Goal: Transaction & Acquisition: Purchase product/service

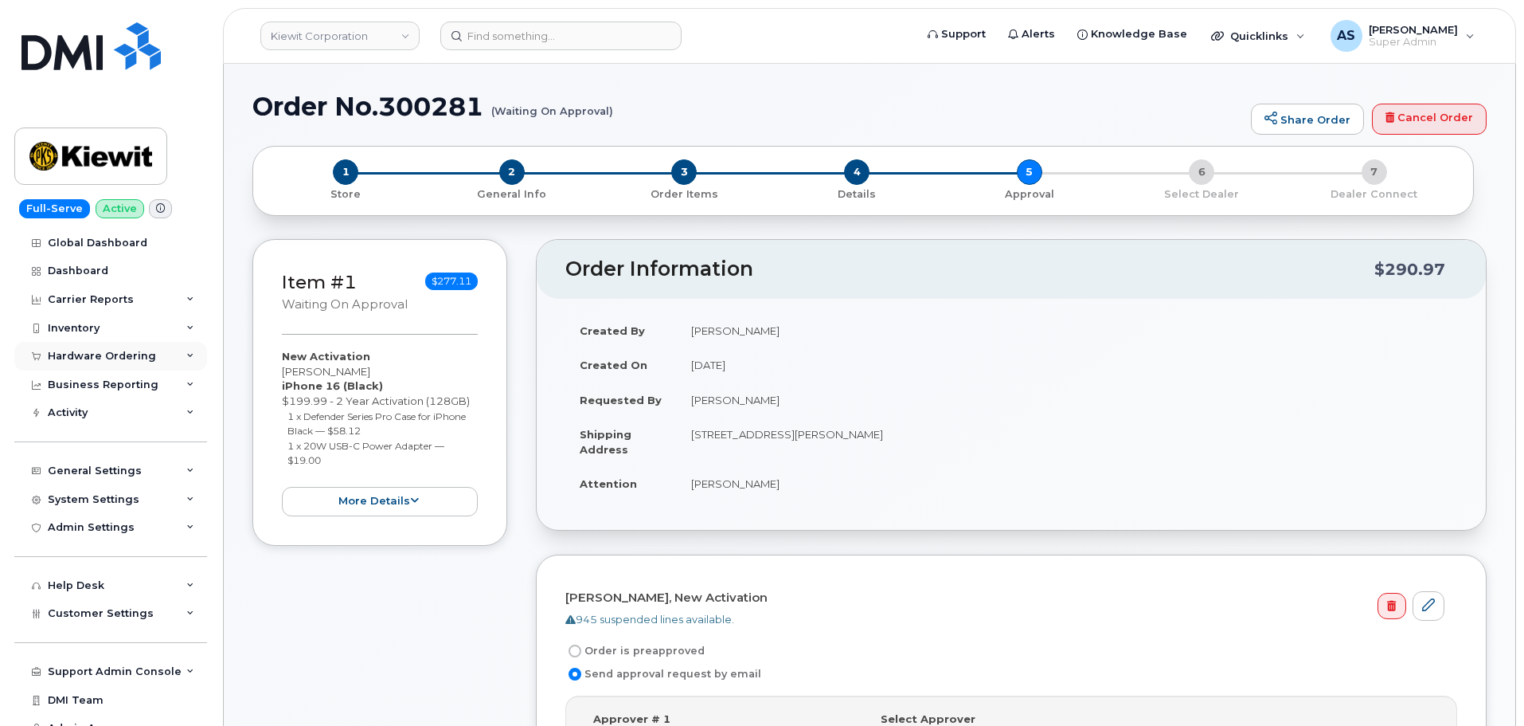
click at [94, 359] on div "Hardware Ordering" at bounding box center [102, 356] width 108 height 13
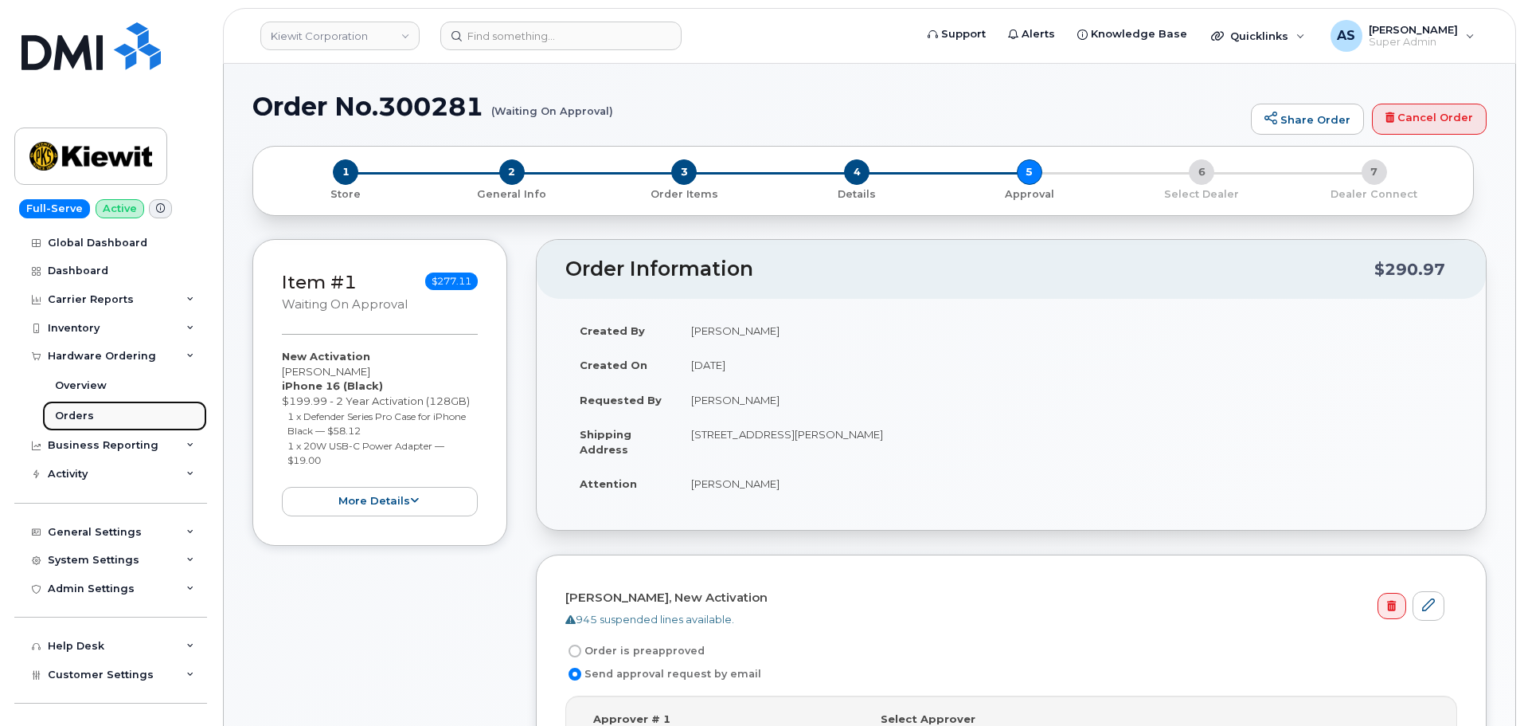
click at [84, 408] on link "Orders" at bounding box center [124, 416] width 165 height 30
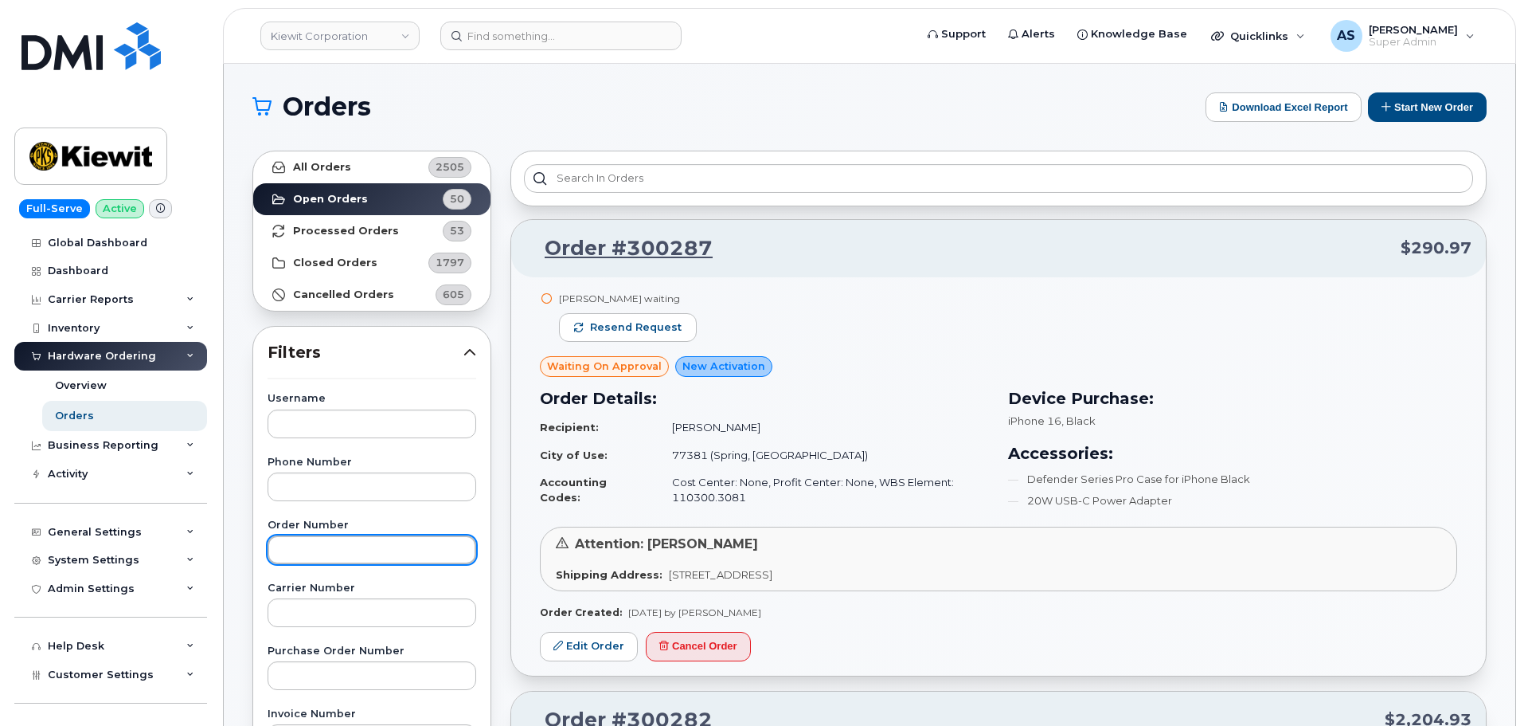
click at [337, 557] on input "text" at bounding box center [372, 549] width 209 height 29
paste input "300244"
type input "300244"
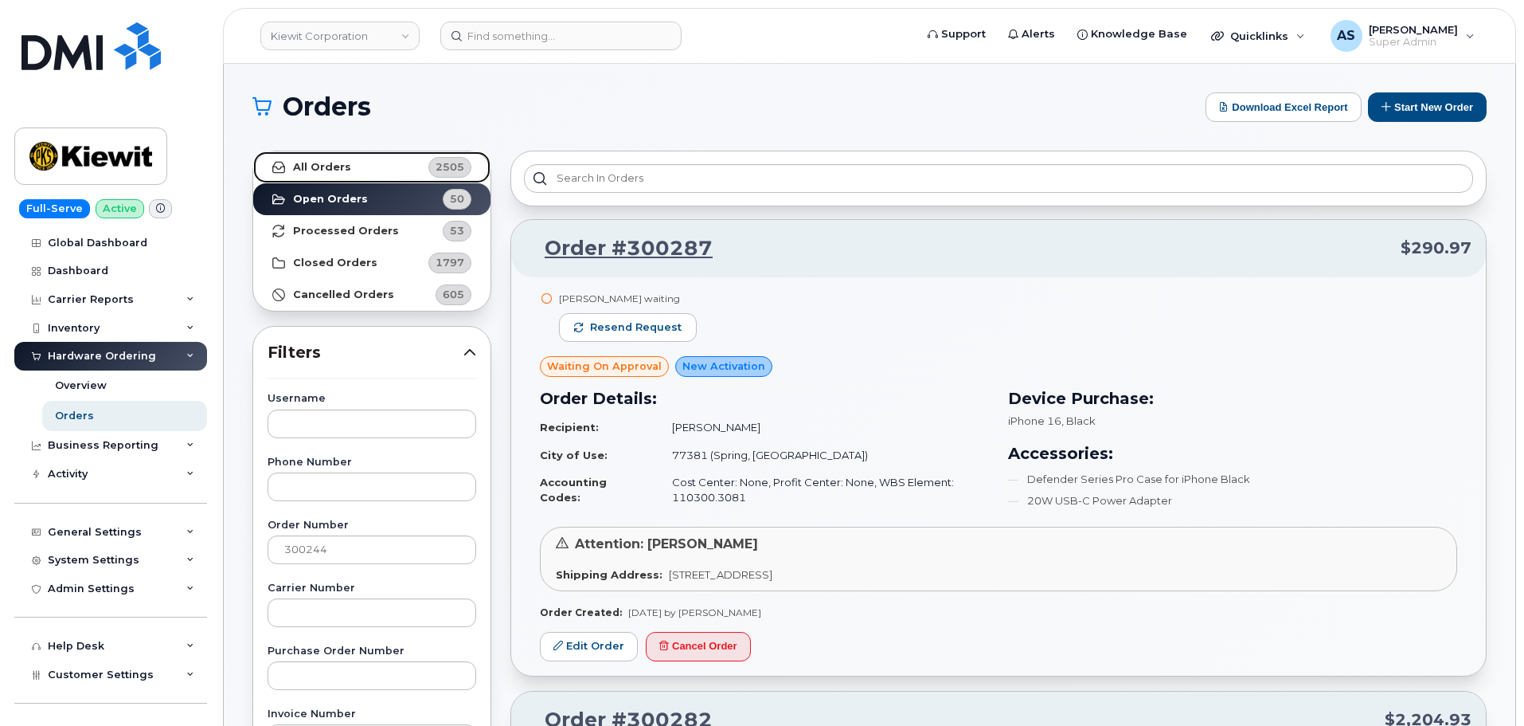
click at [331, 162] on strong "All Orders" at bounding box center [322, 167] width 58 height 13
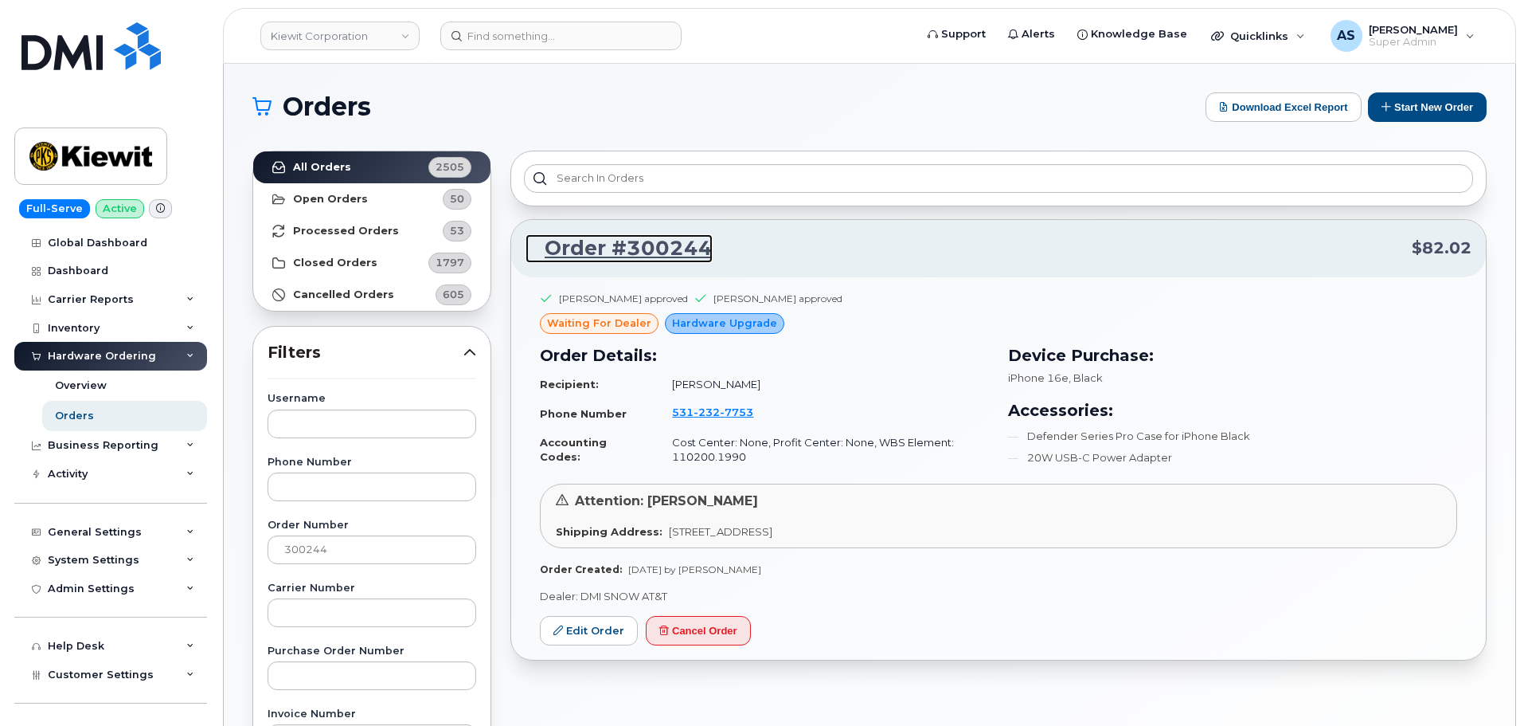
click at [589, 243] on link "Order #300244" at bounding box center [619, 248] width 187 height 29
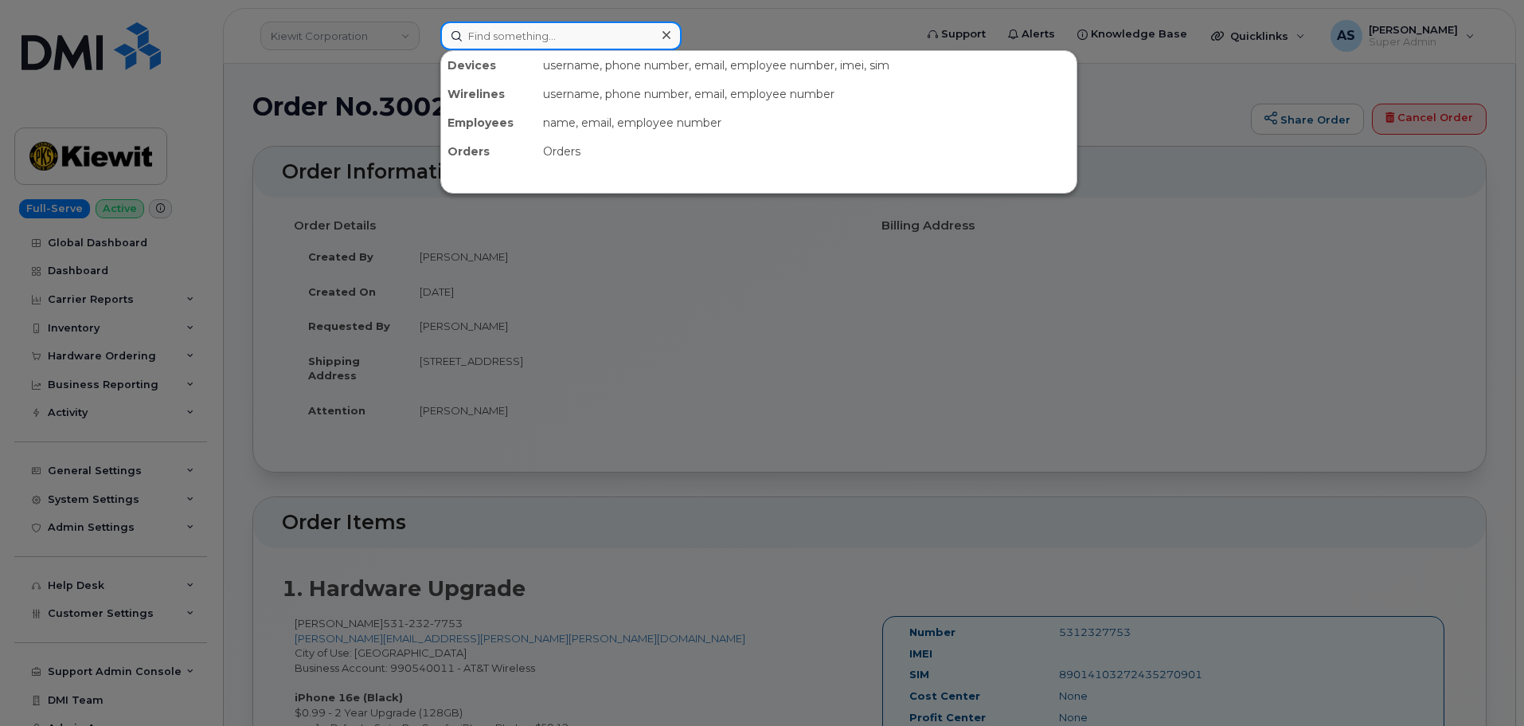
click at [503, 43] on input at bounding box center [560, 36] width 241 height 29
paste input "lauren rochelle"
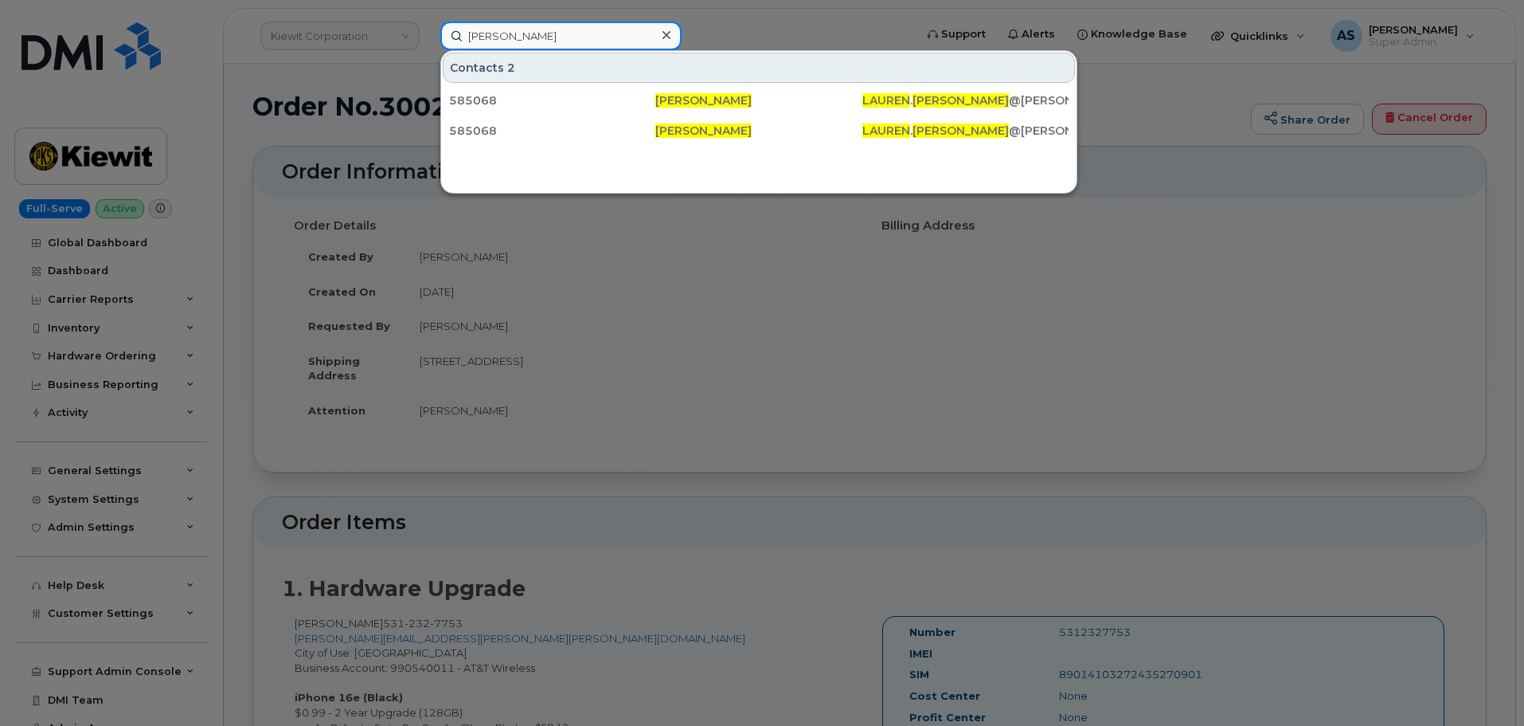
type input "lauren rochelle"
click at [766, 41] on div at bounding box center [762, 363] width 1524 height 726
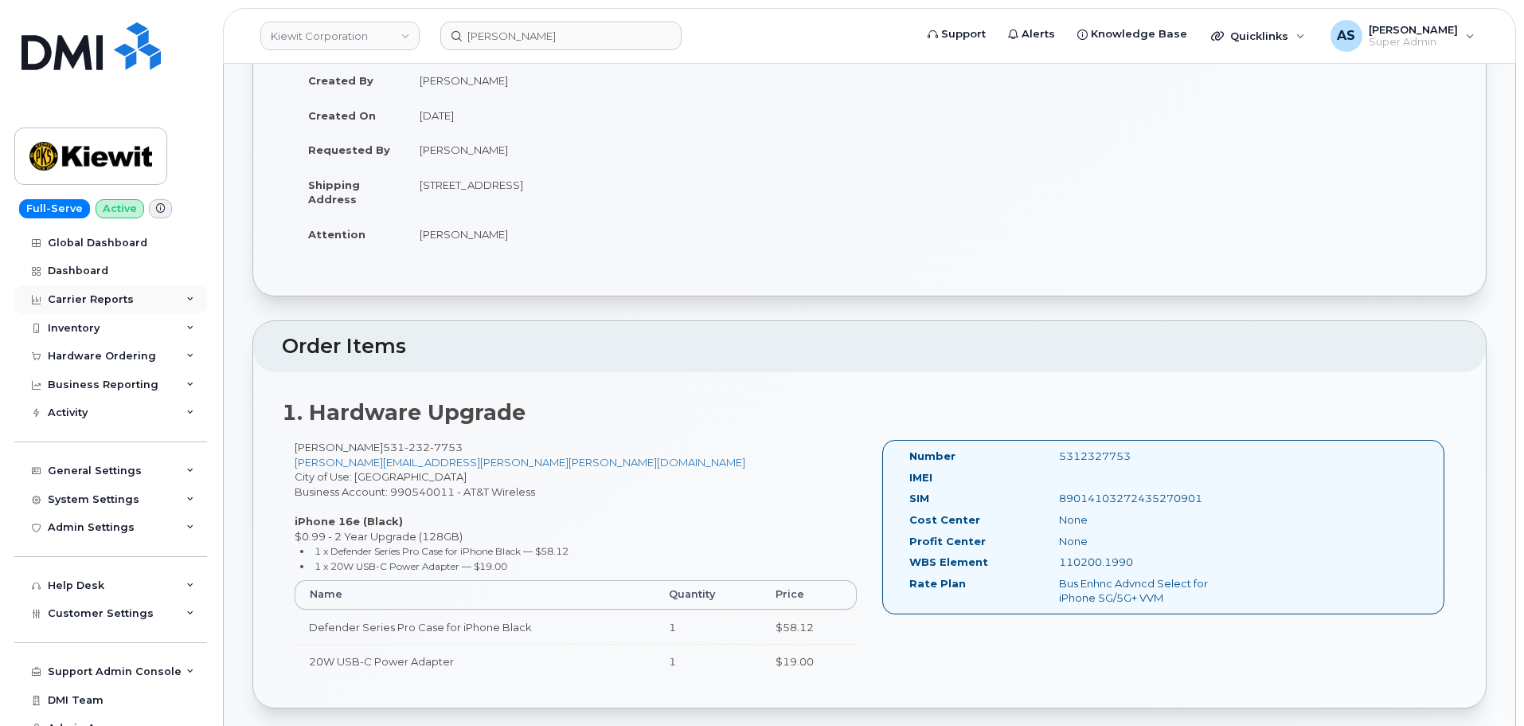
scroll to position [239, 0]
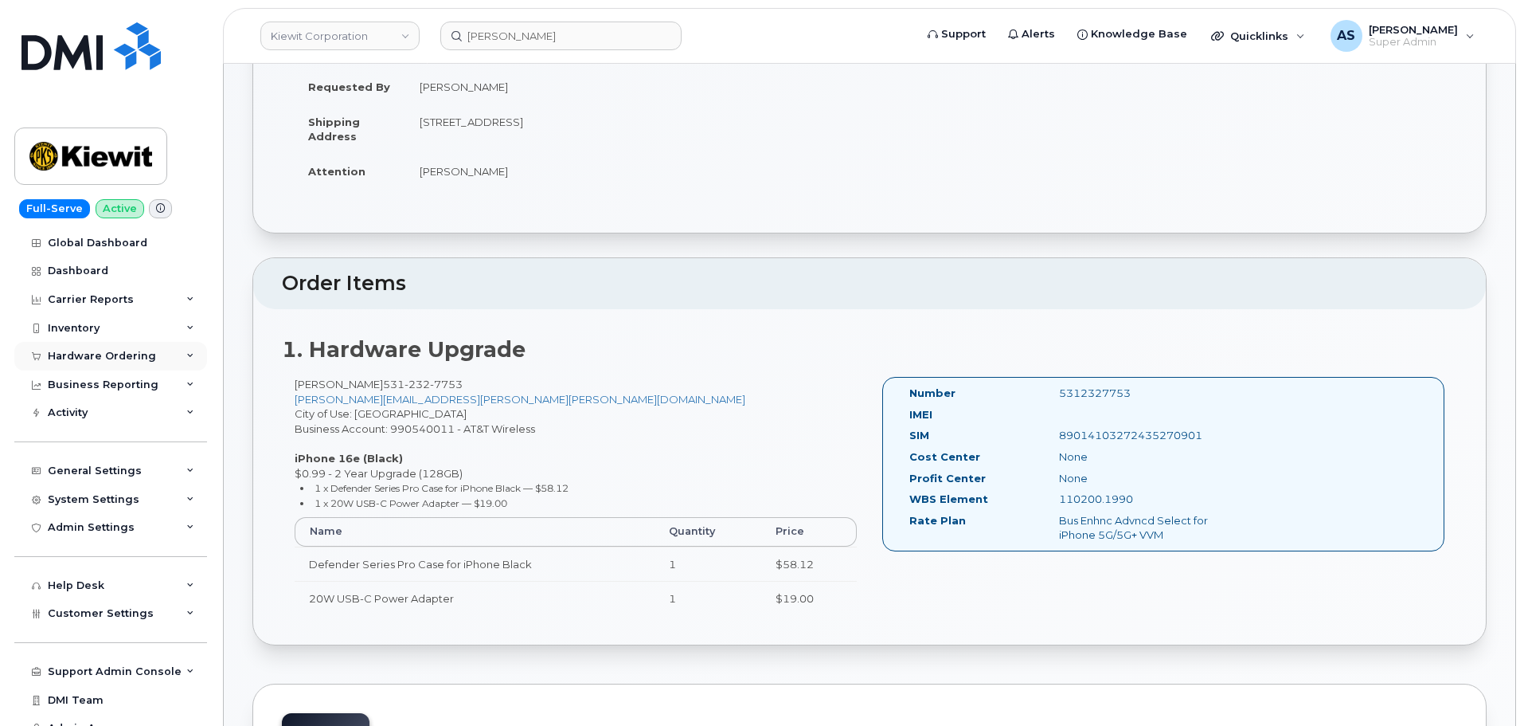
click at [131, 354] on div "Hardware Ordering" at bounding box center [102, 356] width 108 height 13
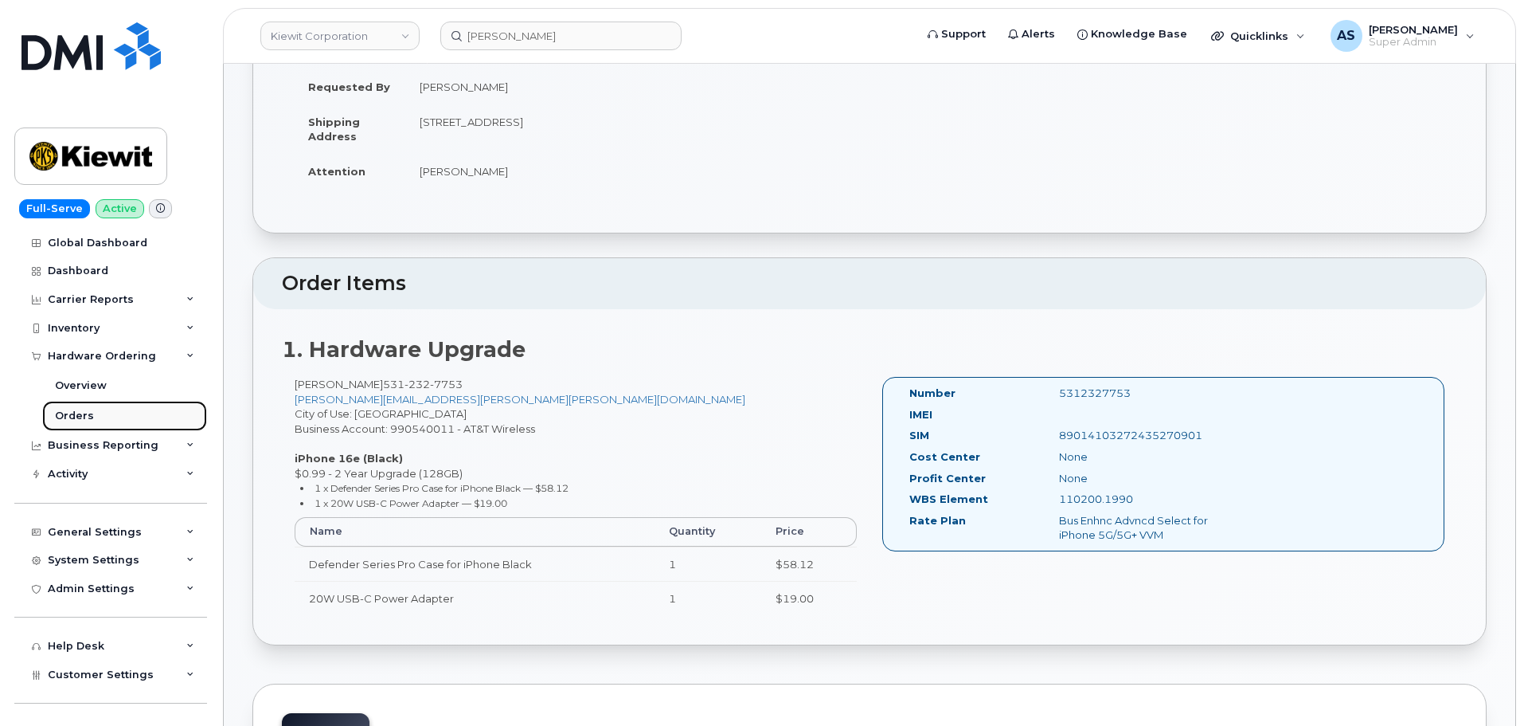
click at [93, 420] on link "Orders" at bounding box center [124, 416] width 165 height 30
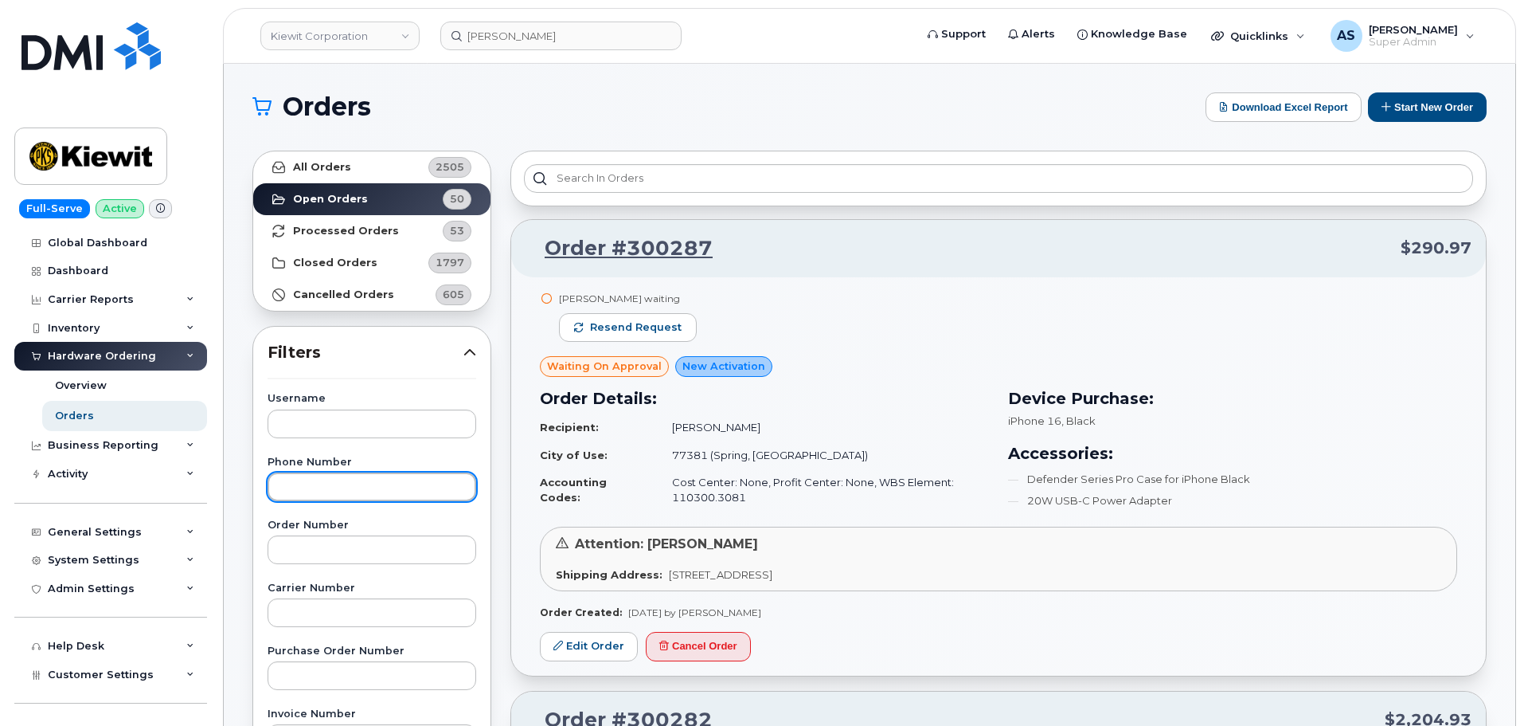
click at [323, 491] on input "text" at bounding box center [372, 486] width 209 height 29
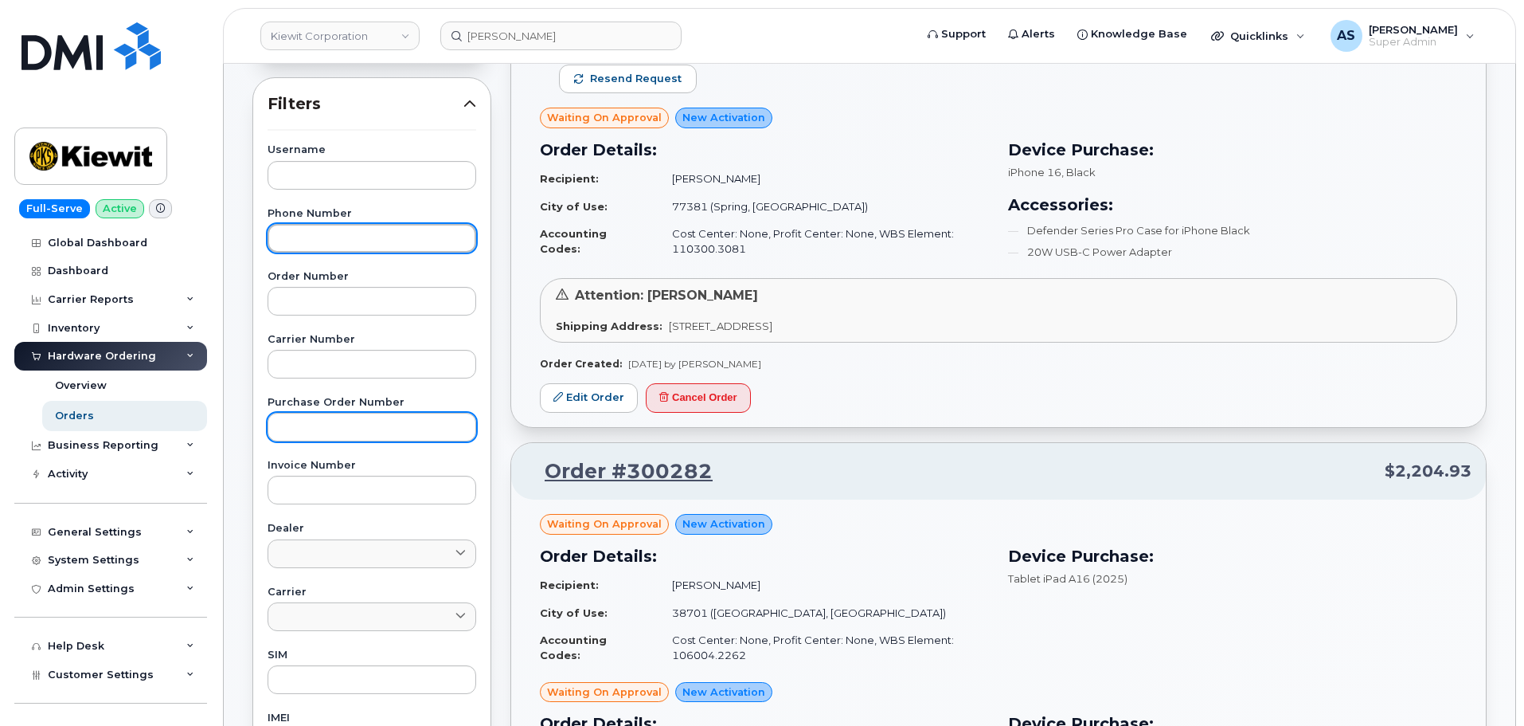
scroll to position [239, 0]
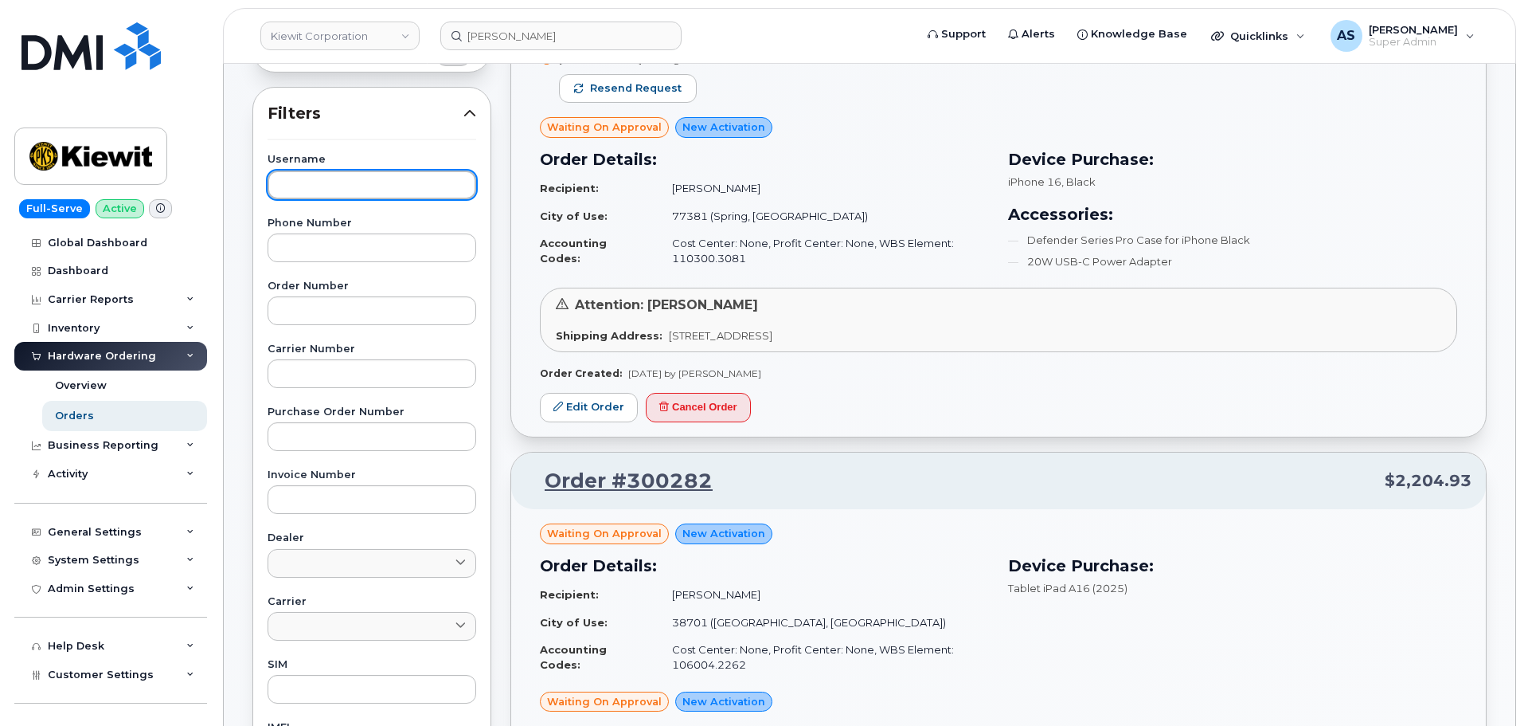
click at [334, 183] on input "text" at bounding box center [372, 184] width 209 height 29
paste input "[PERSON_NAME]"
type input "[PERSON_NAME]"
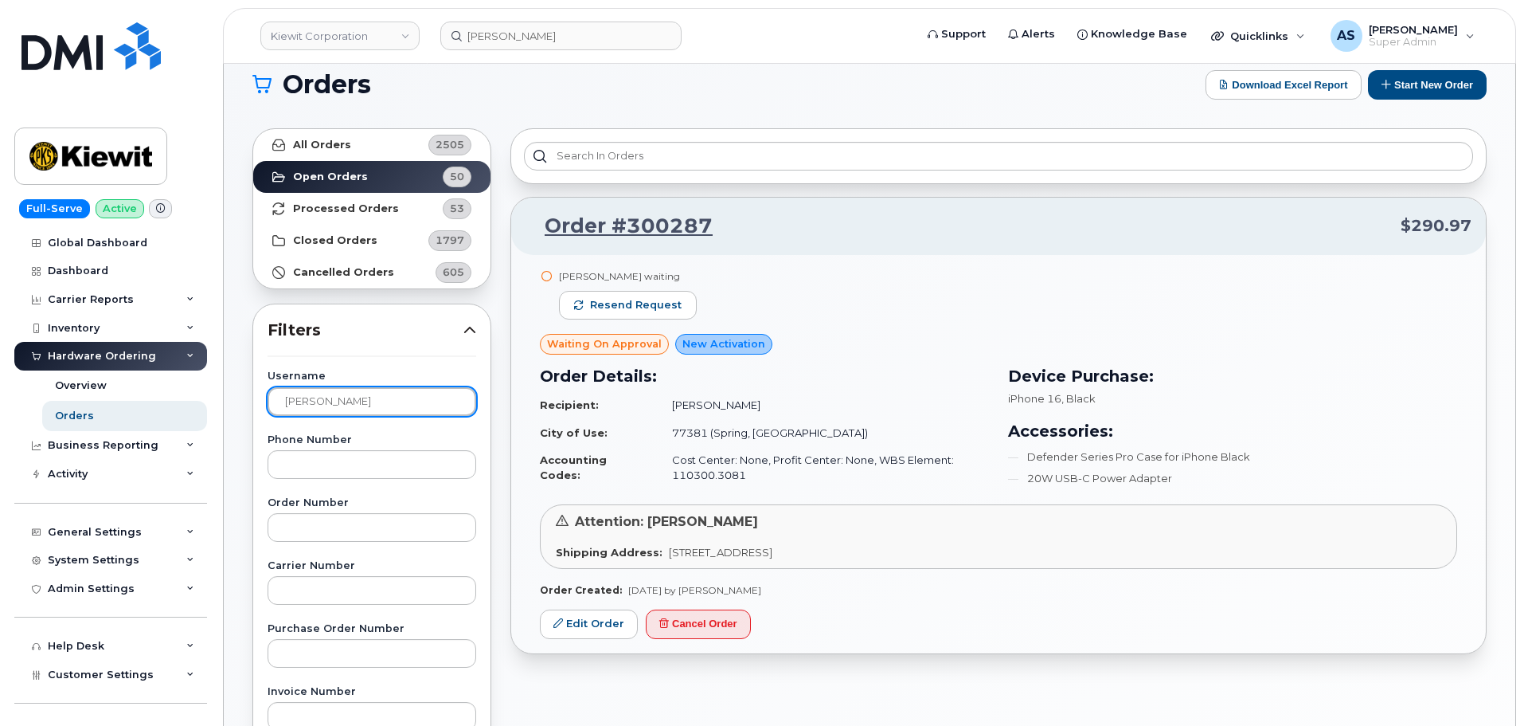
scroll to position [0, 0]
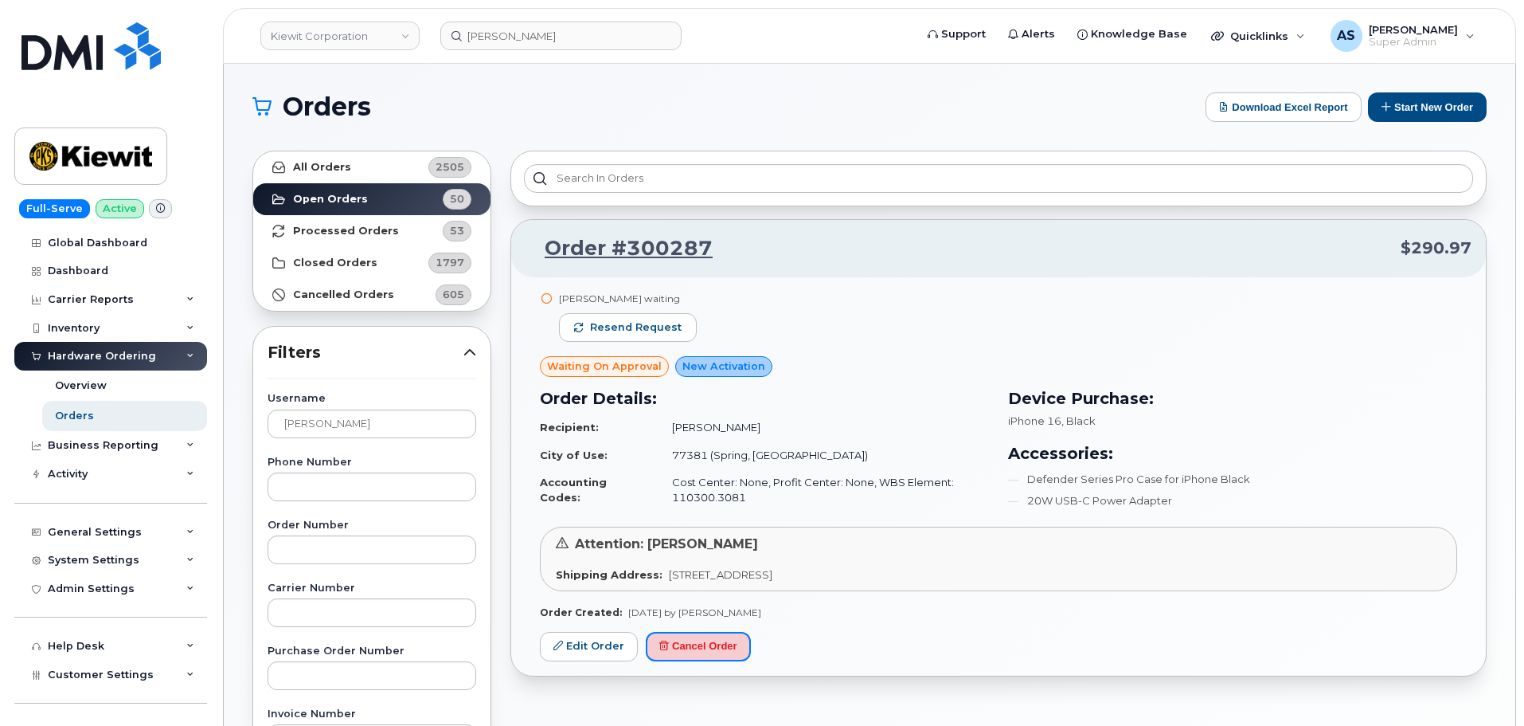
drag, startPoint x: 734, startPoint y: 645, endPoint x: 839, endPoint y: 51, distance: 603.5
click at [730, 646] on button "Cancel Order" at bounding box center [698, 646] width 105 height 29
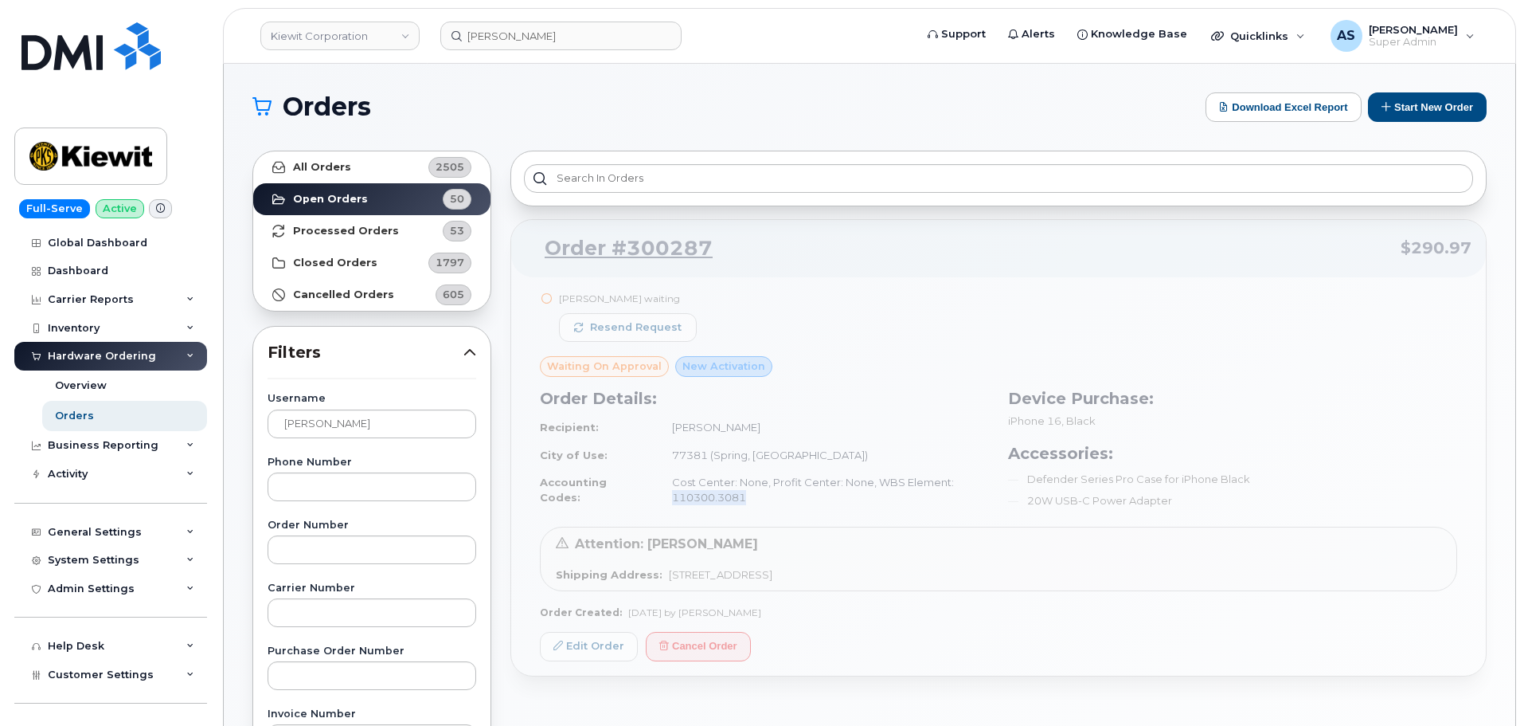
drag, startPoint x: 673, startPoint y: 496, endPoint x: 742, endPoint y: 503, distance: 69.6
click at [741, 503] on div "Order #300287 $290.97 Jamie Guszak waiting Resend request Waiting On Approval N…" at bounding box center [999, 447] width 976 height 457
copy td "110300.3081"
drag, startPoint x: 662, startPoint y: 576, endPoint x: 981, endPoint y: 577, distance: 319.4
click at [981, 577] on div "Order #300287 $290.97 Jamie Guszak waiting Resend request Waiting On Approval N…" at bounding box center [999, 447] width 976 height 457
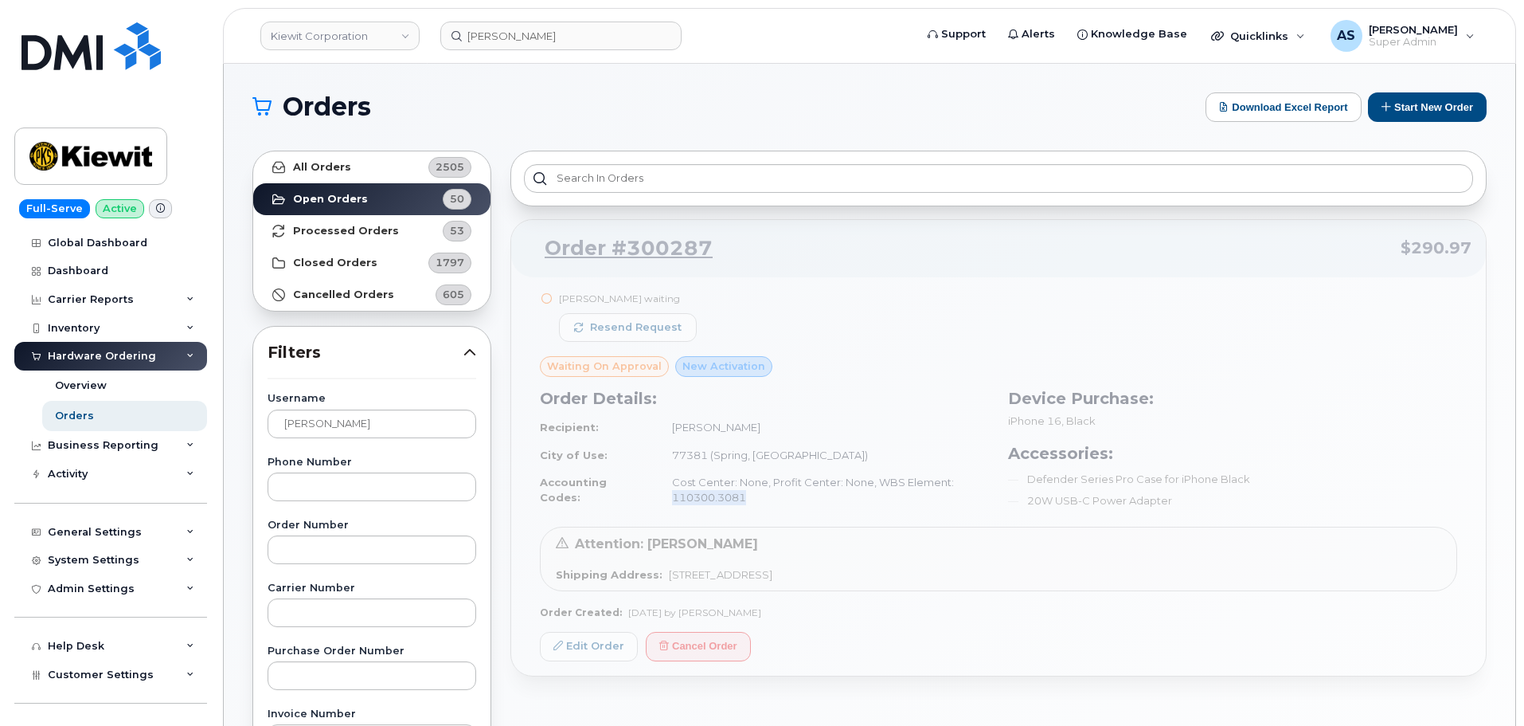
copy span "3831 Technology Forest Blvd, The Woodlands, TX, 77381, USA"
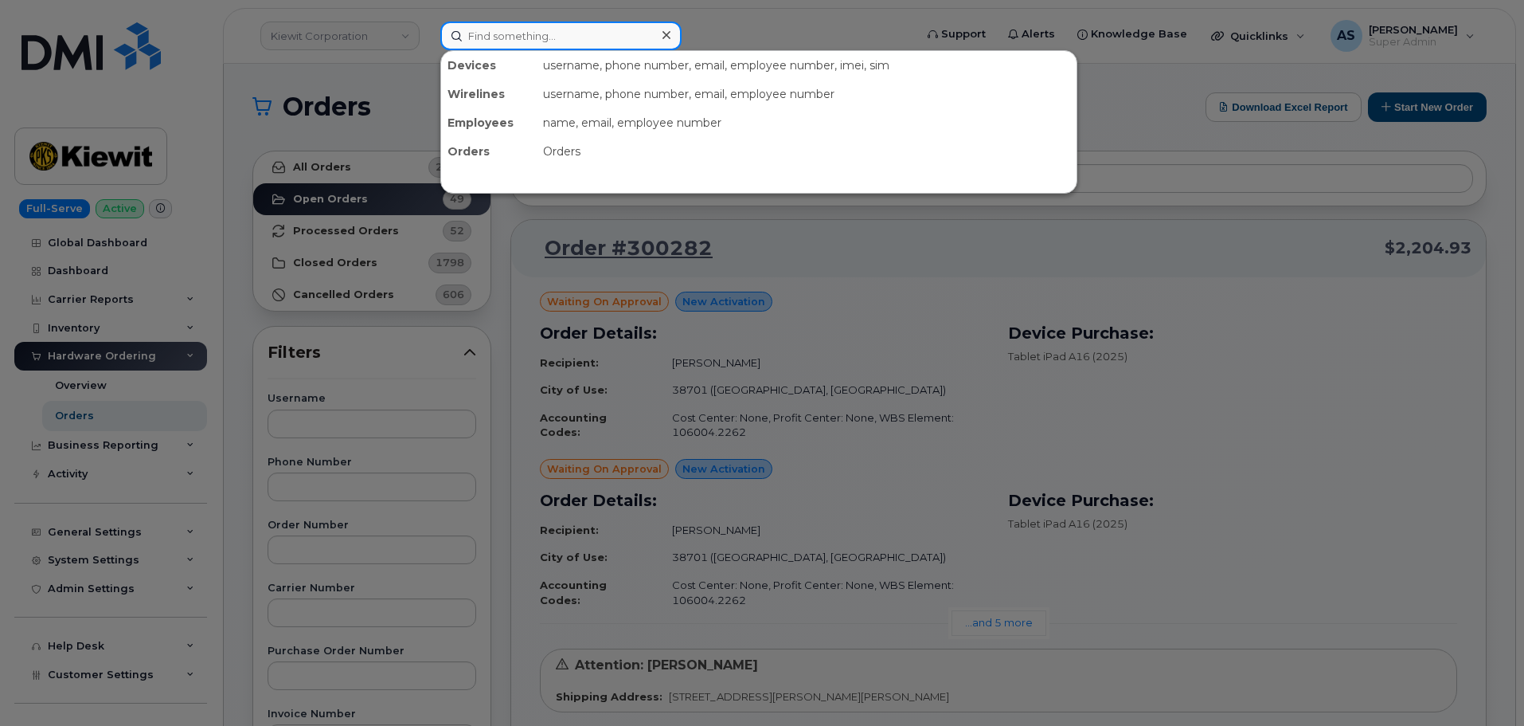
click at [598, 40] on input at bounding box center [560, 36] width 241 height 29
paste input "lauren rochelle"
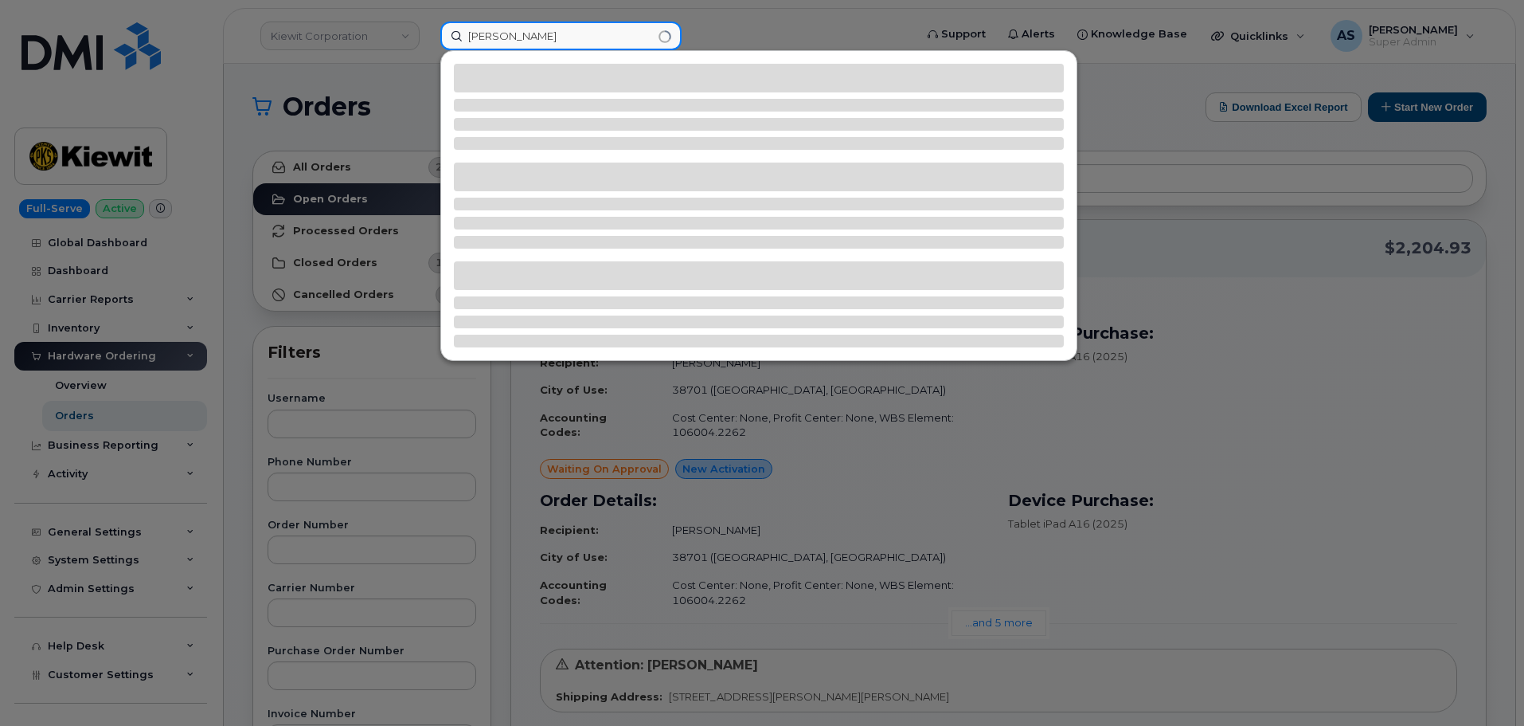
type input "lauren rochelle"
click at [297, 117] on div at bounding box center [762, 363] width 1524 height 726
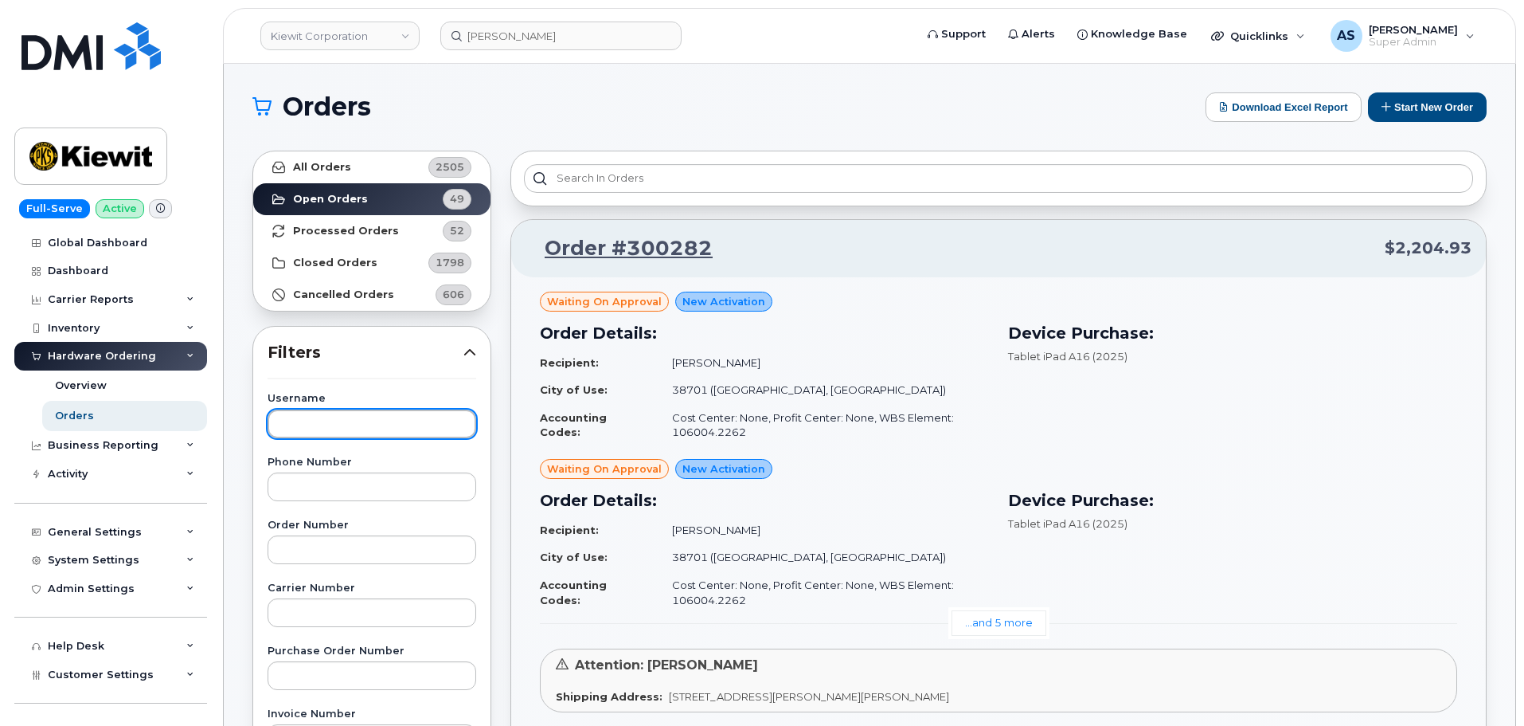
click at [327, 427] on input "text" at bounding box center [372, 423] width 209 height 29
paste input "lauren rochelle"
type input "lauren rochelle"
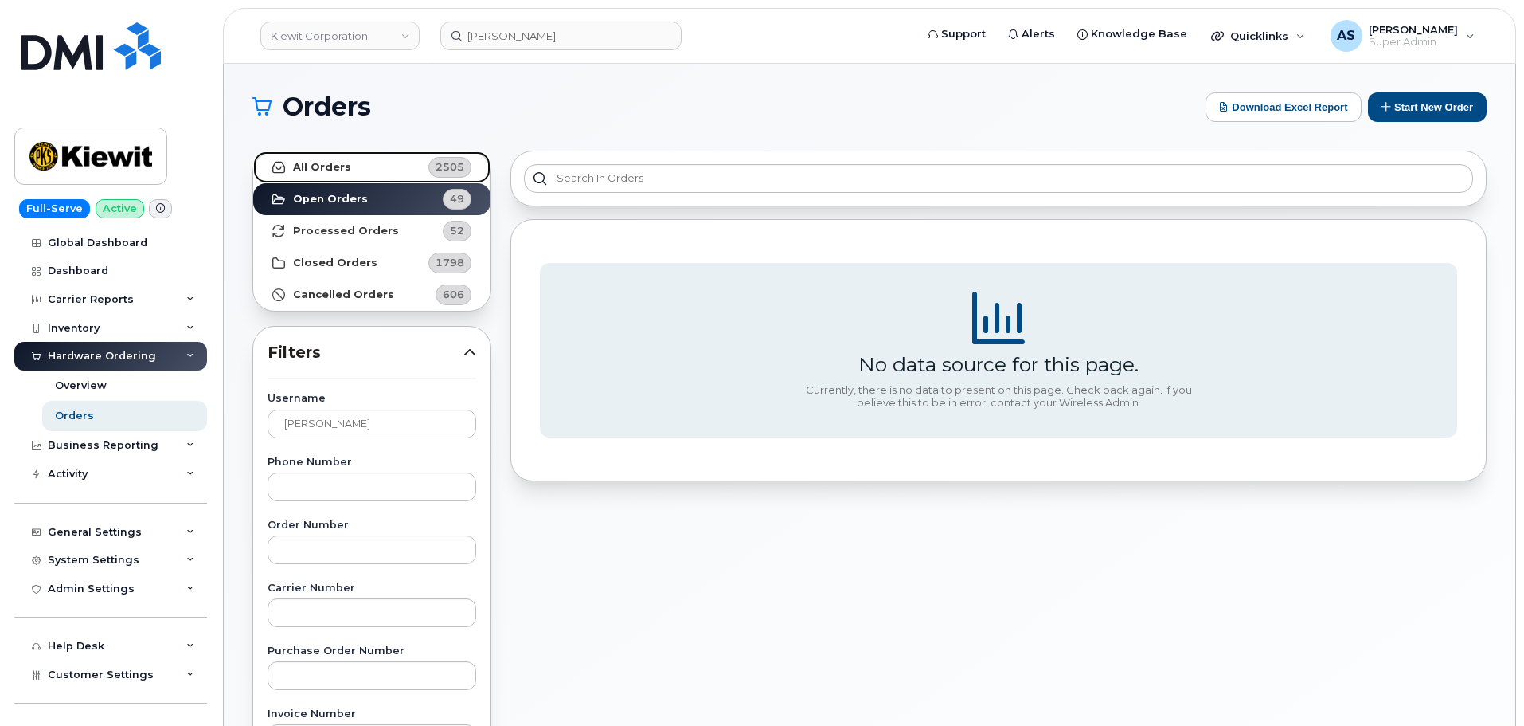
click at [348, 162] on link "All Orders 2505" at bounding box center [371, 167] width 237 height 32
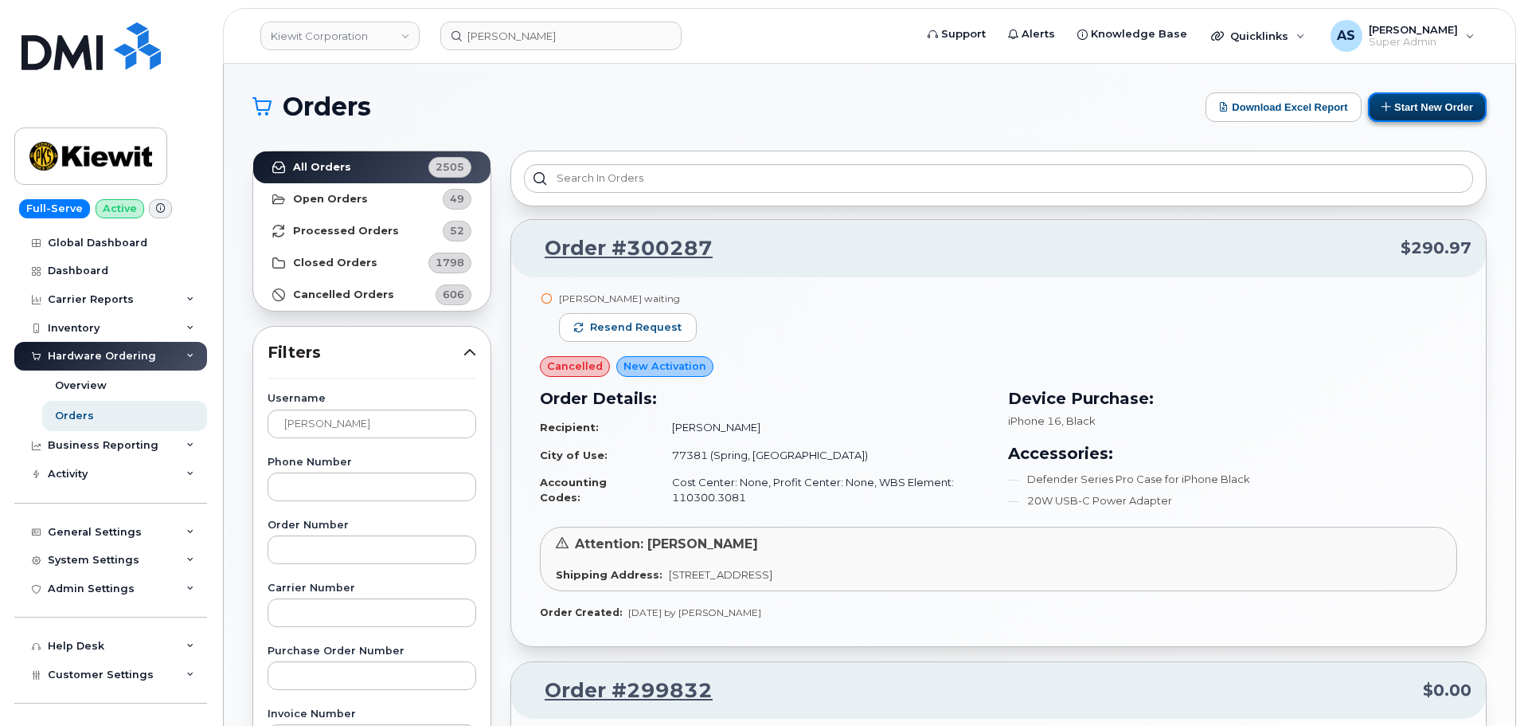
click at [1430, 106] on button "Start New Order" at bounding box center [1427, 106] width 119 height 29
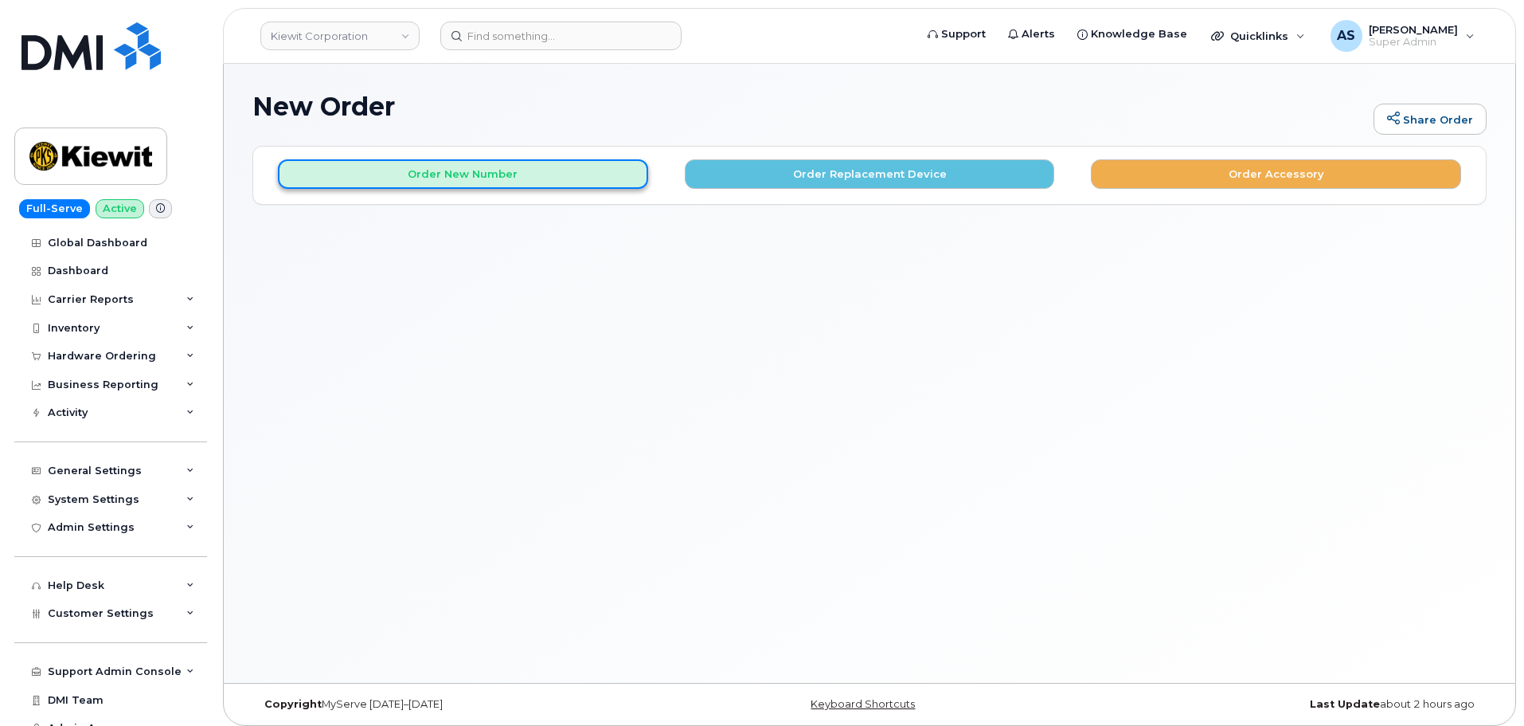
click at [458, 168] on button "Order New Number" at bounding box center [463, 173] width 370 height 29
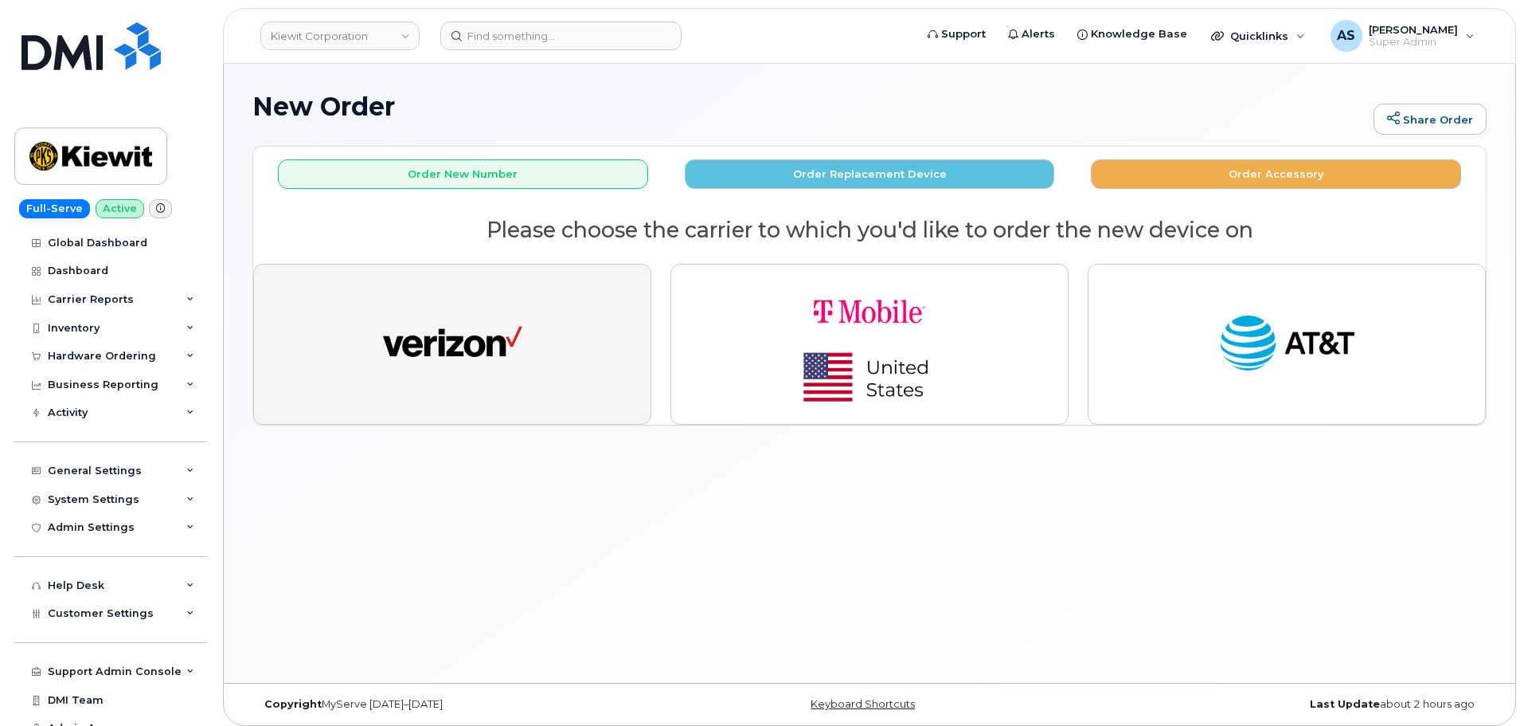
click at [506, 330] on img "button" at bounding box center [452, 344] width 139 height 72
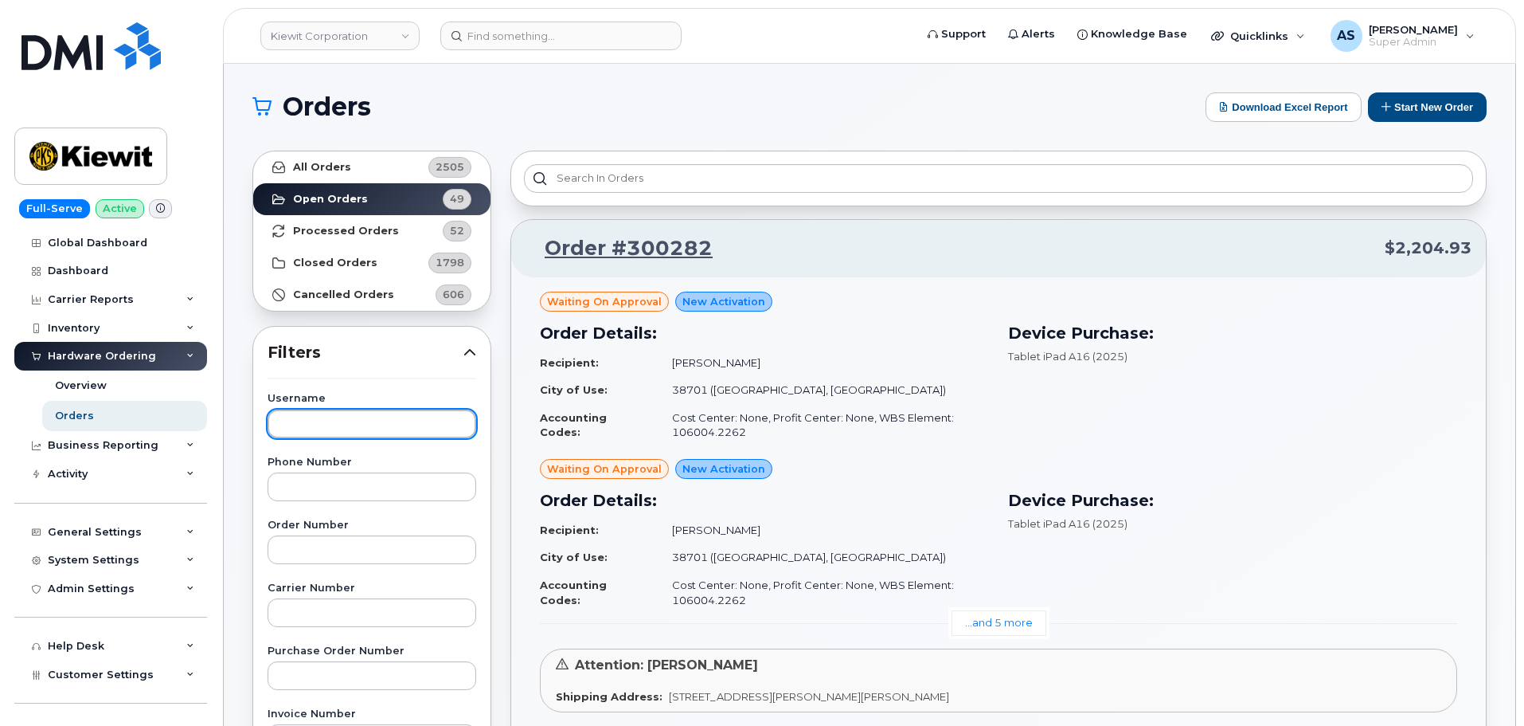
click at [343, 426] on input "text" at bounding box center [372, 423] width 209 height 29
paste input "[PERSON_NAME]"
type input "[PERSON_NAME]"
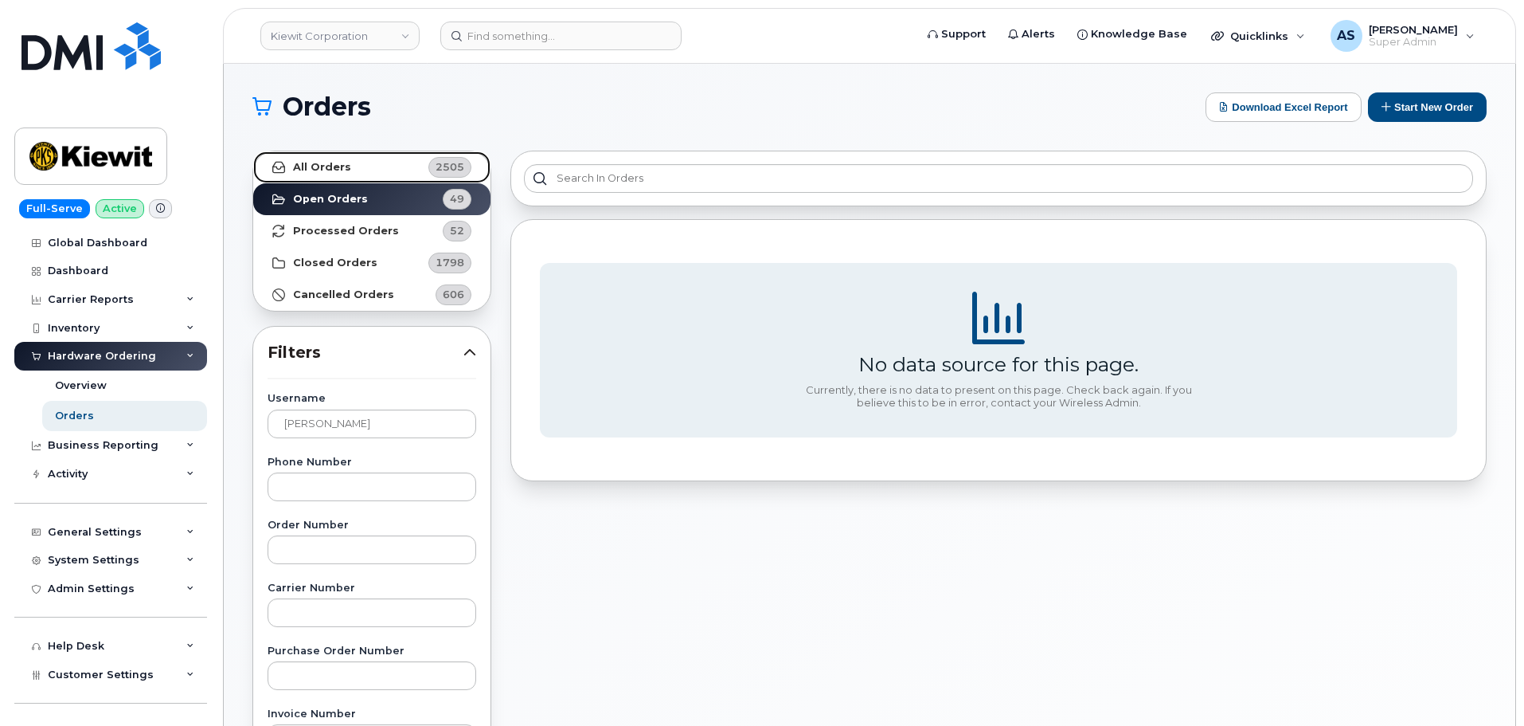
click at [346, 171] on link "All Orders 2505" at bounding box center [371, 167] width 237 height 32
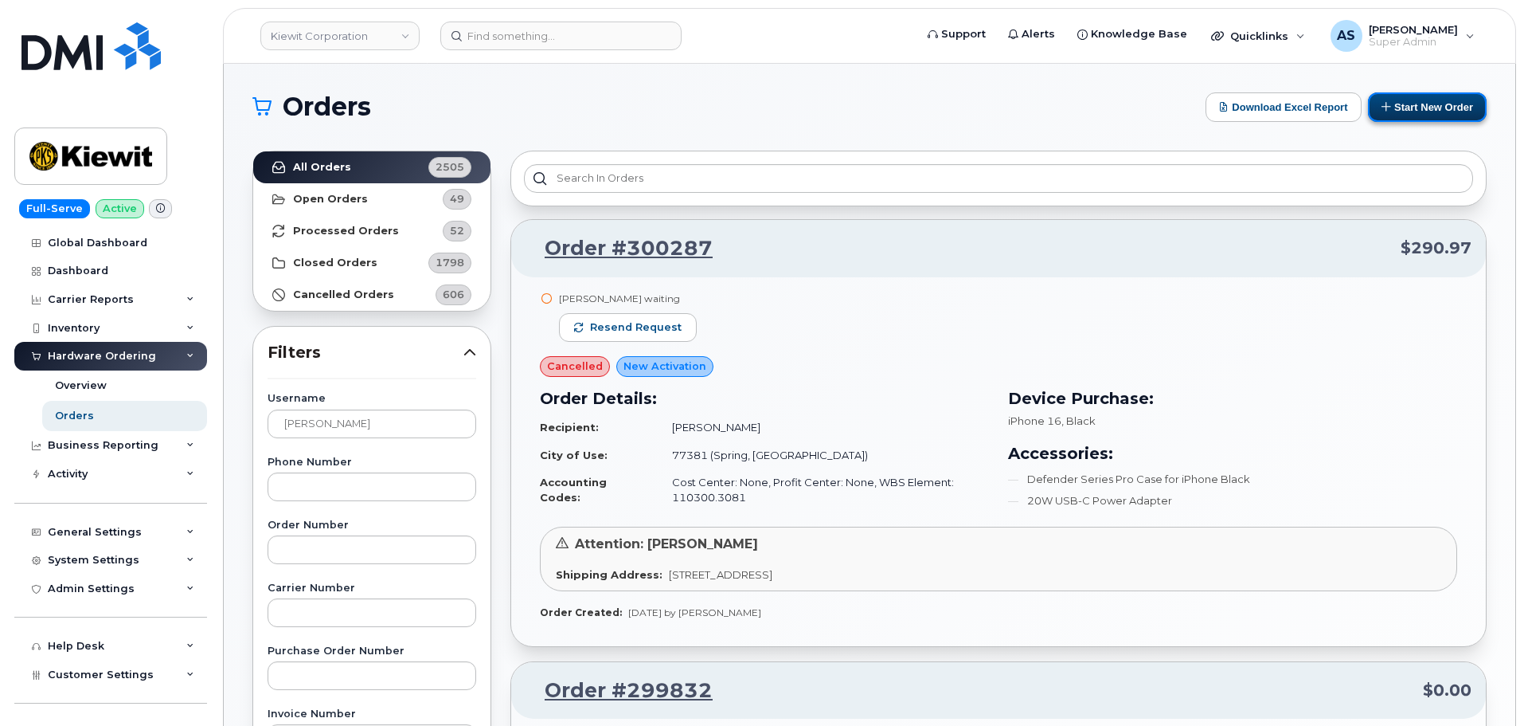
drag, startPoint x: 1432, startPoint y: 112, endPoint x: 1424, endPoint y: 115, distance: 8.6
click at [1433, 110] on button "Start New Order" at bounding box center [1427, 106] width 119 height 29
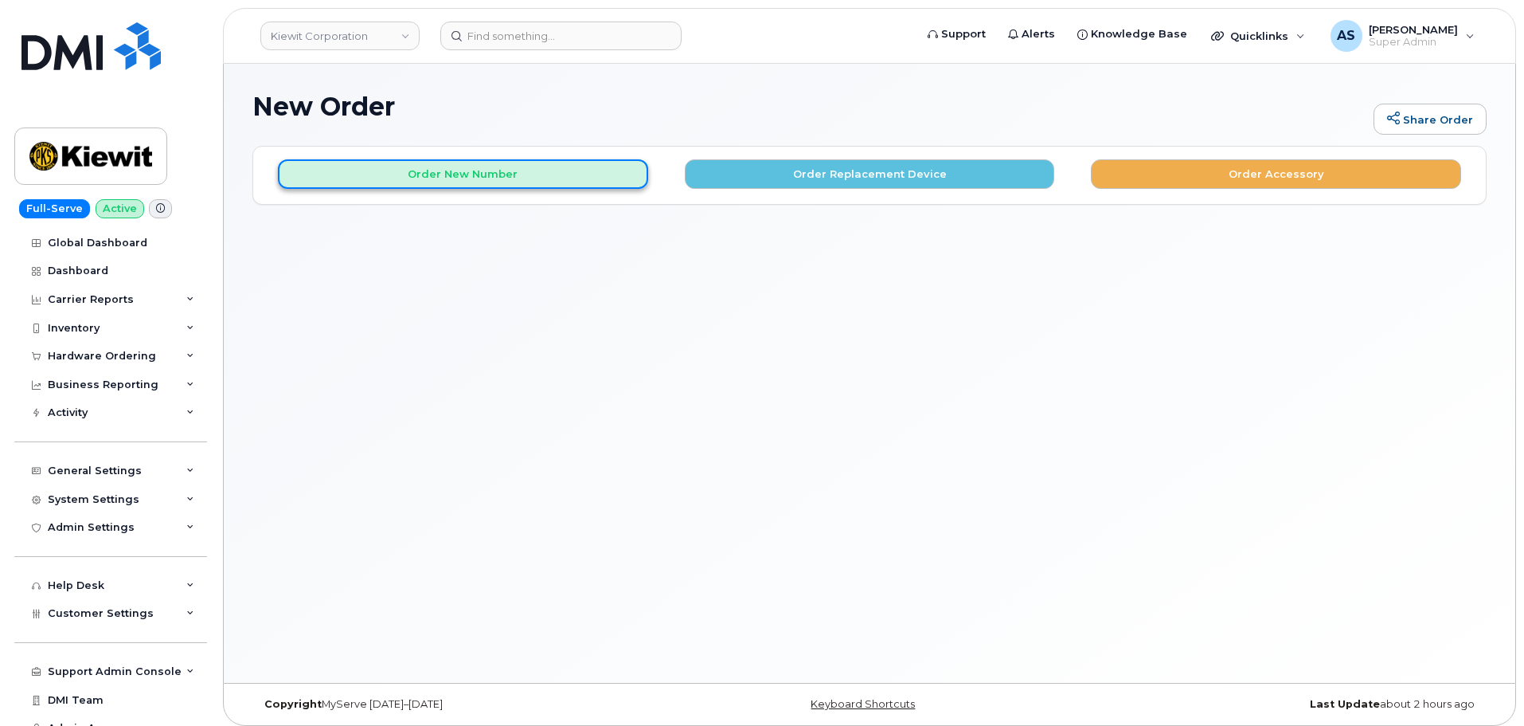
click at [488, 174] on button "Order New Number" at bounding box center [463, 173] width 370 height 29
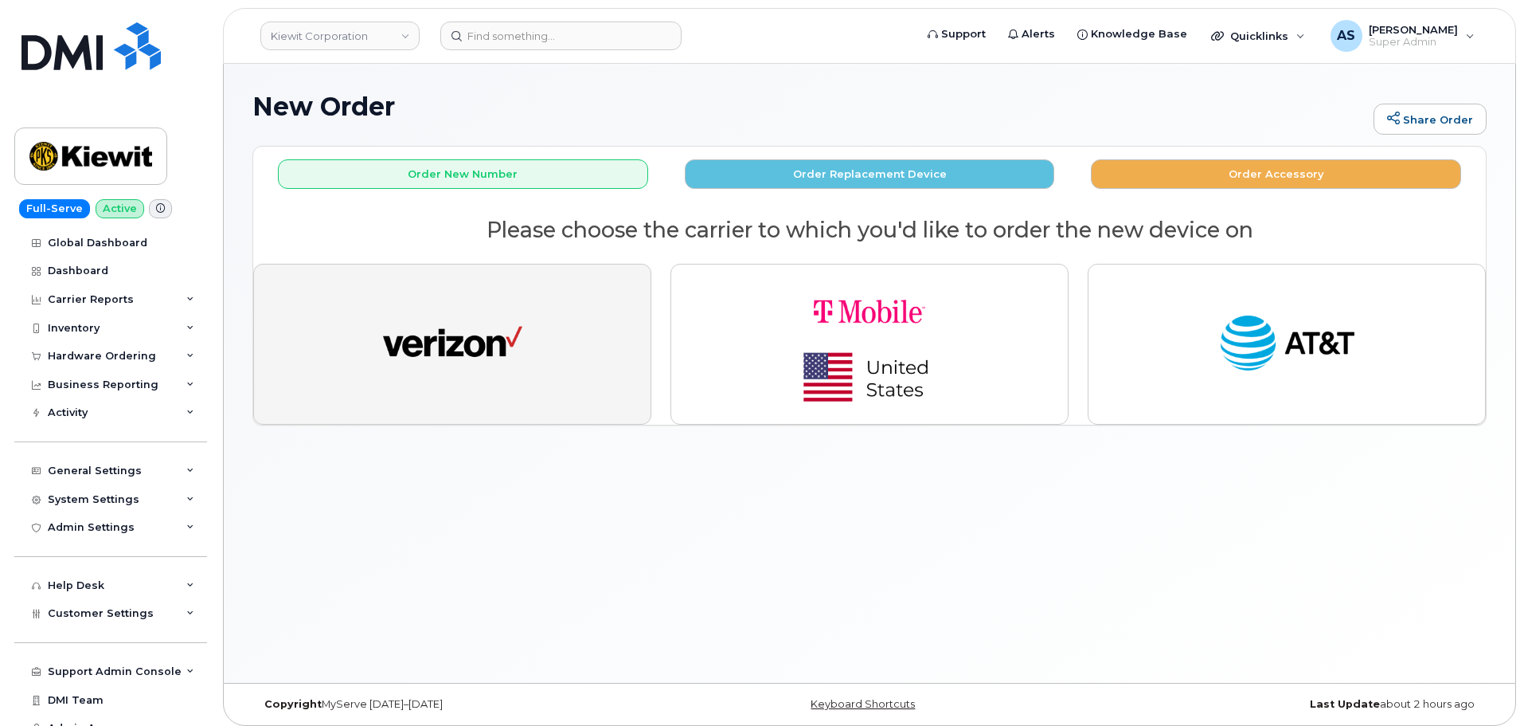
click at [503, 381] on button "button" at bounding box center [452, 344] width 398 height 161
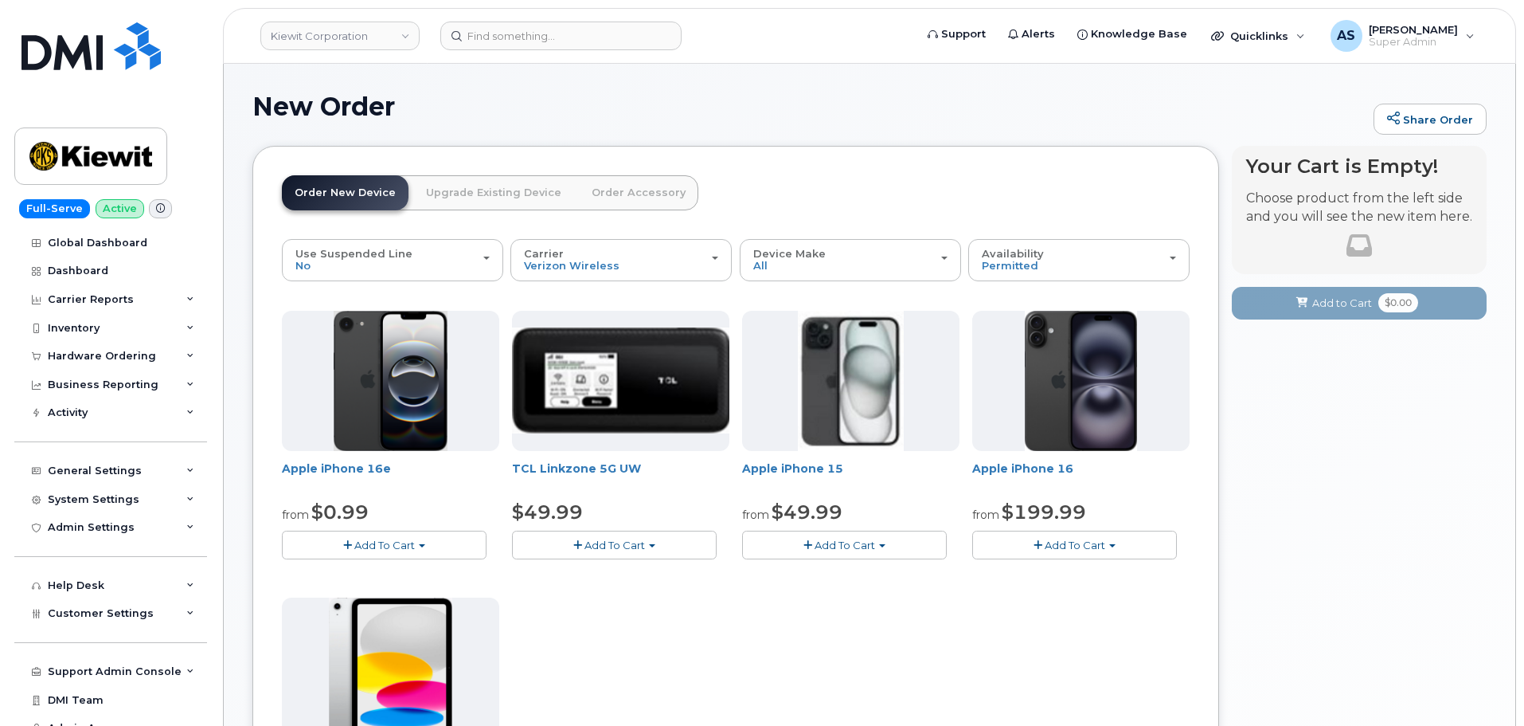
click at [867, 538] on span "Add To Cart" at bounding box center [845, 544] width 61 height 13
click at [850, 573] on link "$49.99 - 2 Year Activation (128GB)" at bounding box center [852, 575] width 213 height 20
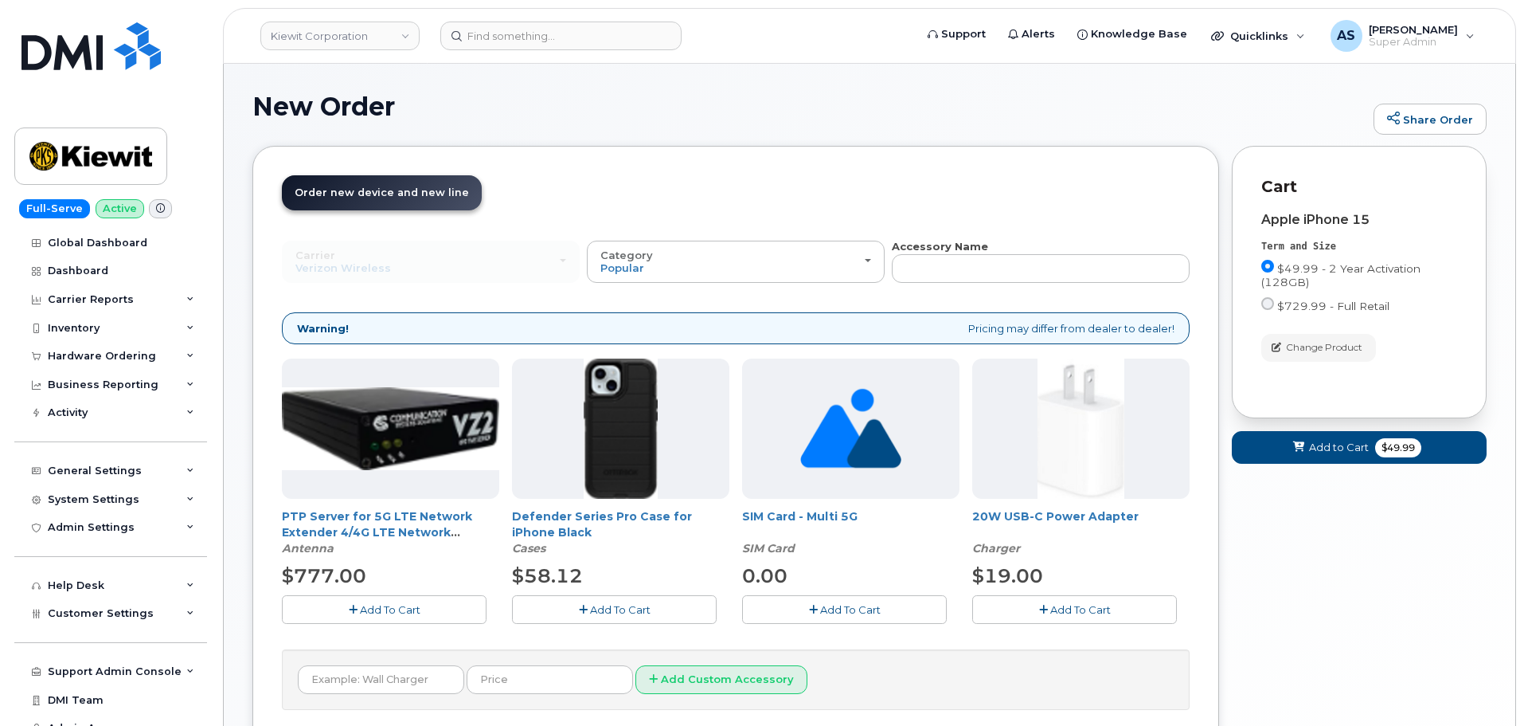
click at [611, 612] on span "Add To Cart" at bounding box center [620, 609] width 61 height 13
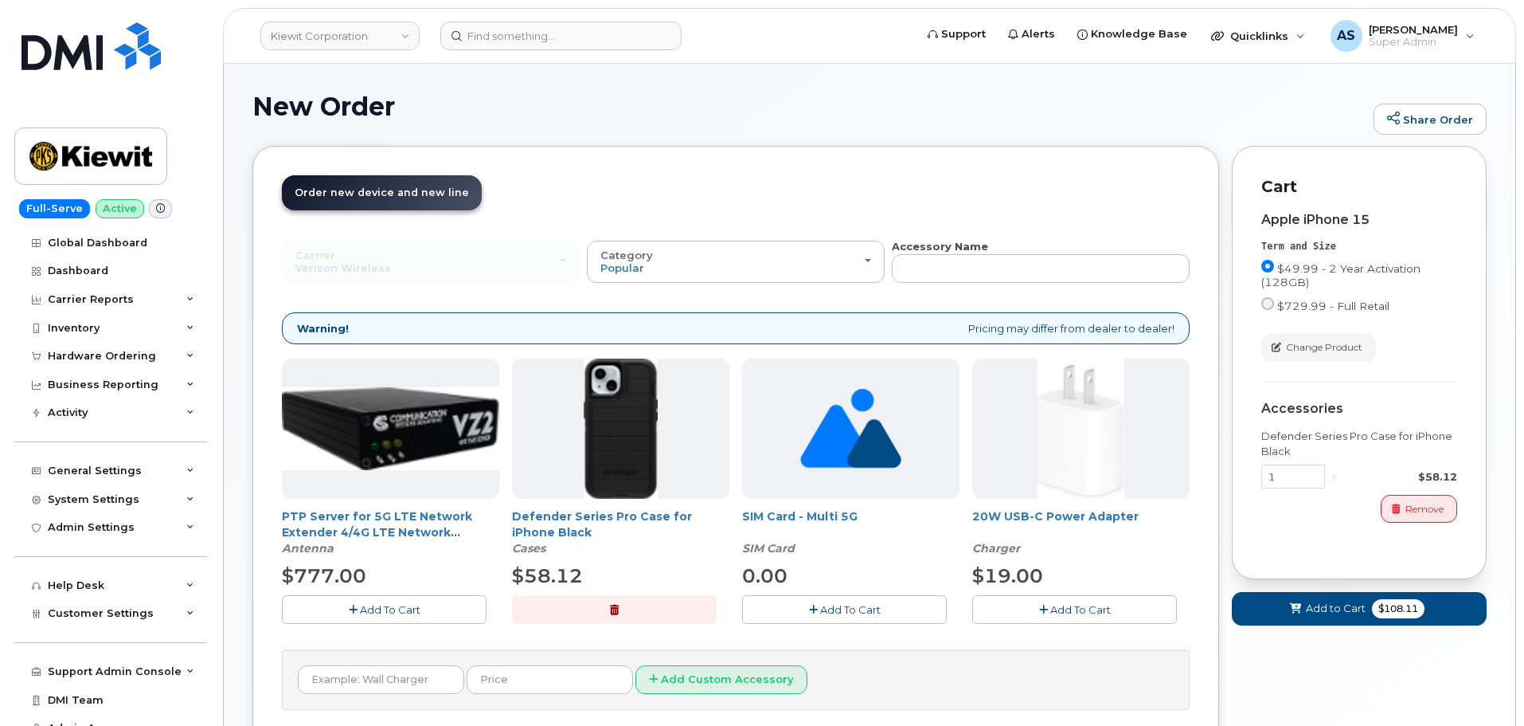
click at [1086, 601] on button "Add To Cart" at bounding box center [1074, 609] width 205 height 28
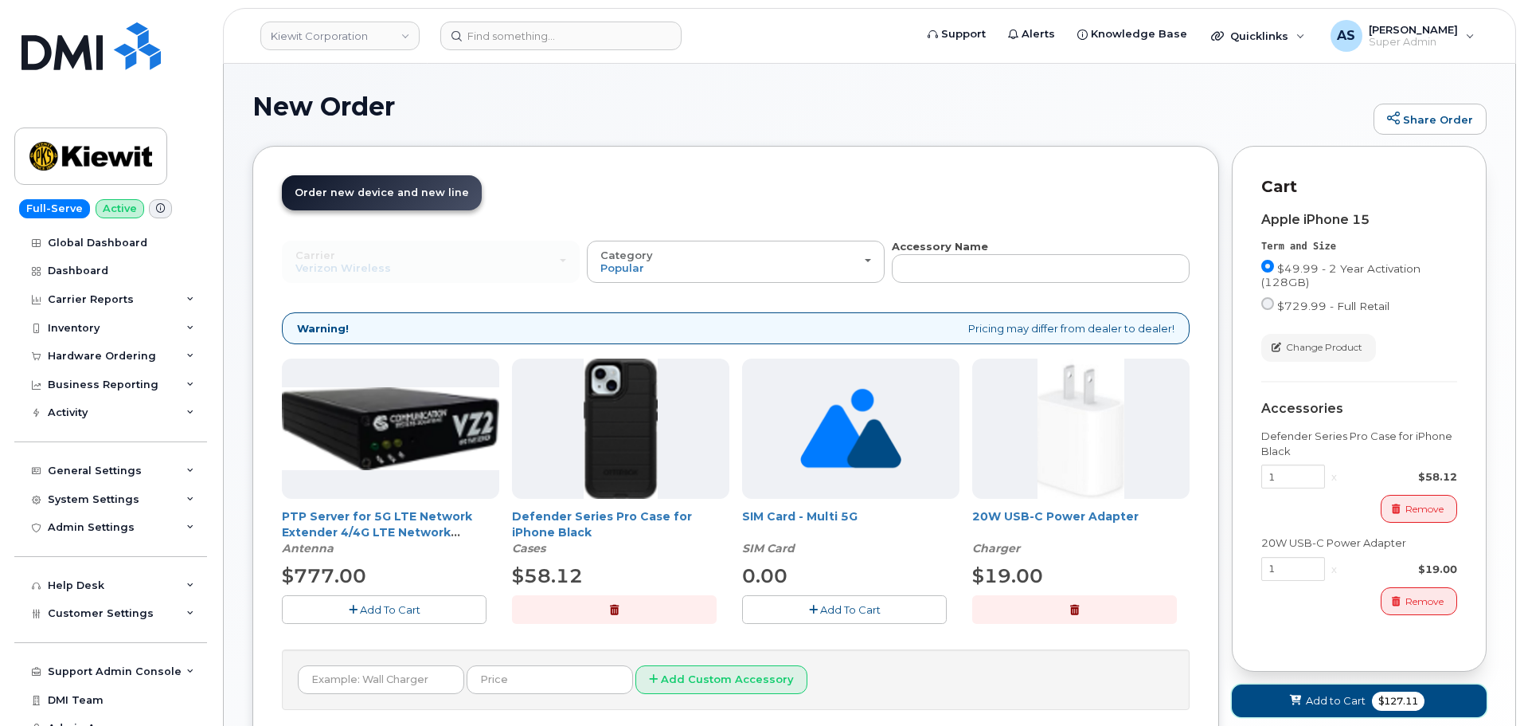
click at [1333, 702] on span "Add to Cart" at bounding box center [1336, 700] width 60 height 15
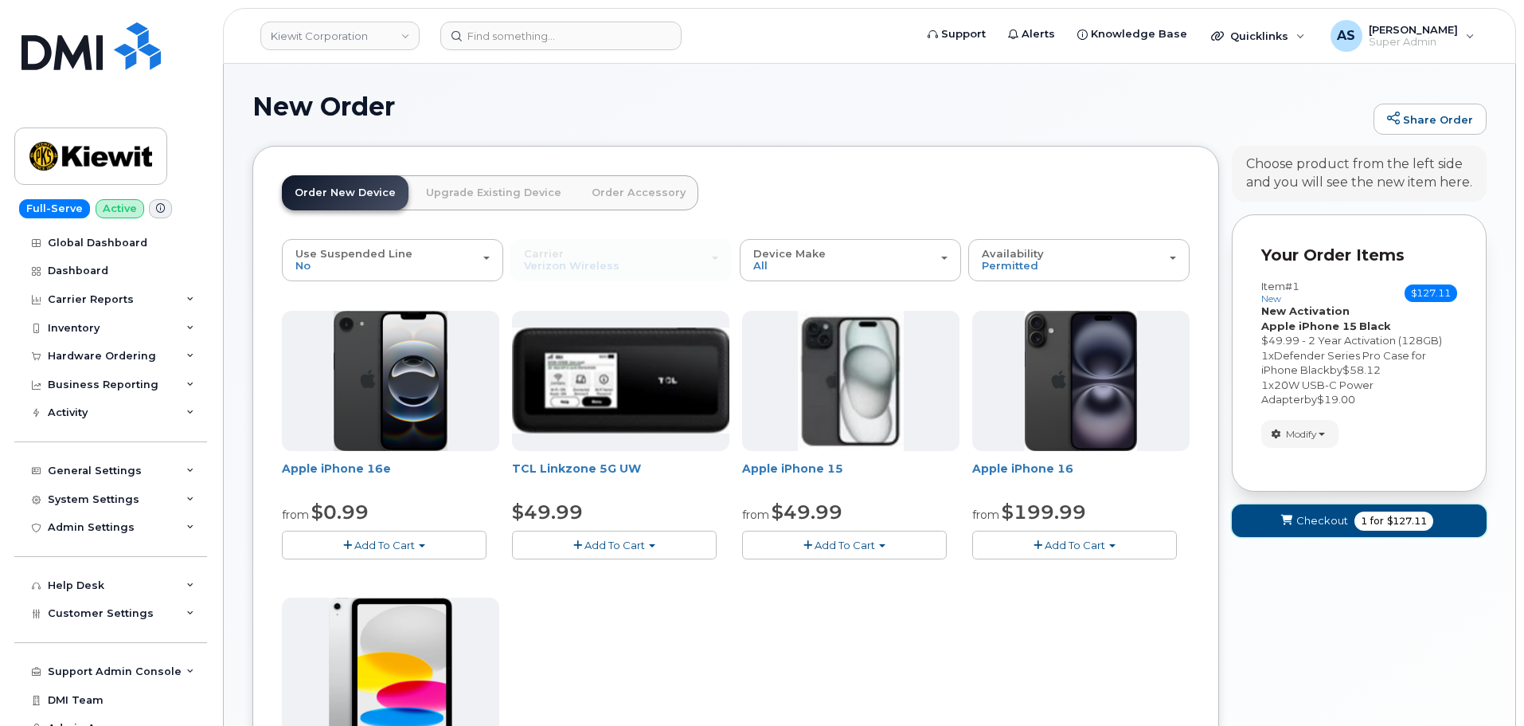
click at [1320, 523] on span "Checkout" at bounding box center [1323, 520] width 52 height 15
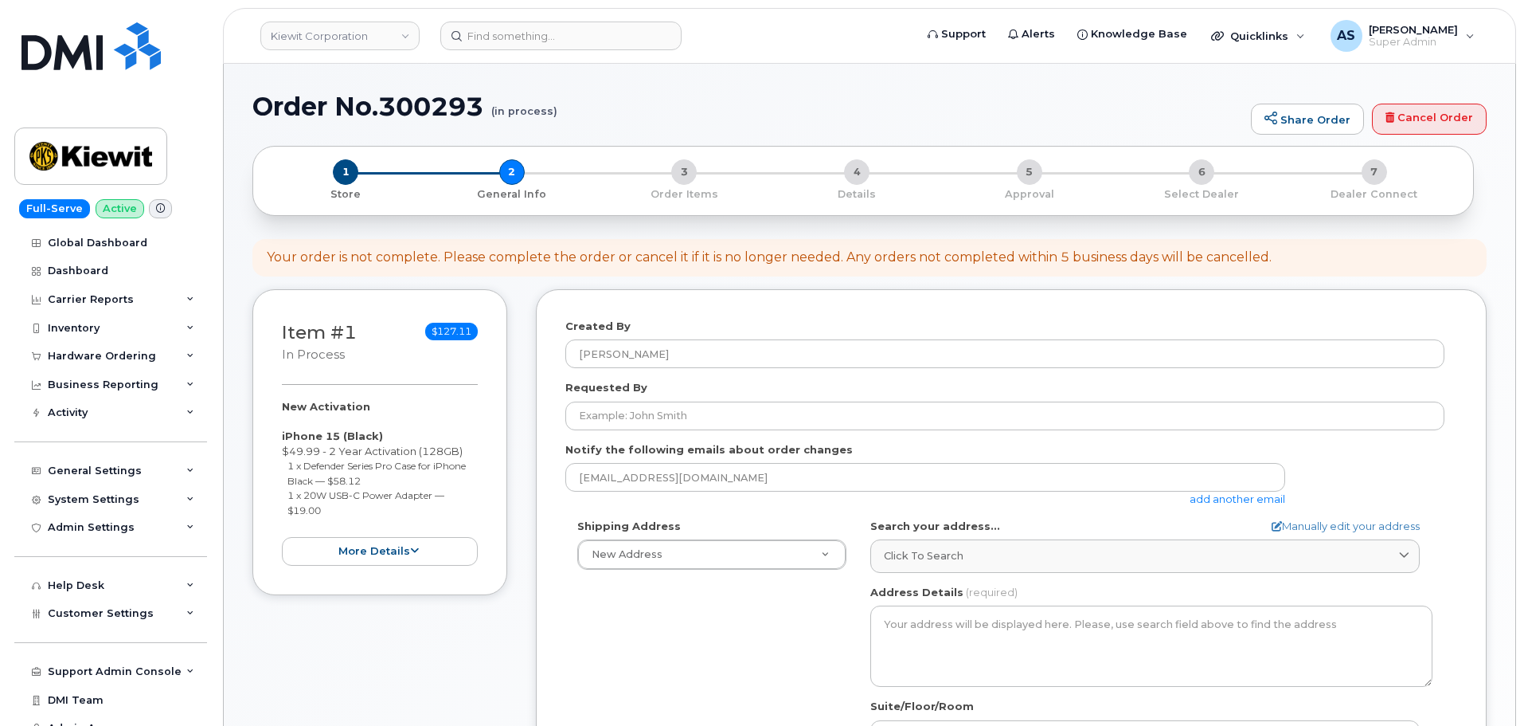
select select
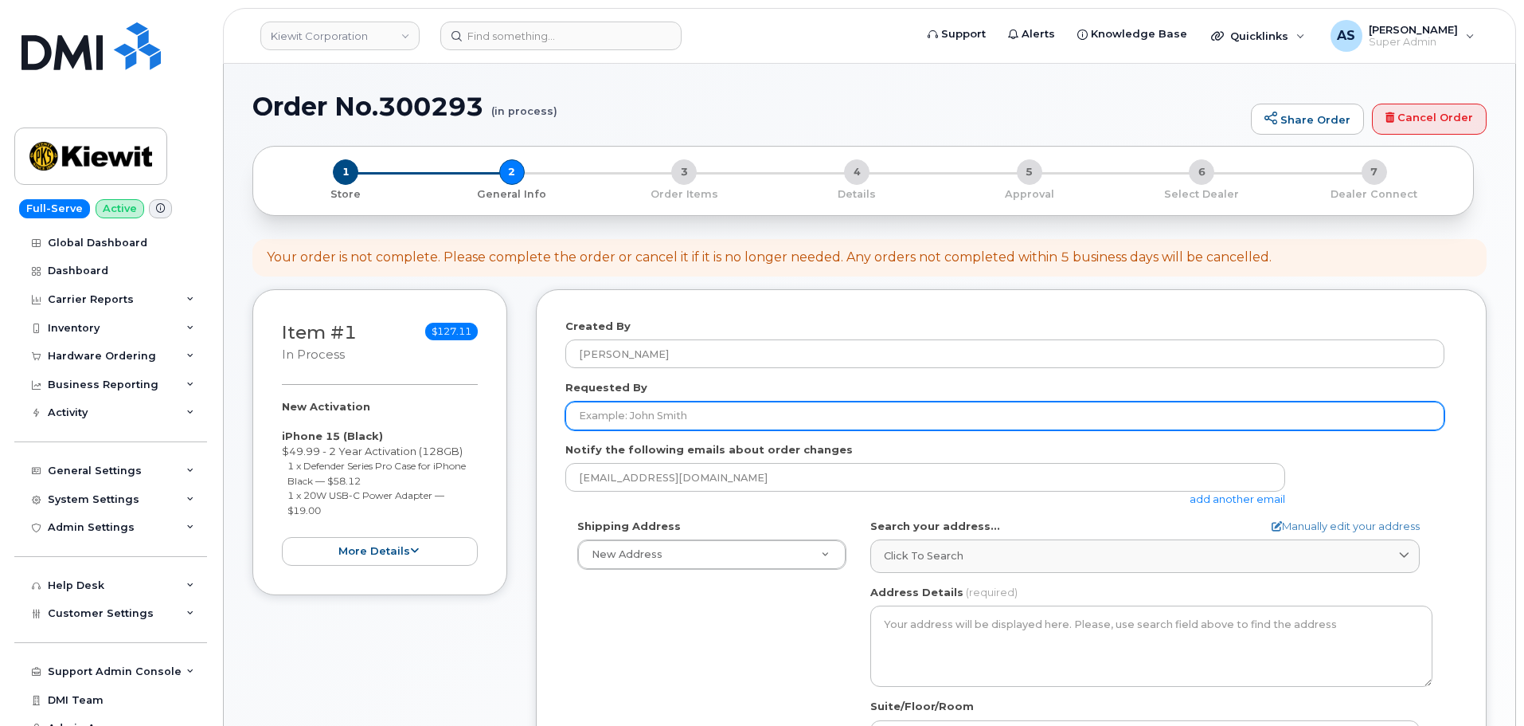
click at [662, 417] on input "Requested By" at bounding box center [1004, 415] width 879 height 29
paste input "[PERSON_NAME]"
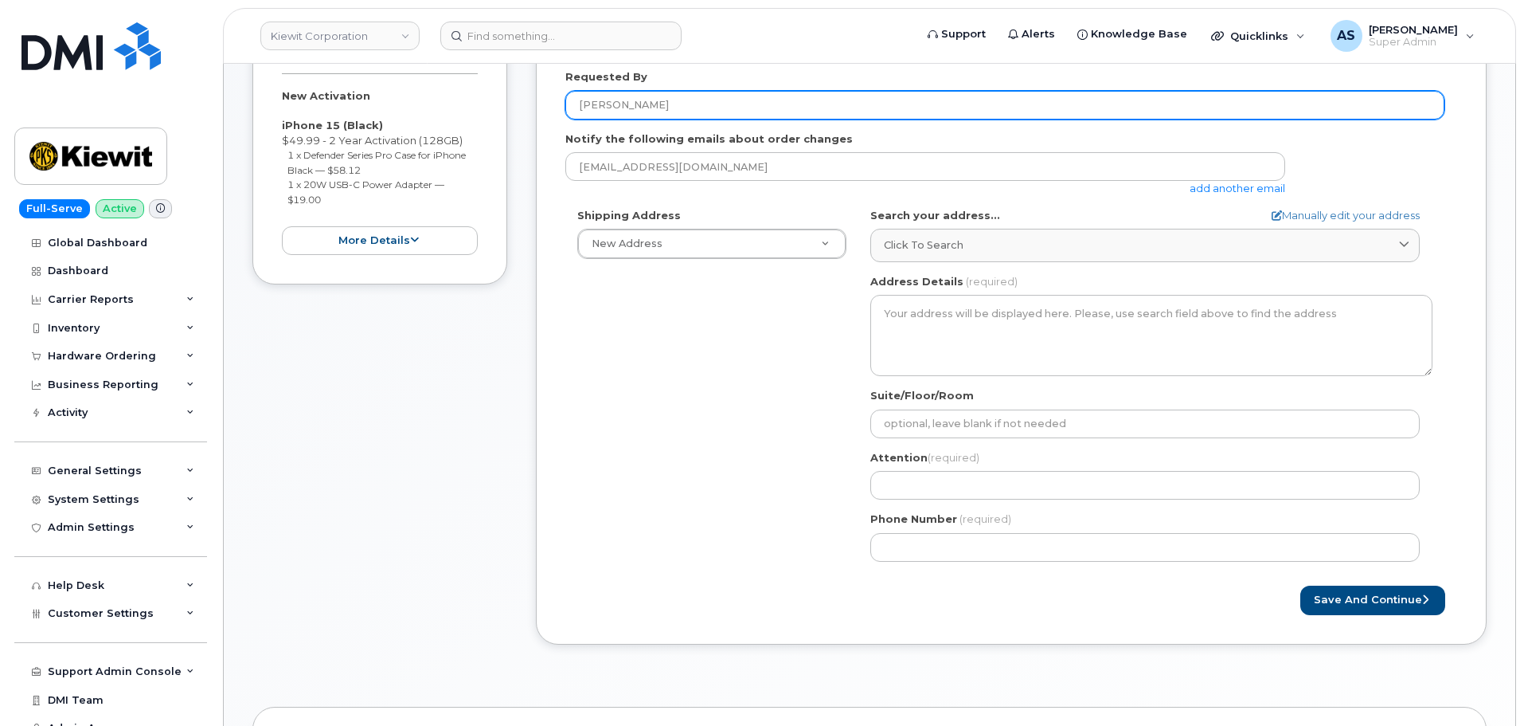
scroll to position [319, 0]
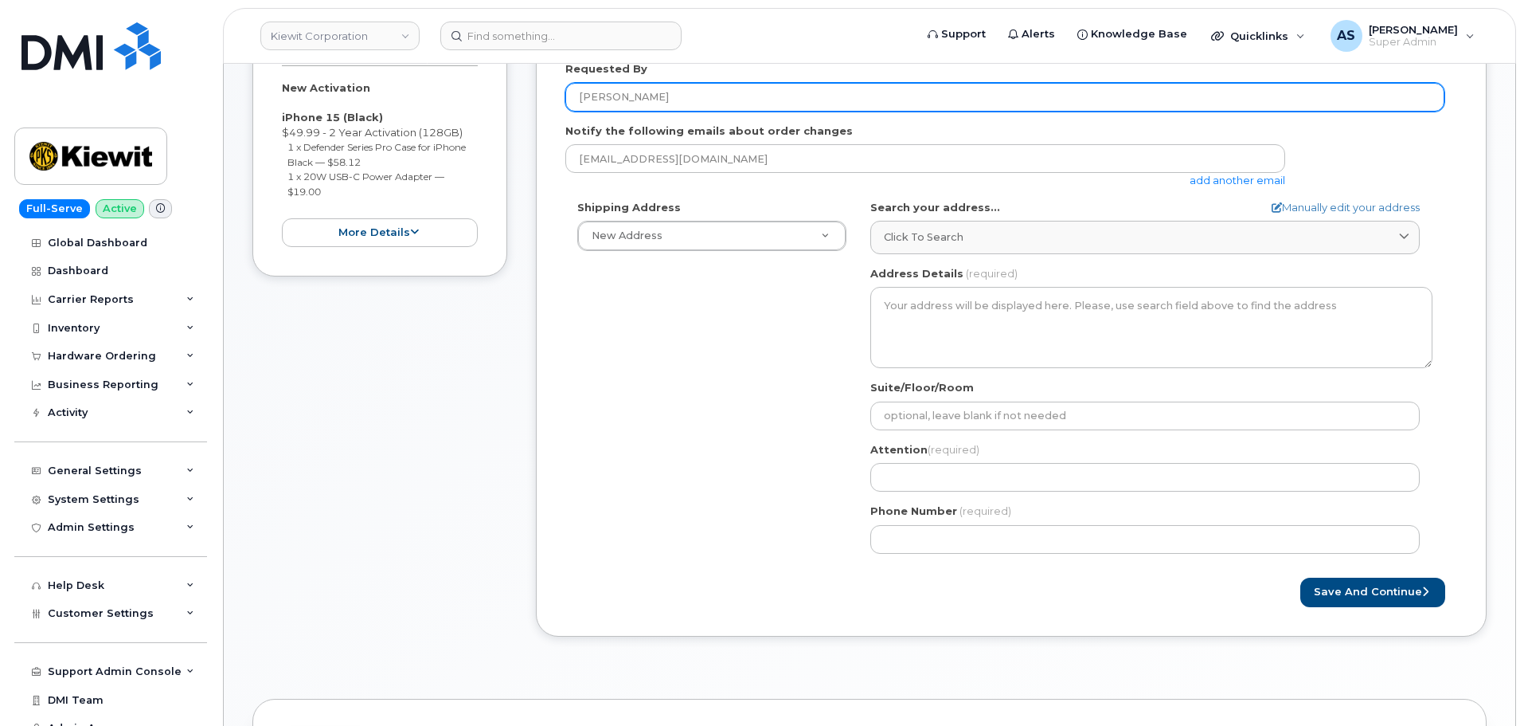
type input "[PERSON_NAME]"
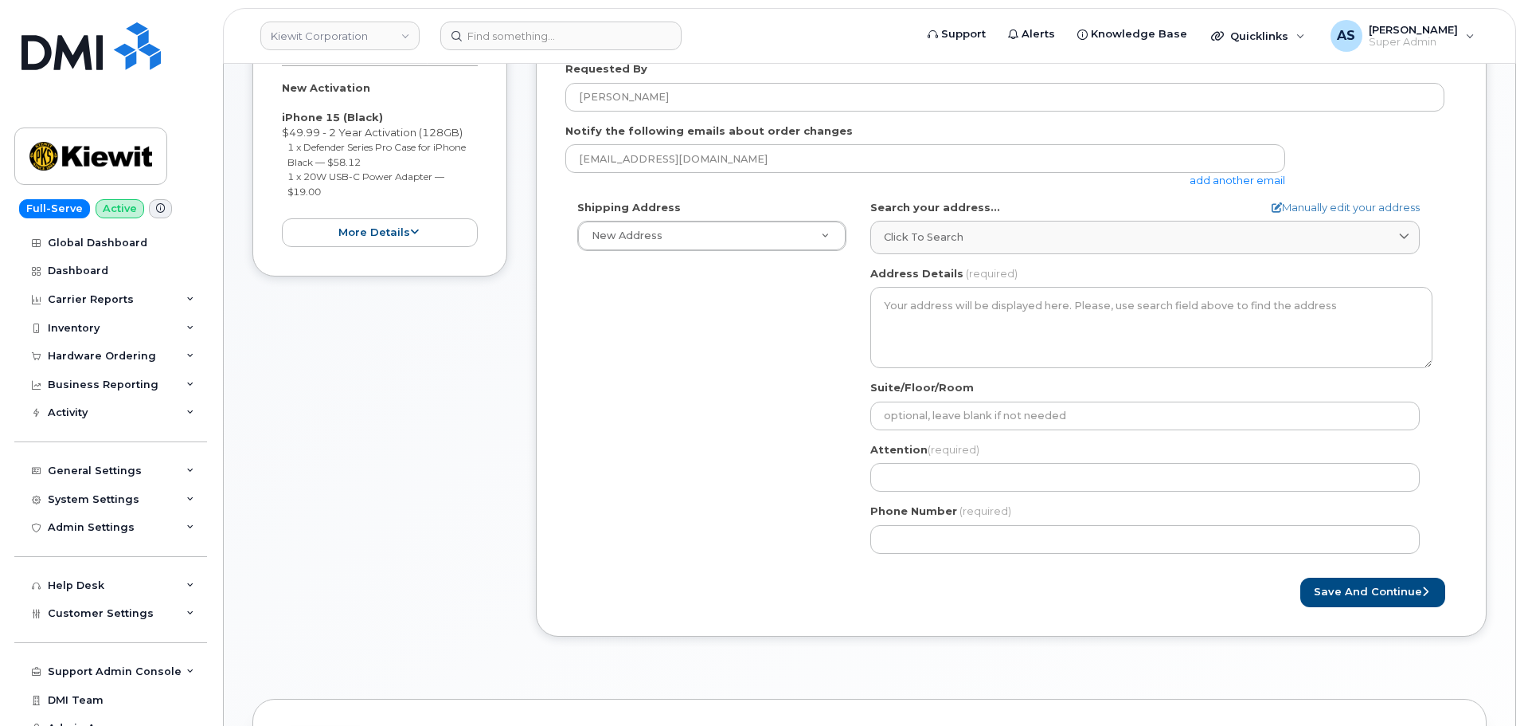
click at [925, 463] on div "Attention (required)" at bounding box center [1151, 467] width 562 height 50
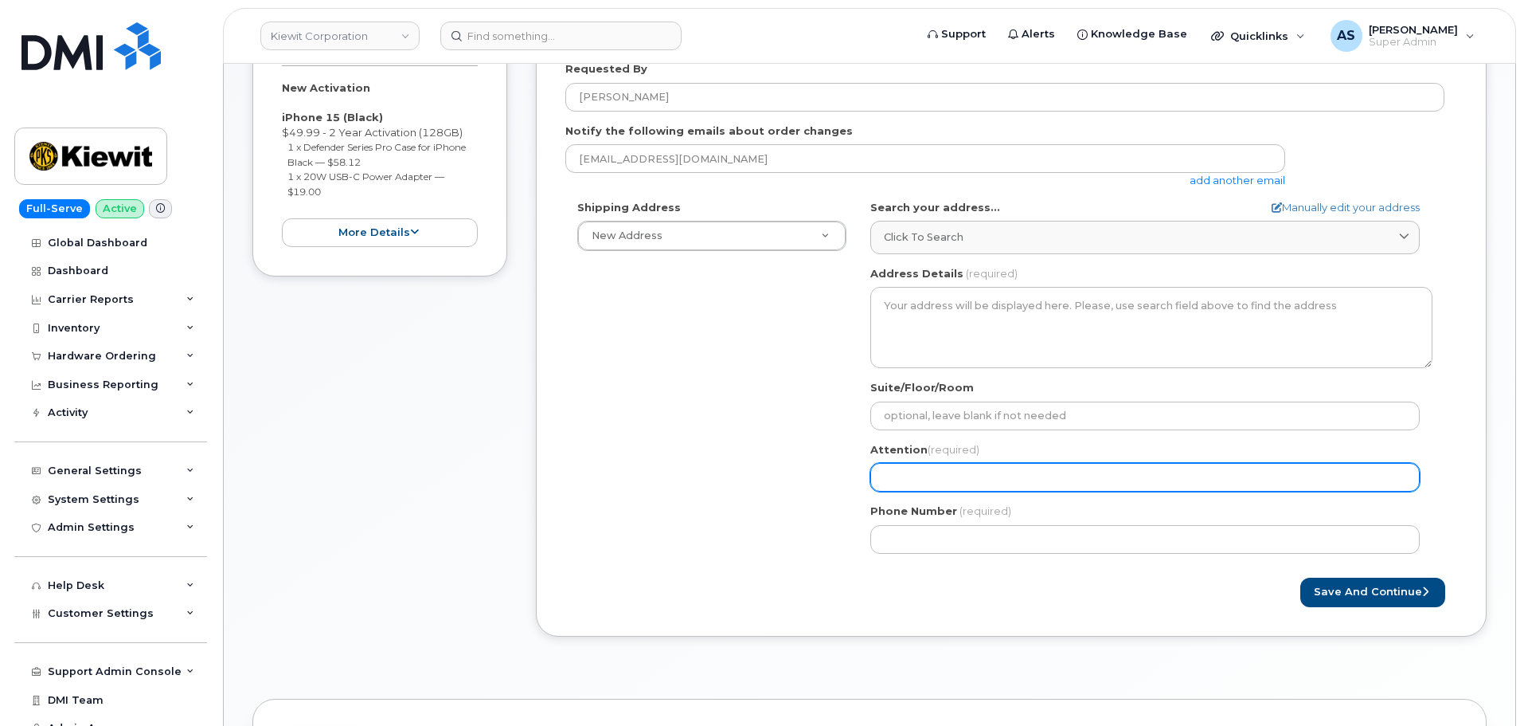
click at [928, 481] on input "Attention (required)" at bounding box center [1145, 477] width 550 height 29
paste input "[PERSON_NAME]"
select select
type input "[PERSON_NAME]"
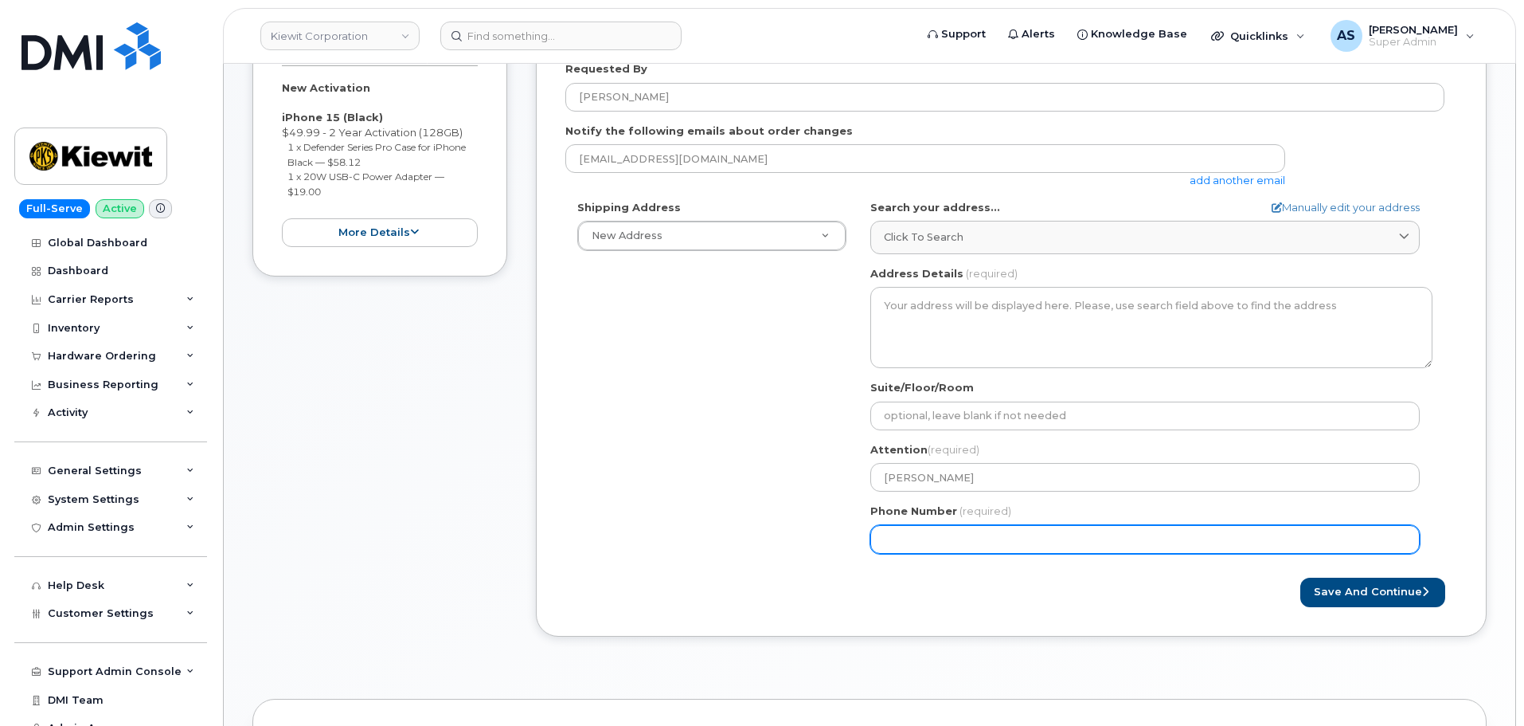
click at [709, 538] on div "Shipping Address New Address New Address 20910 Broad Hollow Ct 400 More Ave 216…" at bounding box center [1004, 383] width 879 height 366
click at [939, 542] on input "Phone Number" at bounding box center [1145, 539] width 550 height 29
paste input "7576762946"
select select
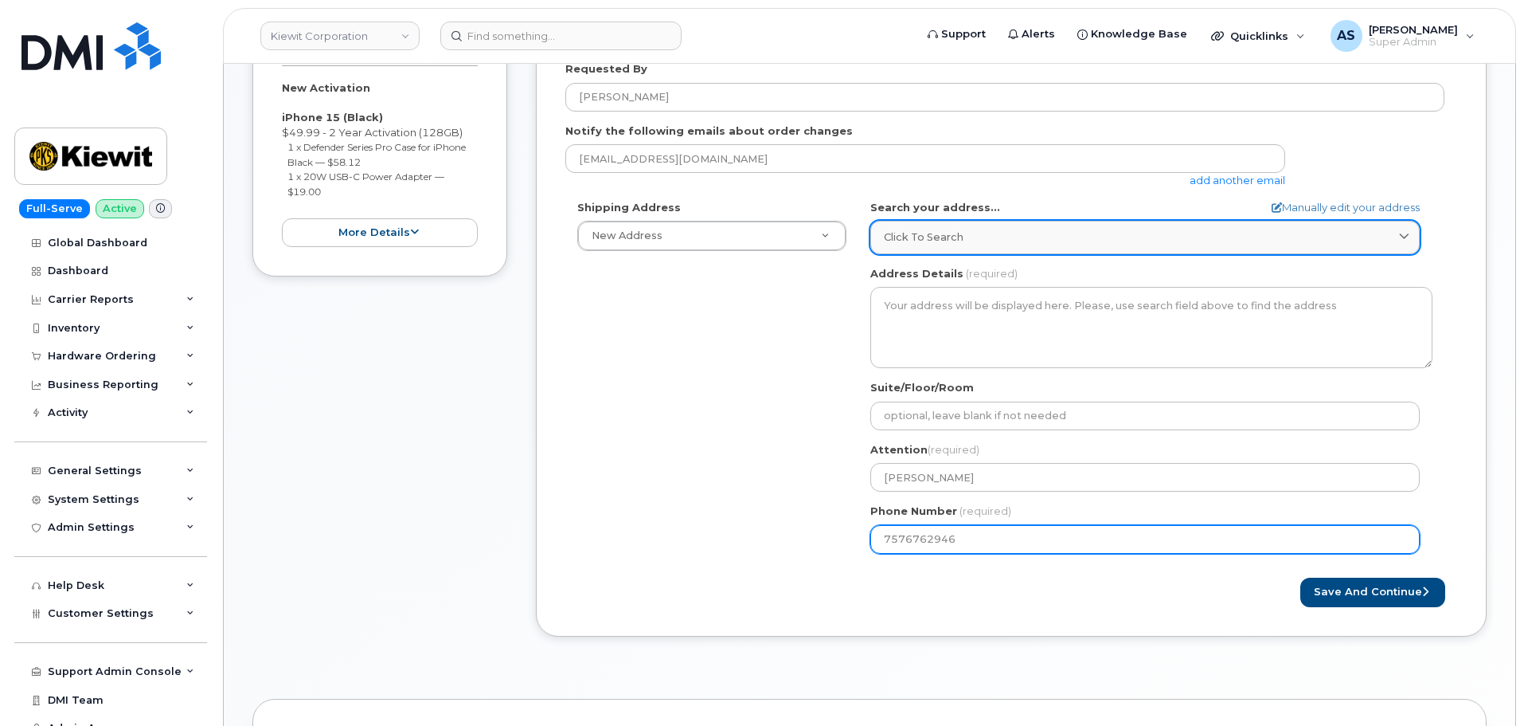
type input "7576762946"
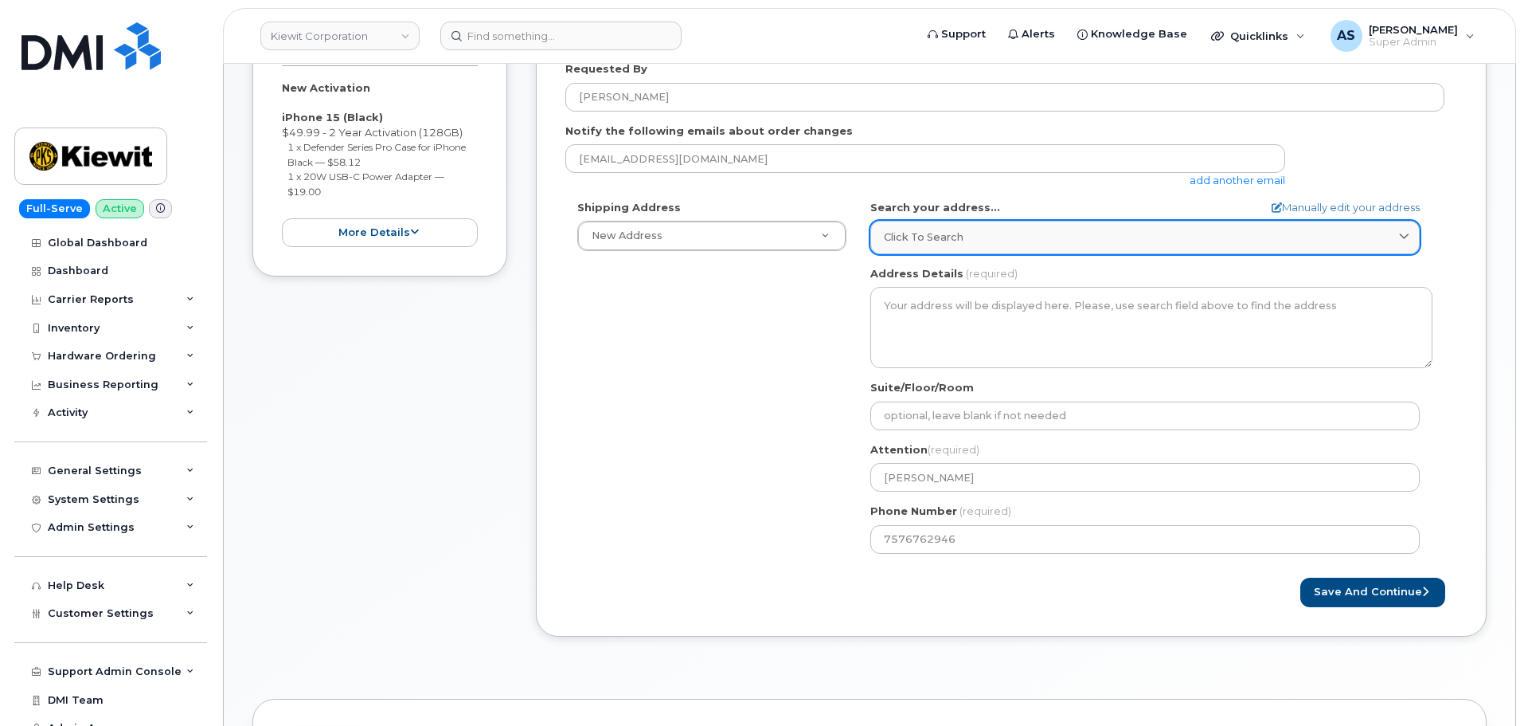
click at [996, 245] on link "Click to search" at bounding box center [1145, 237] width 550 height 33
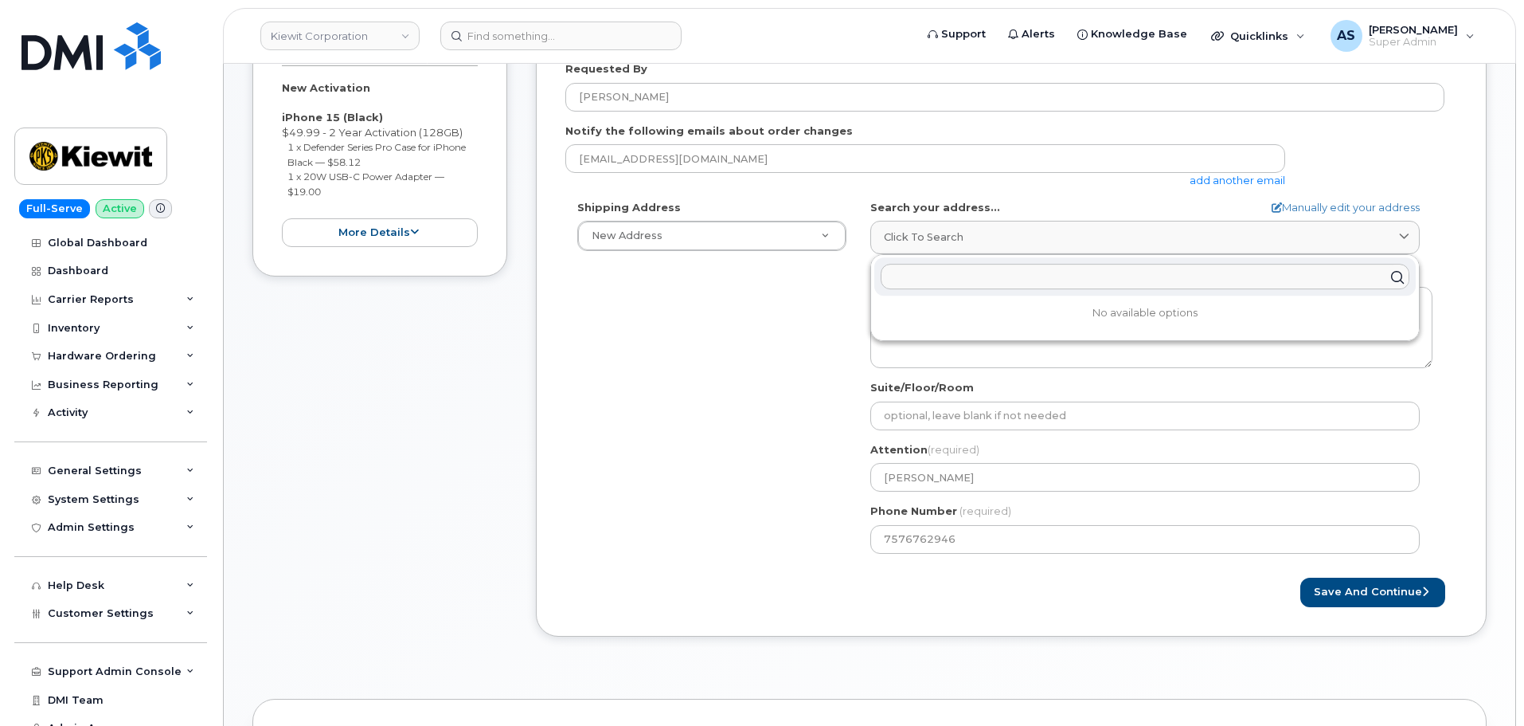
click at [961, 276] on input "text" at bounding box center [1145, 276] width 529 height 25
paste input "3831 Technology Forest Blvd, The Woodlands, TX, 77381, USA"
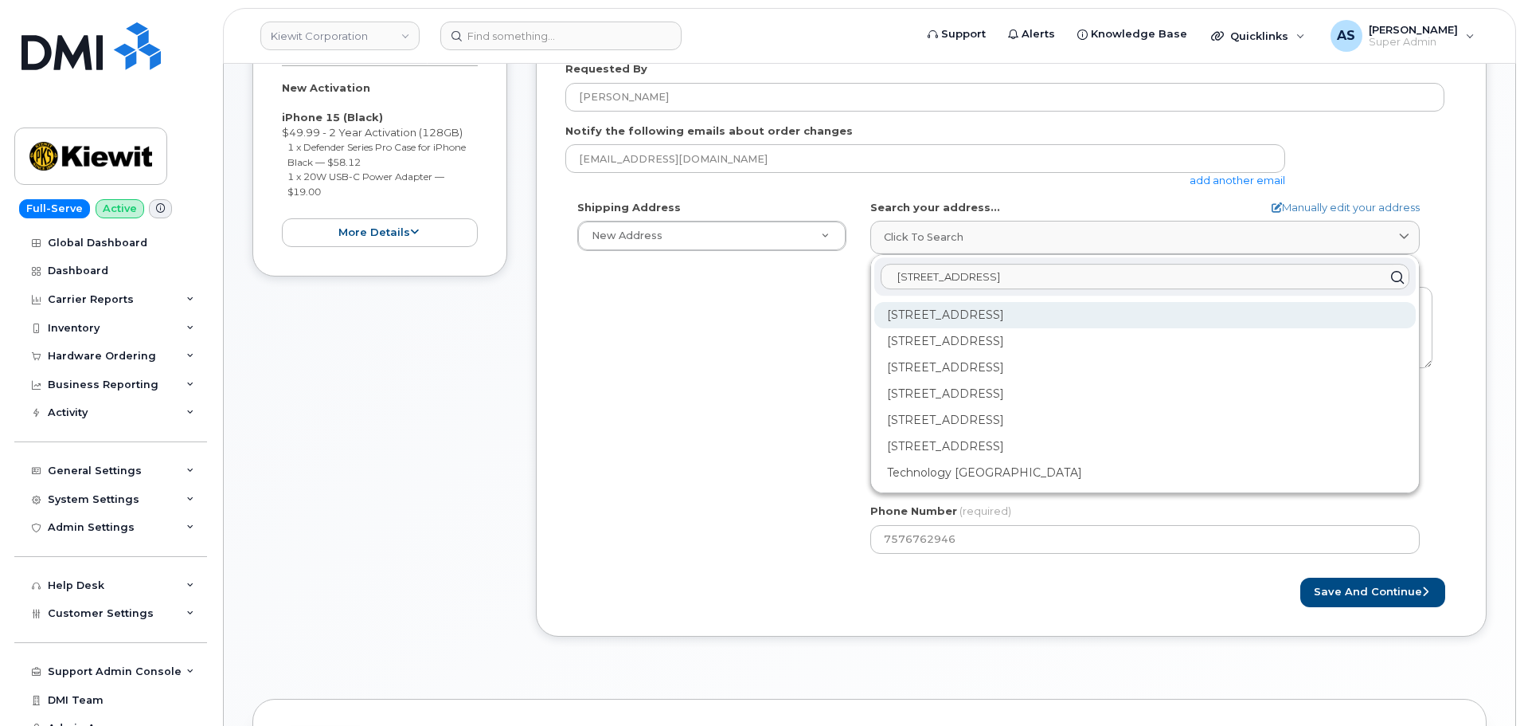
type input "3831 Technology Forest Blvd, The Woodlands, TX, 77381, USA"
click at [981, 312] on div "3831 Technology Forest Blvd Spring TX 77381" at bounding box center [1145, 315] width 542 height 26
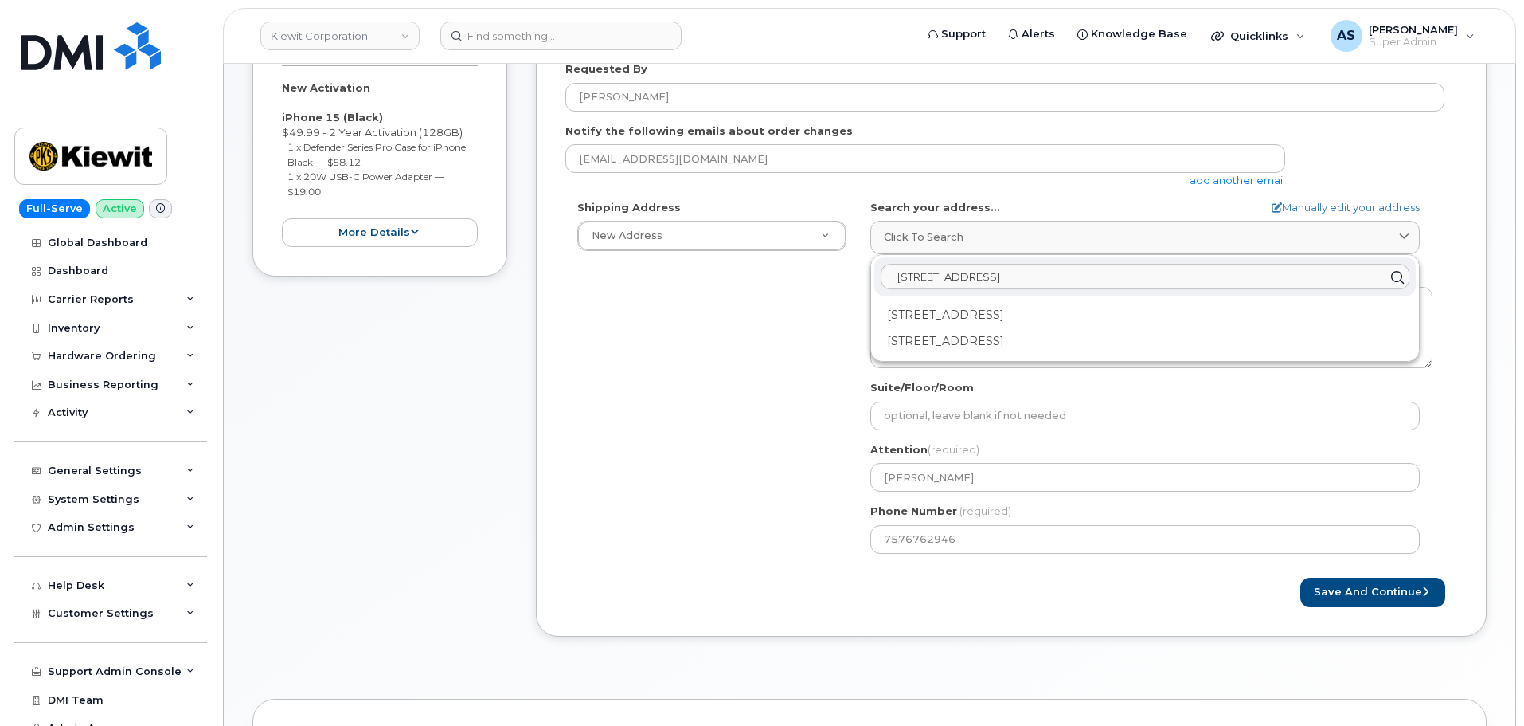
click at [646, 388] on div "Shipping Address New Address New Address 20910 Broad Hollow Ct 400 More Ave 216…" at bounding box center [1004, 383] width 879 height 366
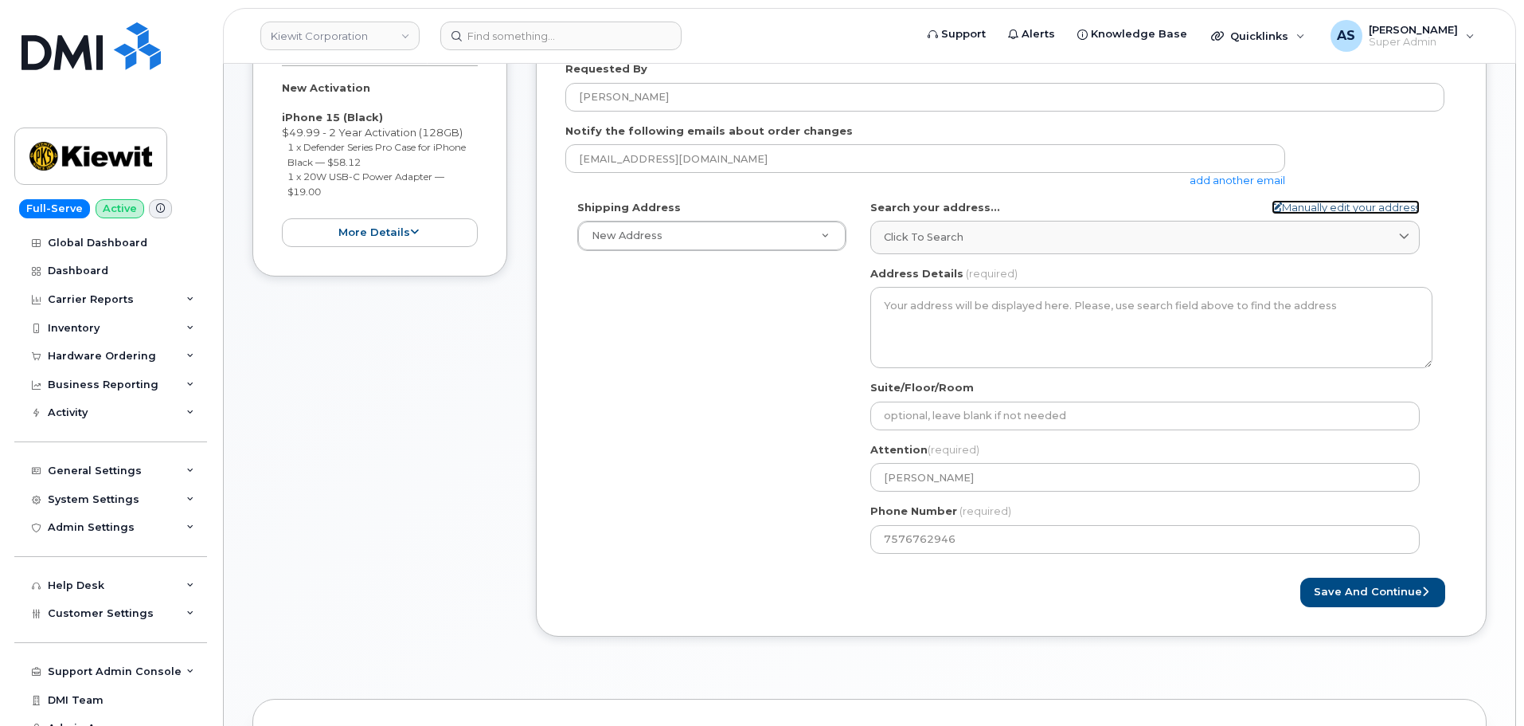
click at [1312, 205] on link "Manually edit your address" at bounding box center [1346, 207] width 148 height 15
select select
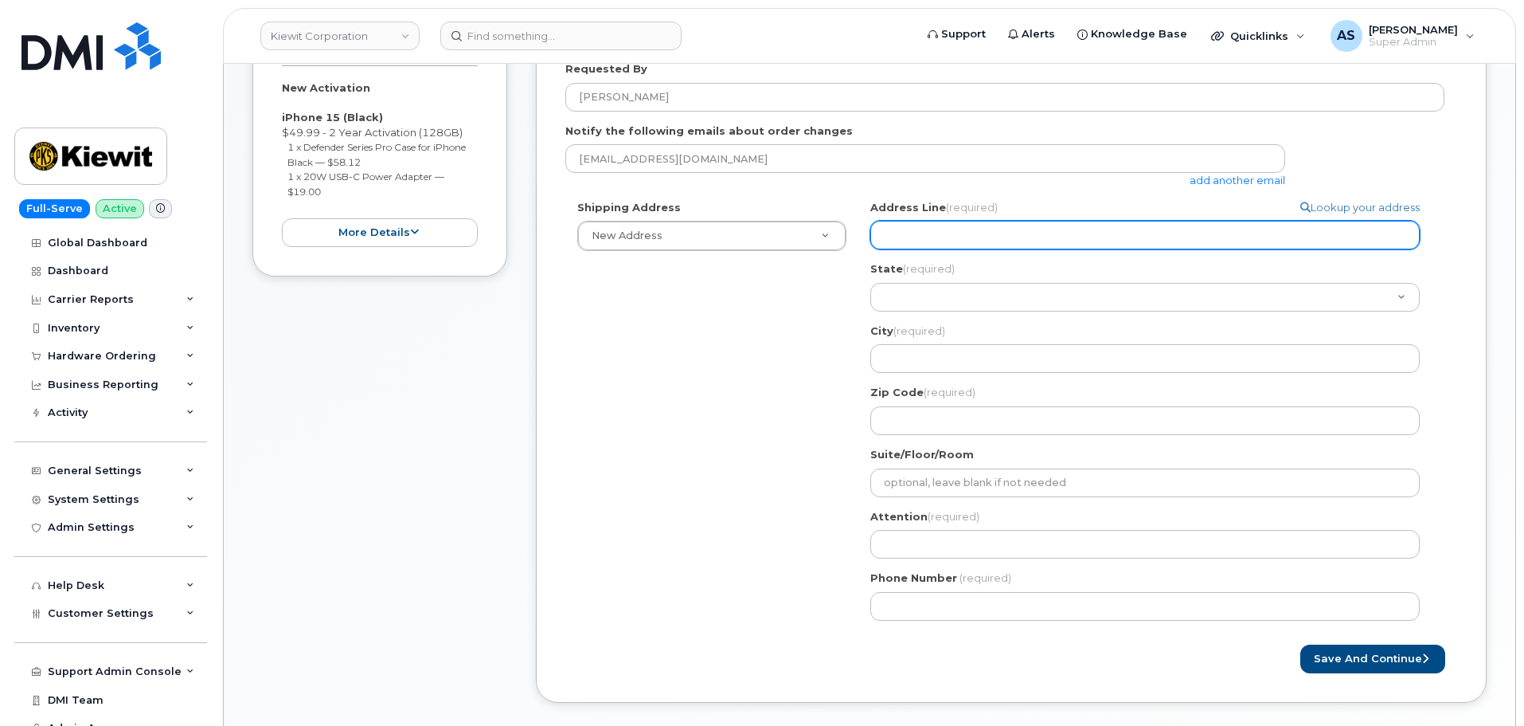
click at [959, 237] on input "Address Line (required)" at bounding box center [1145, 235] width 550 height 29
paste input "3831 Technology Forest Blvd, The Woodlands, TX, 77381, USA"
select select
drag, startPoint x: 1179, startPoint y: 233, endPoint x: 1146, endPoint y: 233, distance: 32.7
click at [1146, 233] on input "3831 Technology Forest Blvd, The Woodlands, TX, 77381, USA" at bounding box center [1145, 235] width 550 height 29
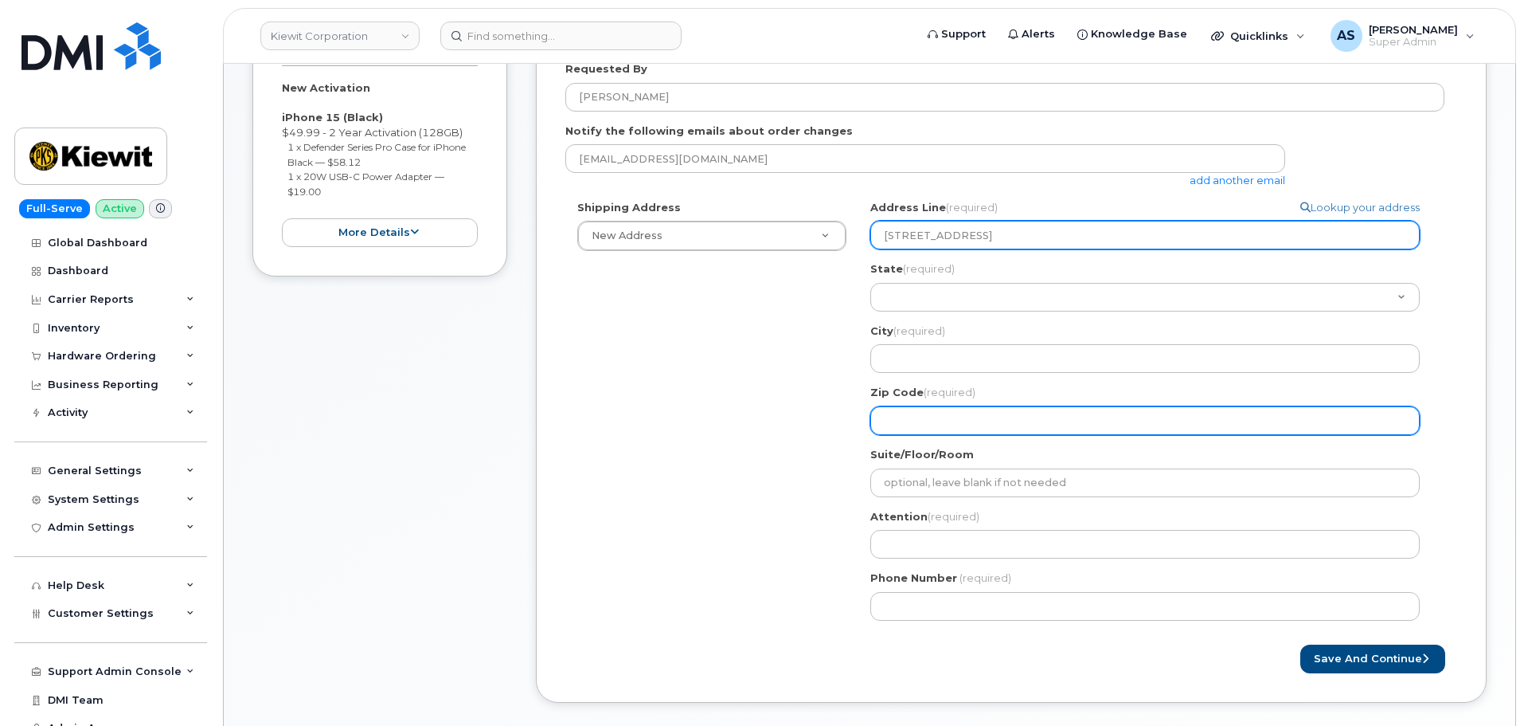
type input "3831 Technology Forest Blvd, The Woodlands, TX, 77381, USA"
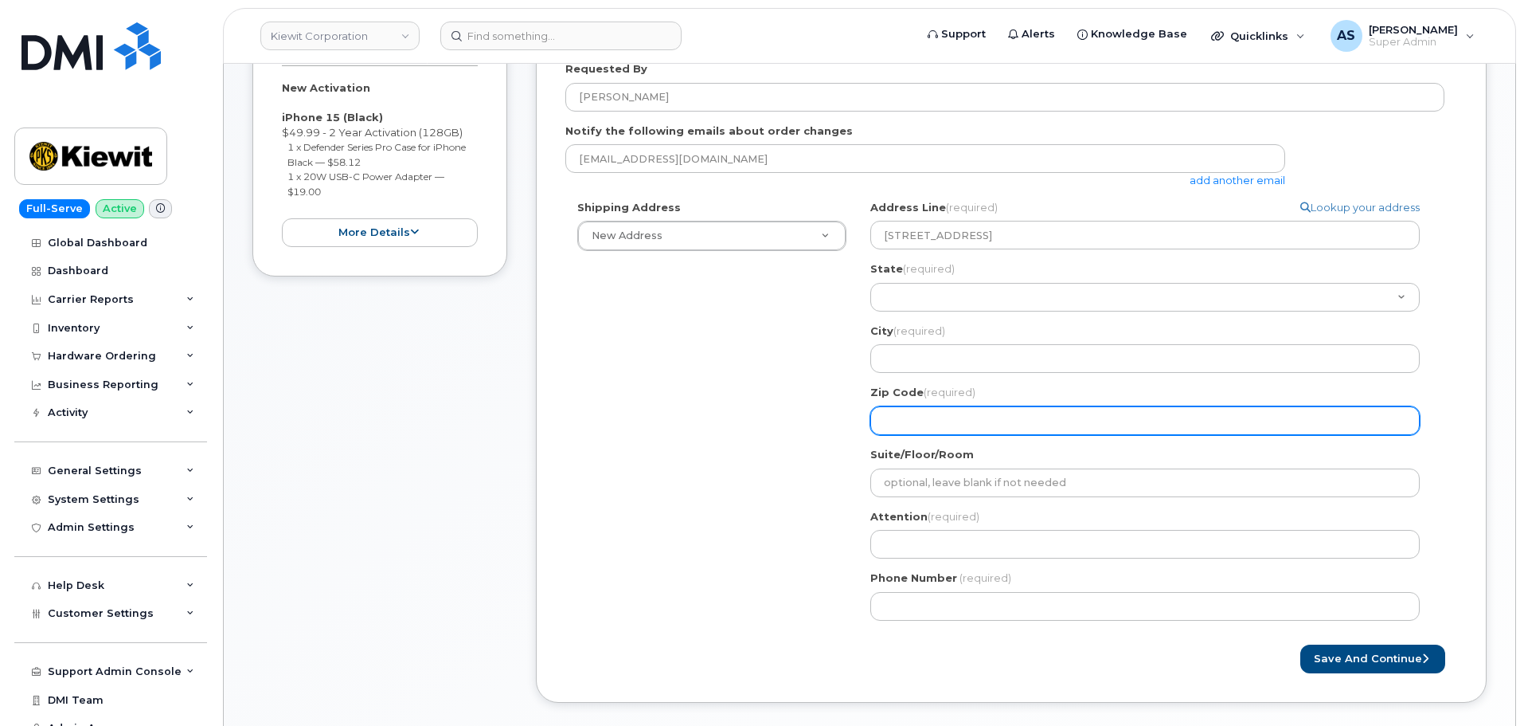
click at [945, 413] on input "Zip Code (required)" at bounding box center [1145, 420] width 550 height 29
paste input "77381"
select select
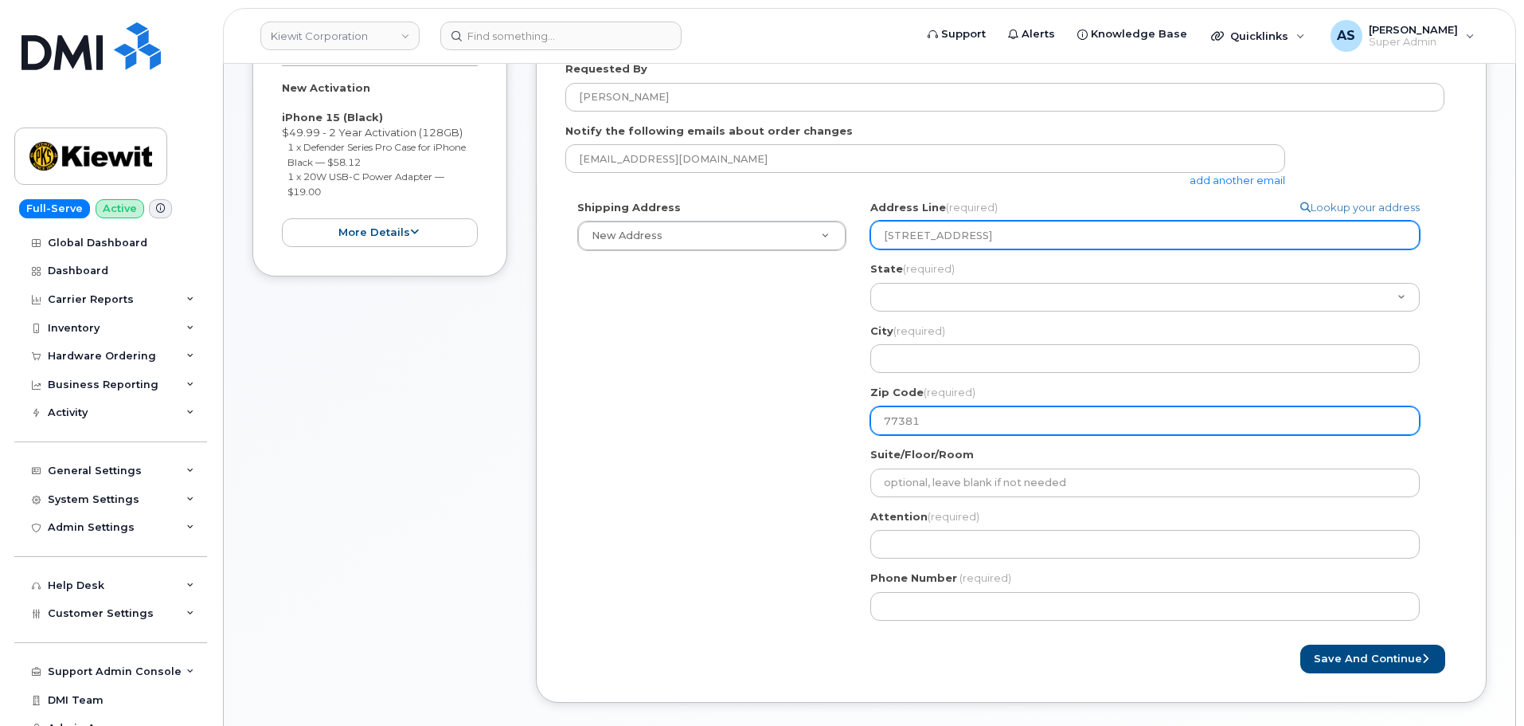
type input "77381"
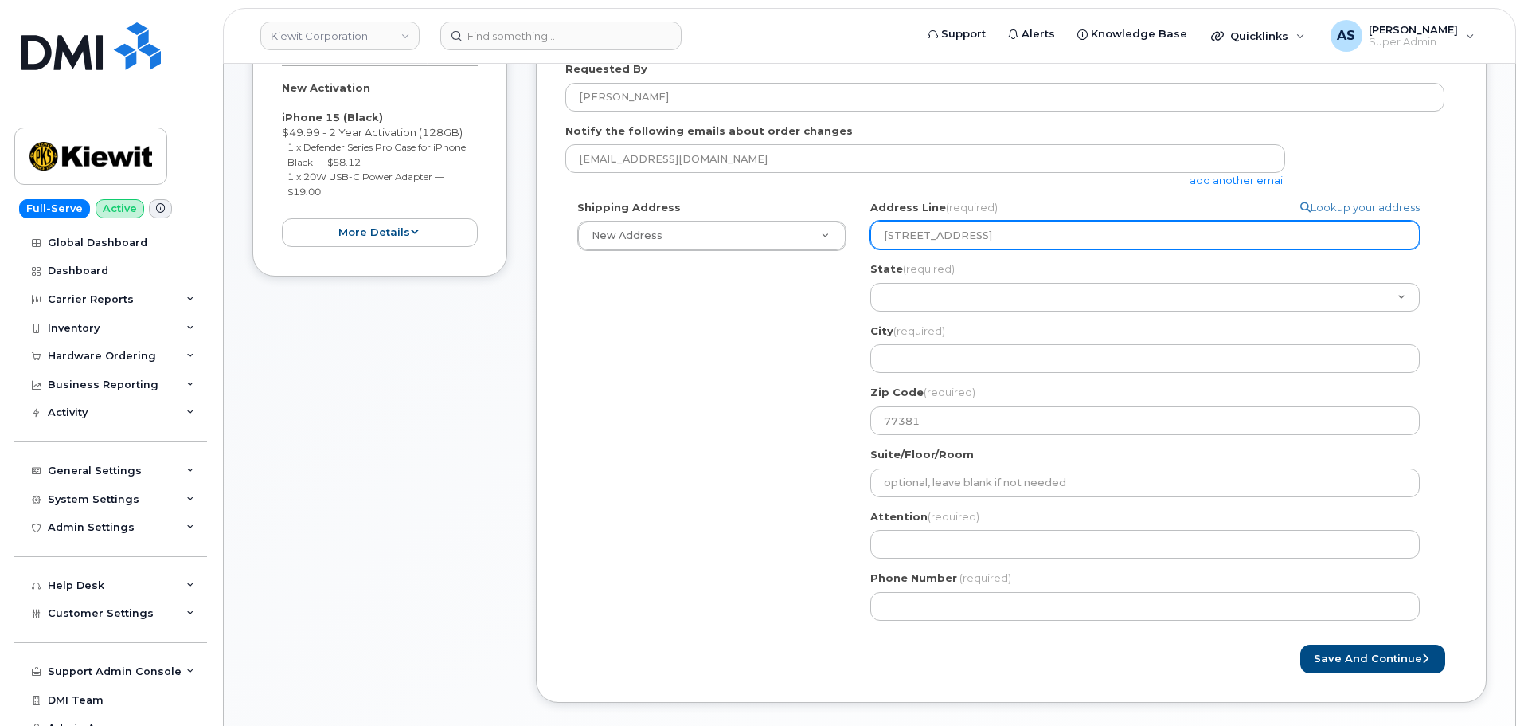
drag, startPoint x: 1120, startPoint y: 233, endPoint x: 1038, endPoint y: 245, distance: 82.8
click at [1042, 242] on input "3831 Technology Forest Blvd, The Woodlands, TX, 77381, USA" at bounding box center [1145, 235] width 550 height 29
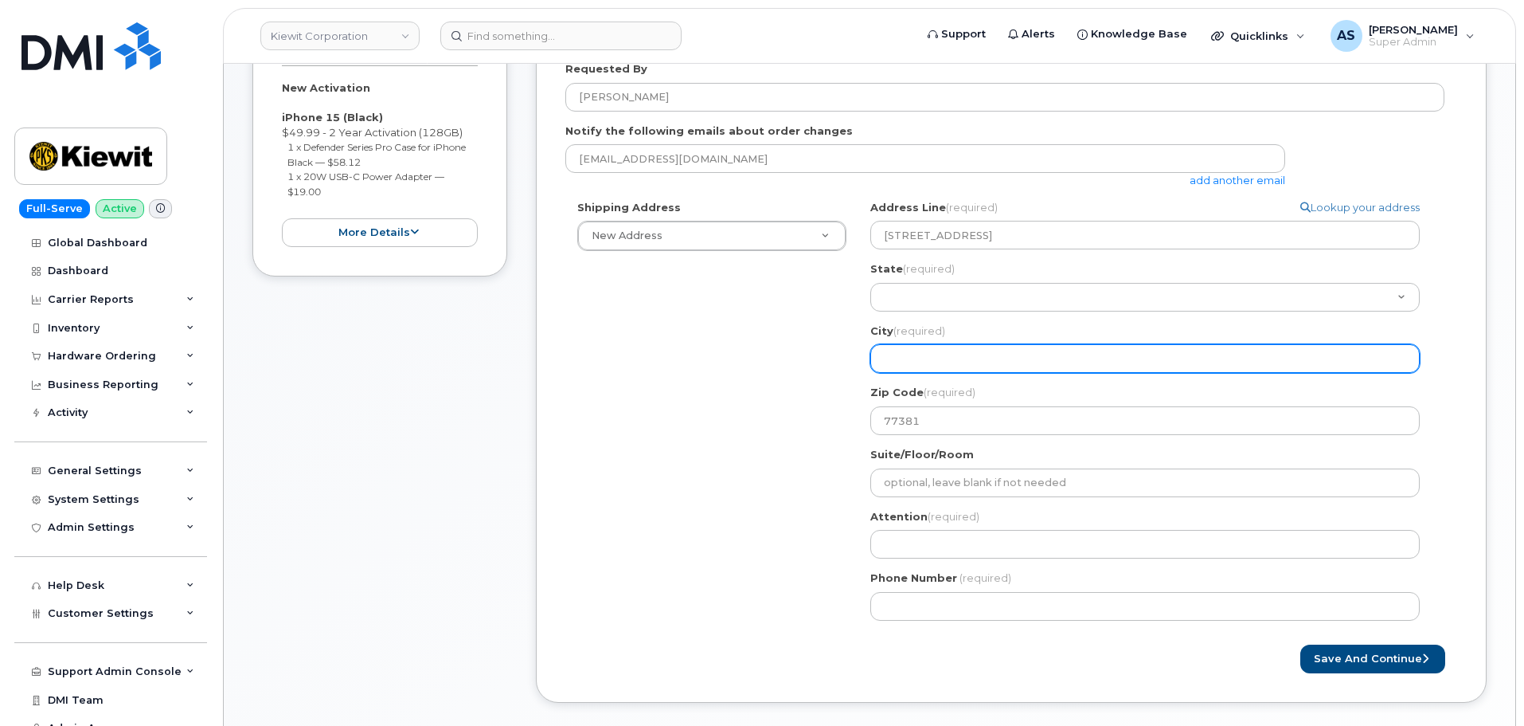
click at [917, 359] on input "City (required)" at bounding box center [1145, 358] width 550 height 29
paste input "The Woodlands"
select select
type input "The Woodlands"
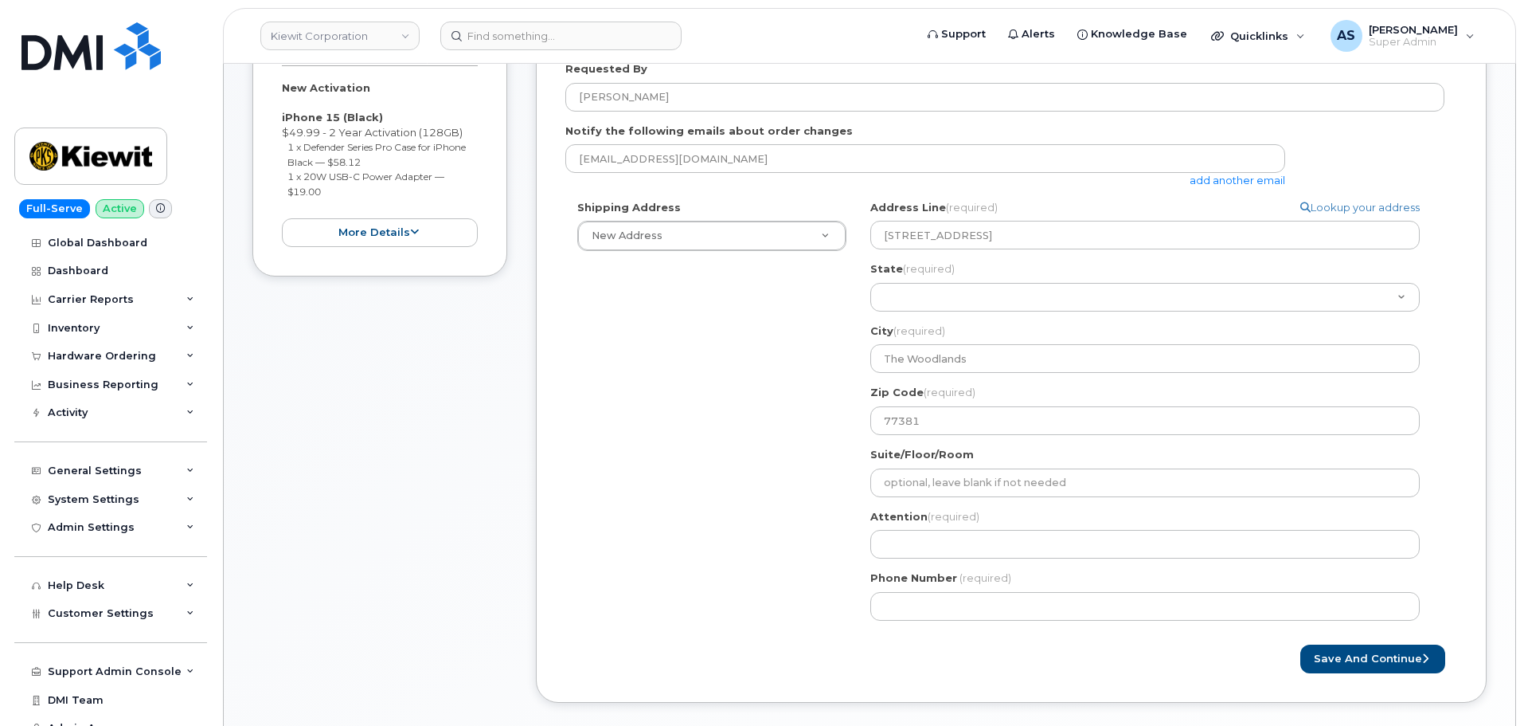
click at [681, 391] on div "Shipping Address New Address New Address 20910 Broad Hollow Ct 400 More Ave 216…" at bounding box center [1004, 416] width 879 height 432
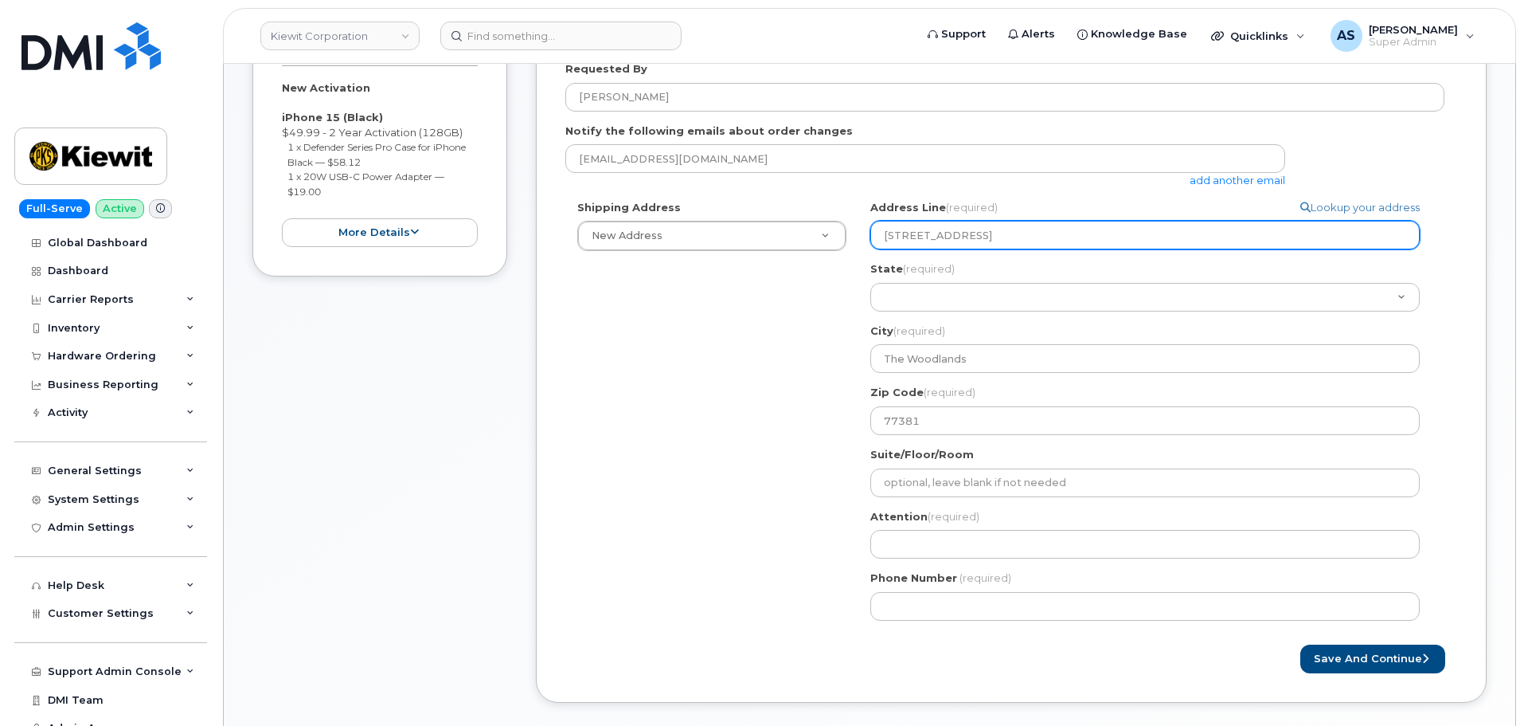
drag, startPoint x: 1137, startPoint y: 237, endPoint x: 1125, endPoint y: 239, distance: 12.1
click at [1125, 239] on input "3831 Technology Forest Blvd, The Woodlands, TX, 77381, USA" at bounding box center [1145, 235] width 550 height 29
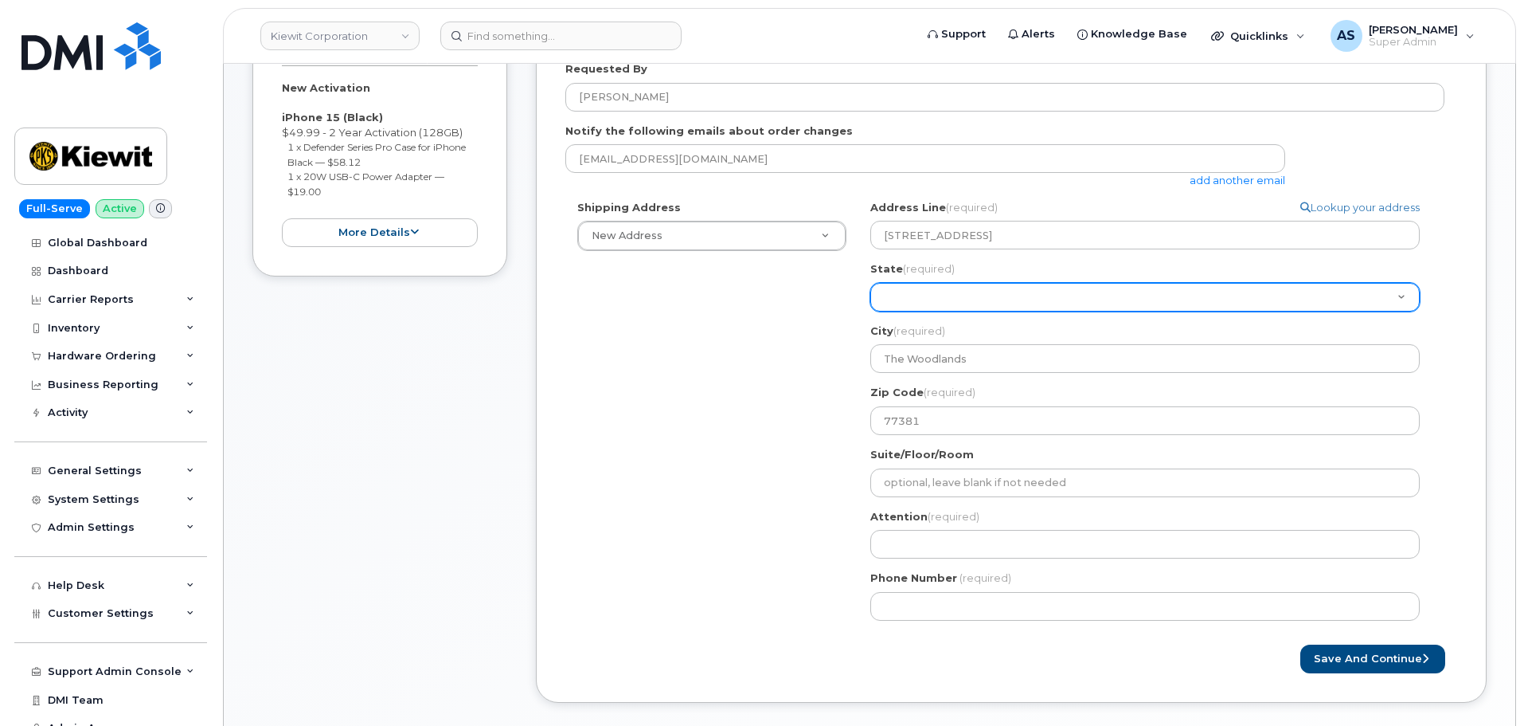
click at [937, 303] on select "Alabama Alaska American Samoa Arizona Arkansas California Colorado Connecticut …" at bounding box center [1145, 297] width 550 height 29
select select "TX"
click at [870, 283] on select "Alabama Alaska American Samoa Arizona Arkansas California Colorado Connecticut …" at bounding box center [1145, 297] width 550 height 29
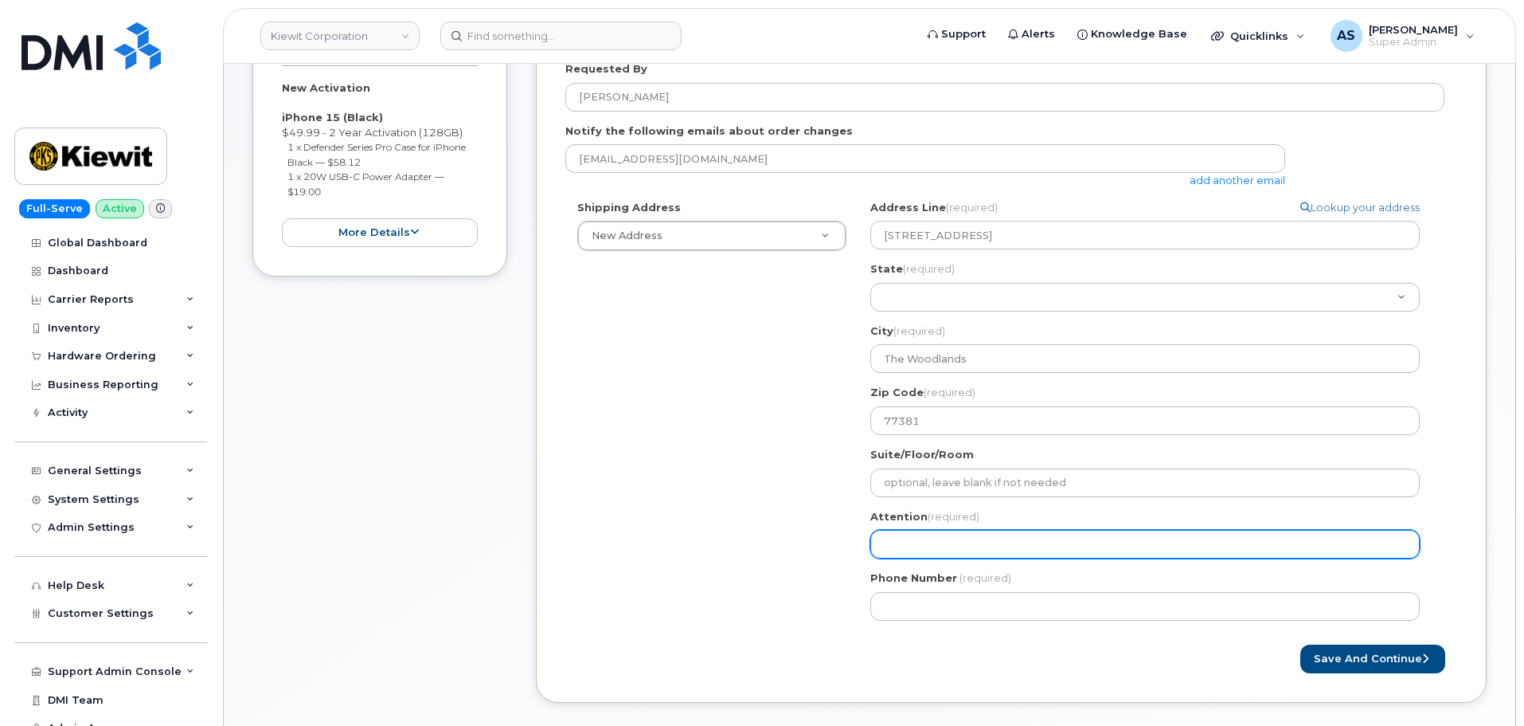
click at [937, 544] on input "Attention (required)" at bounding box center [1145, 544] width 550 height 29
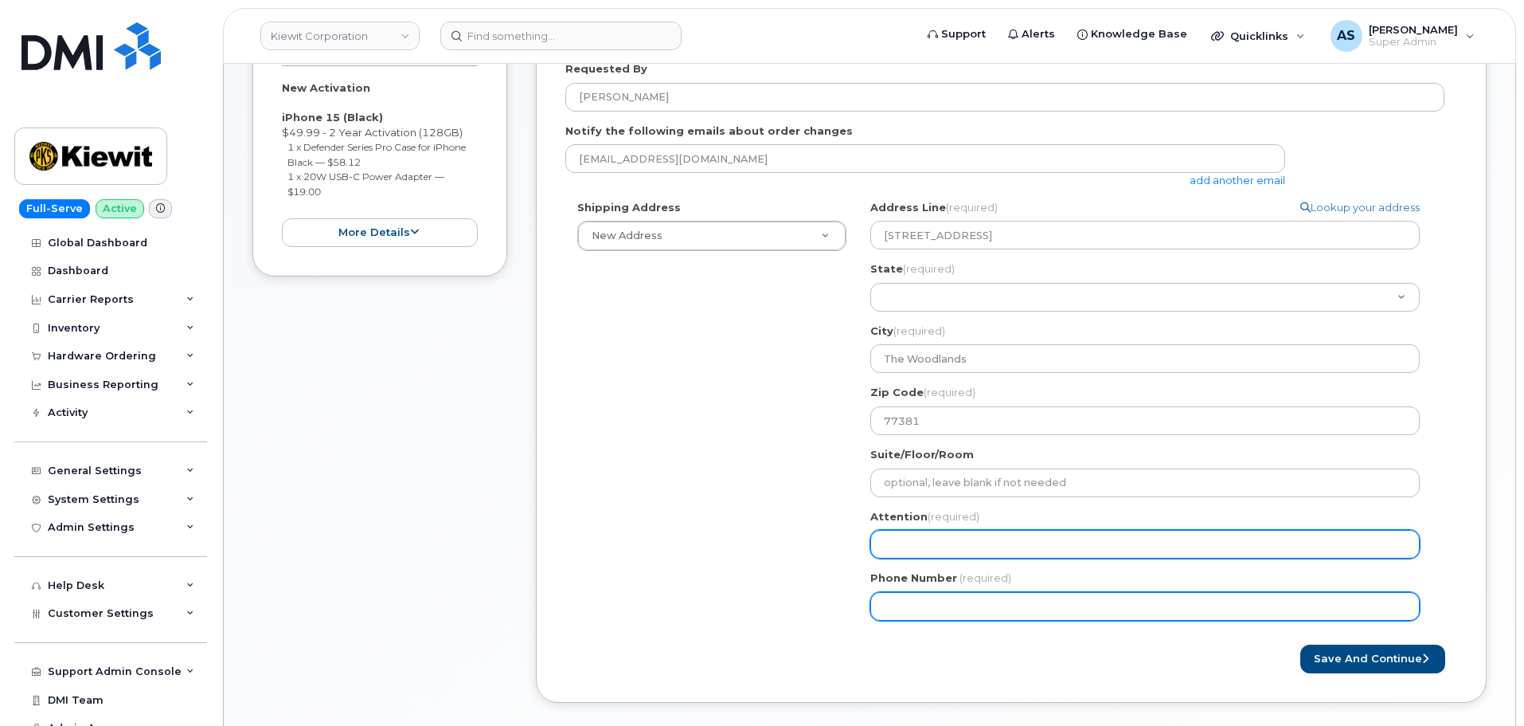
paste input "The Woodlands"
select select
type input "The Woodlands"
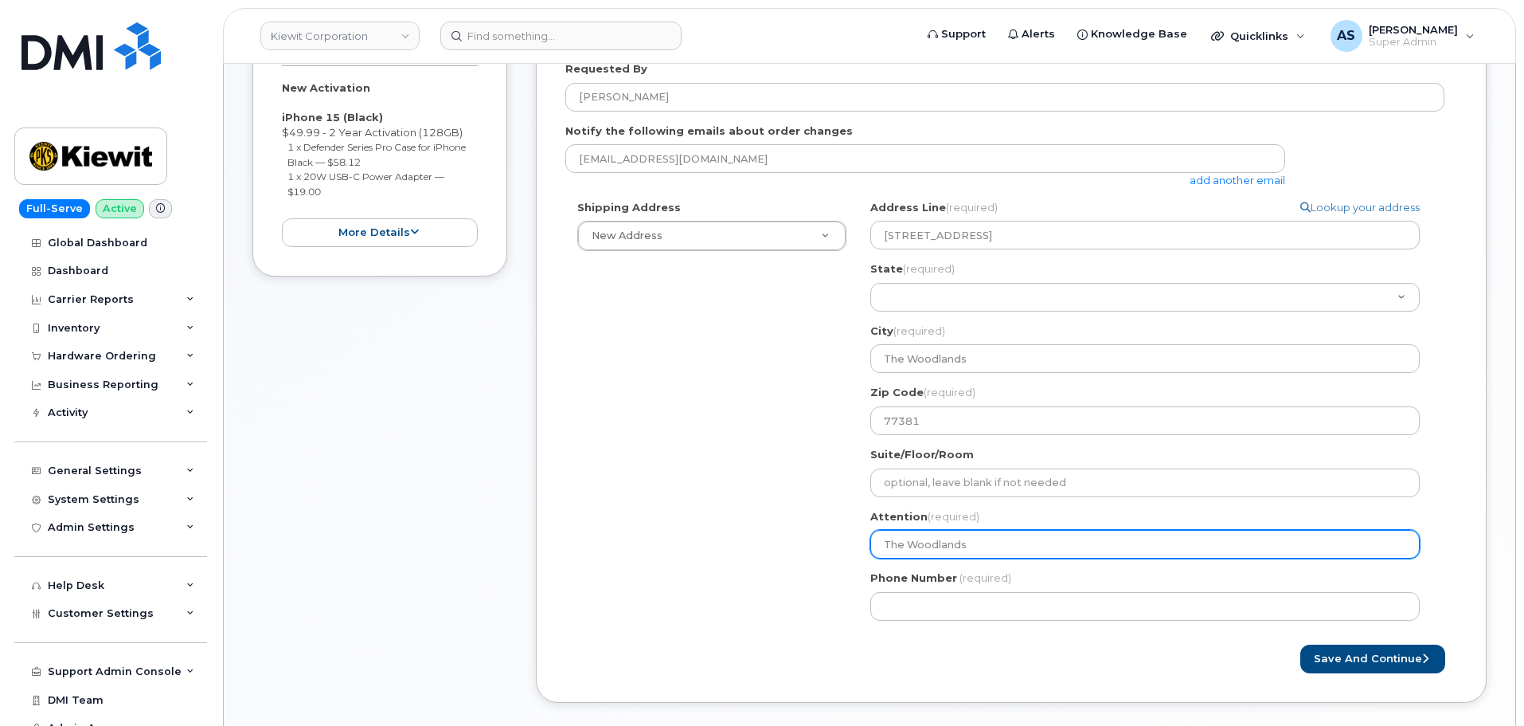
select select
type input "The Woodland"
select select
type input "The Woodlan"
select select
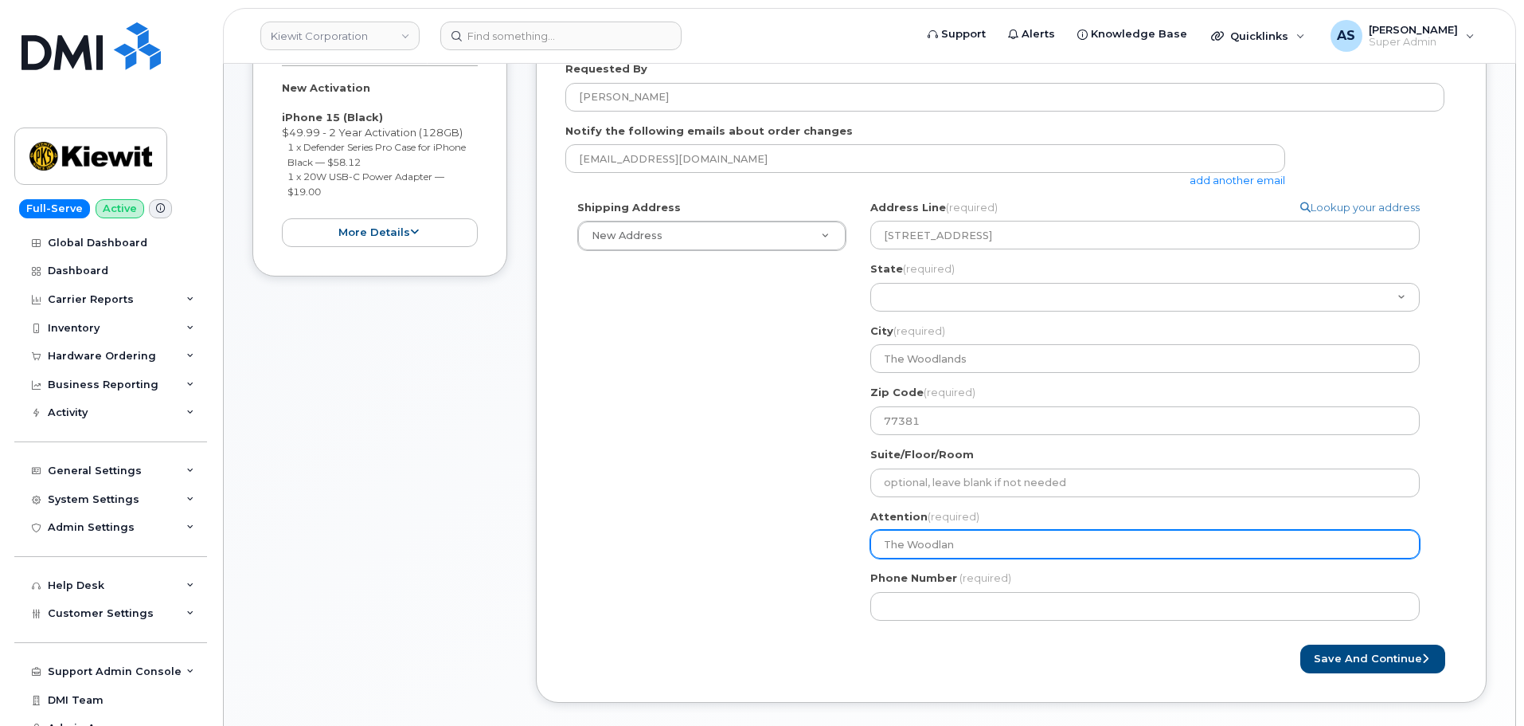
type input "The Woodla"
select select
type input "The Woodl"
select select
type input "The Wood"
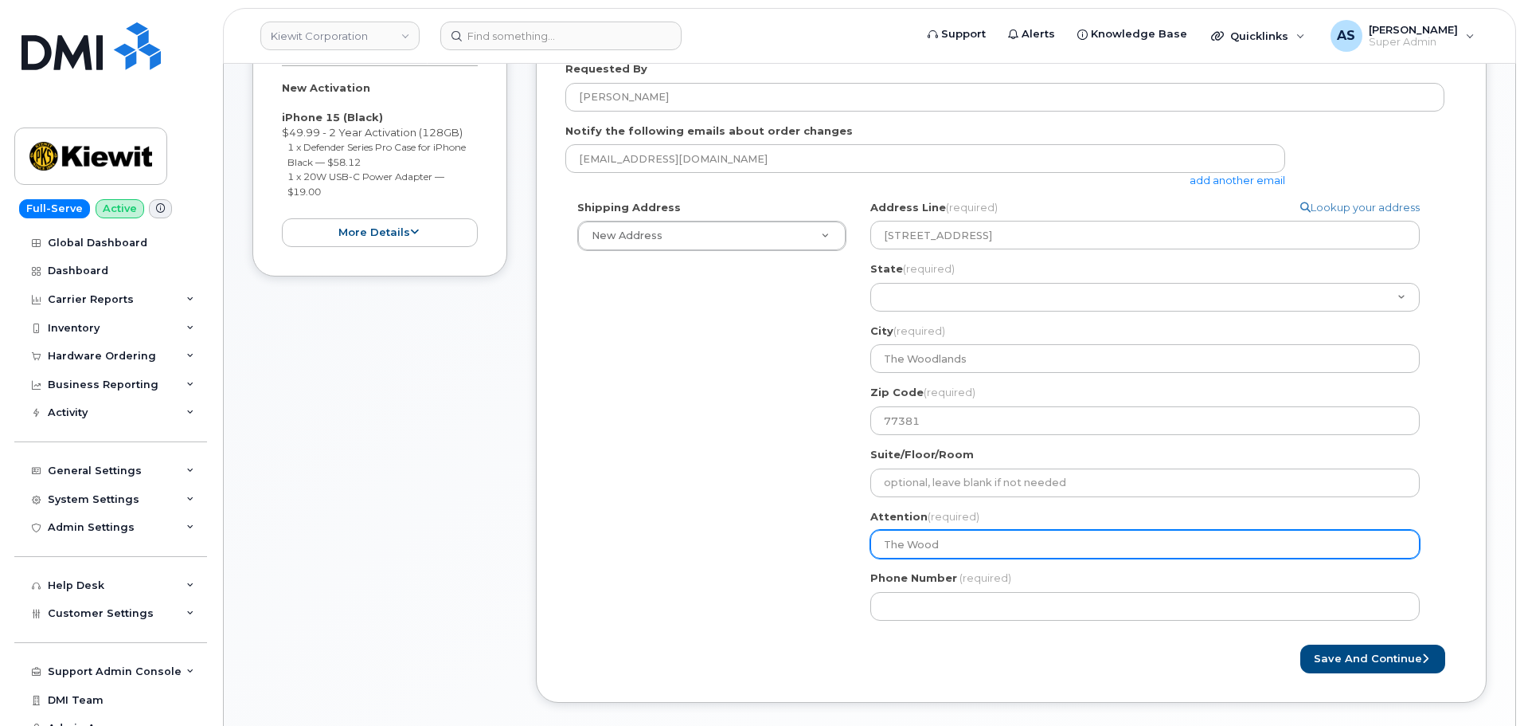
select select
type input "The Woo"
select select
type input "The Wo"
select select
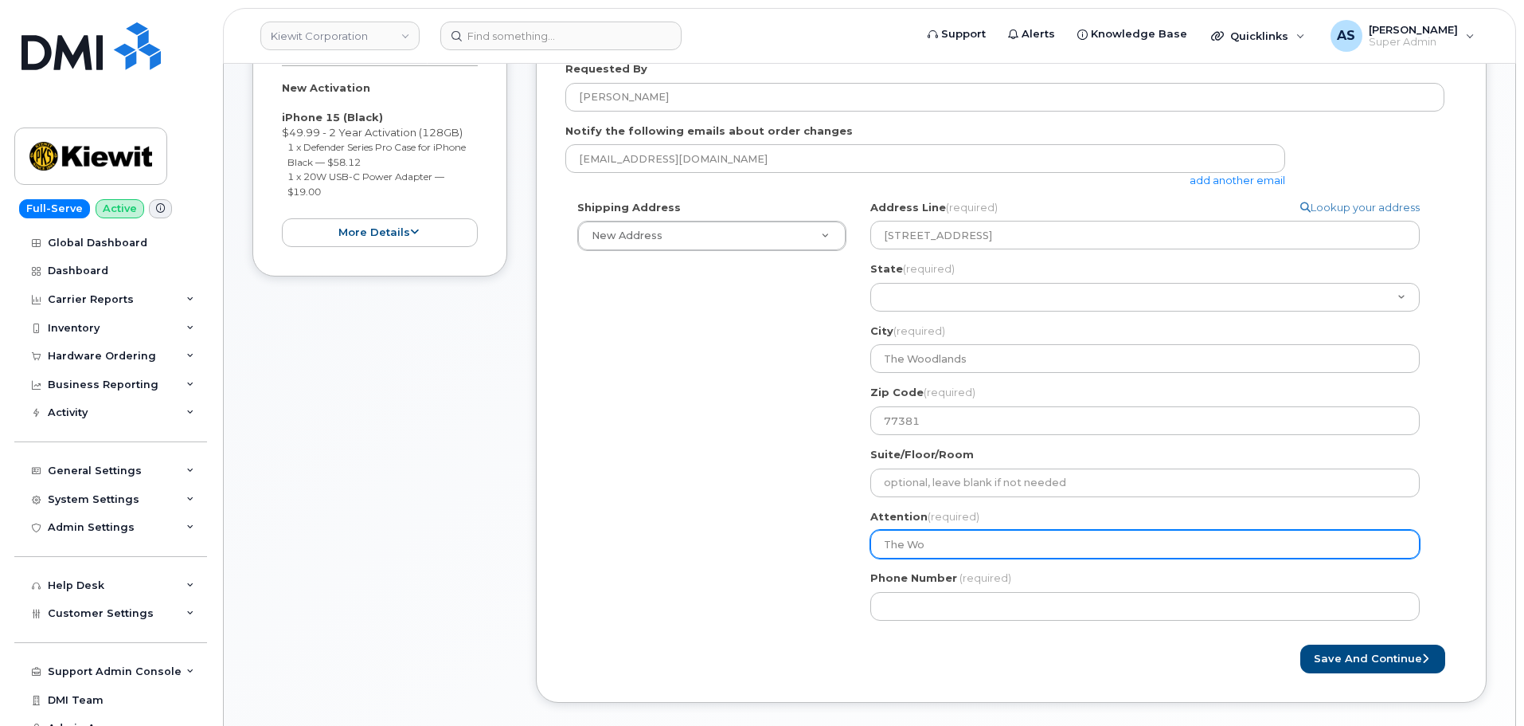
type input "The W"
select select
type input "The"
select select
type input "Th"
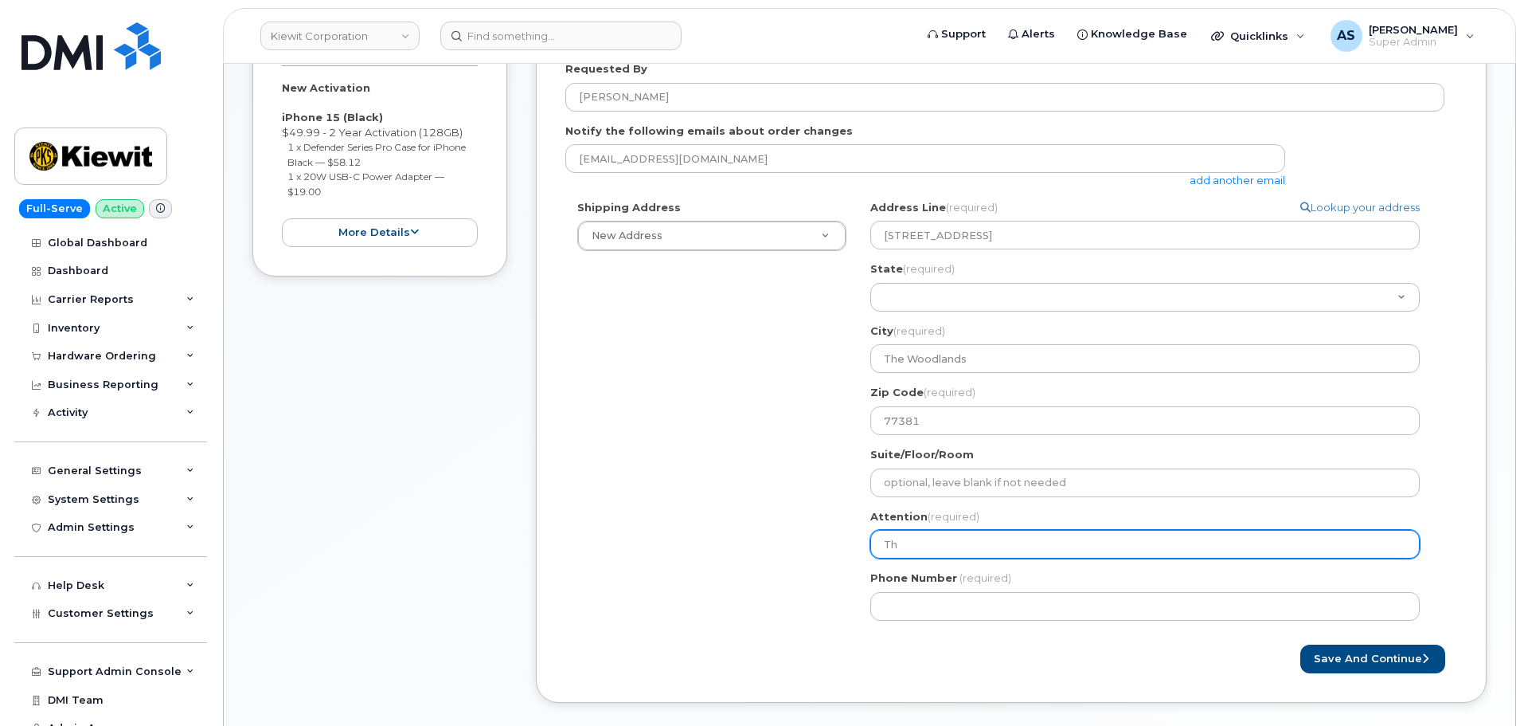
select select
type input "T"
select select
paste input "[PERSON_NAME]"
type input "[PERSON_NAME]"
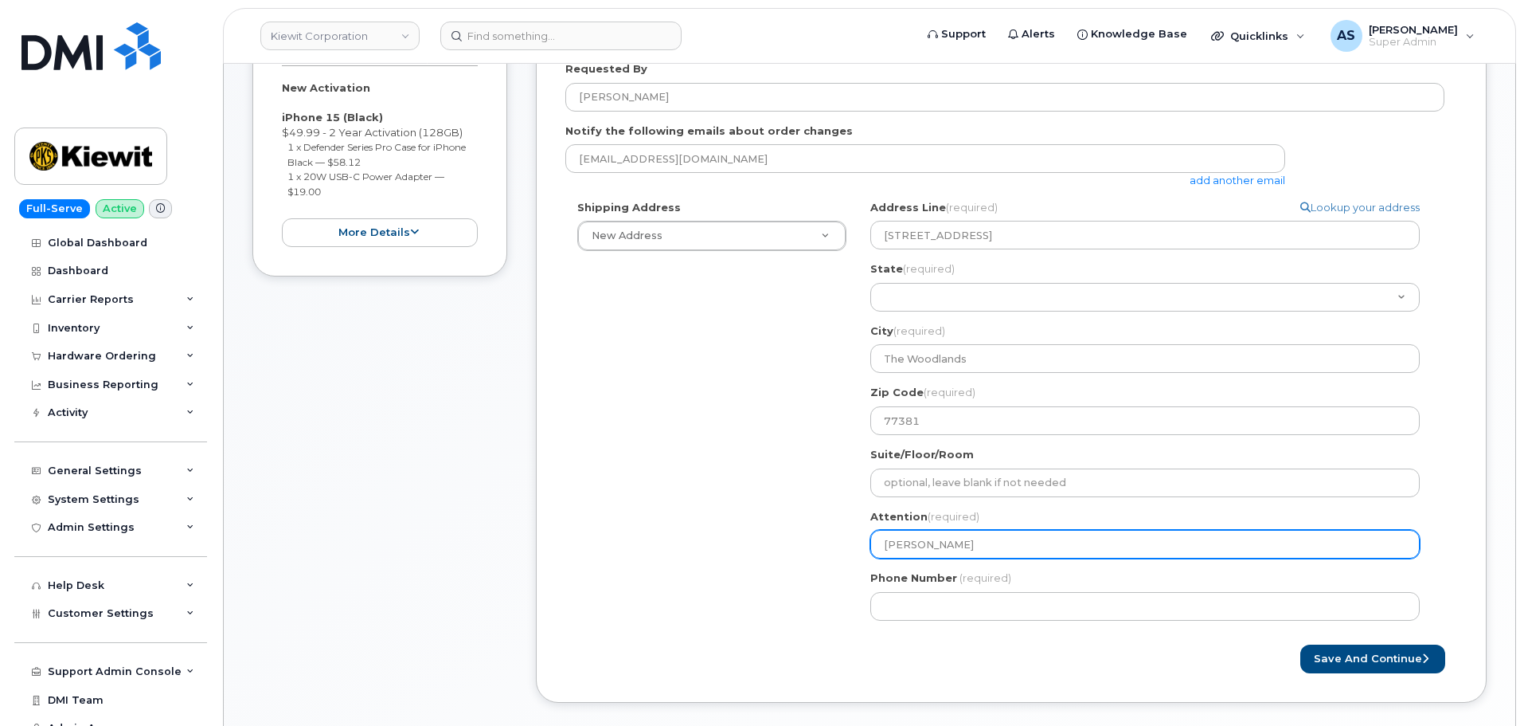
select select
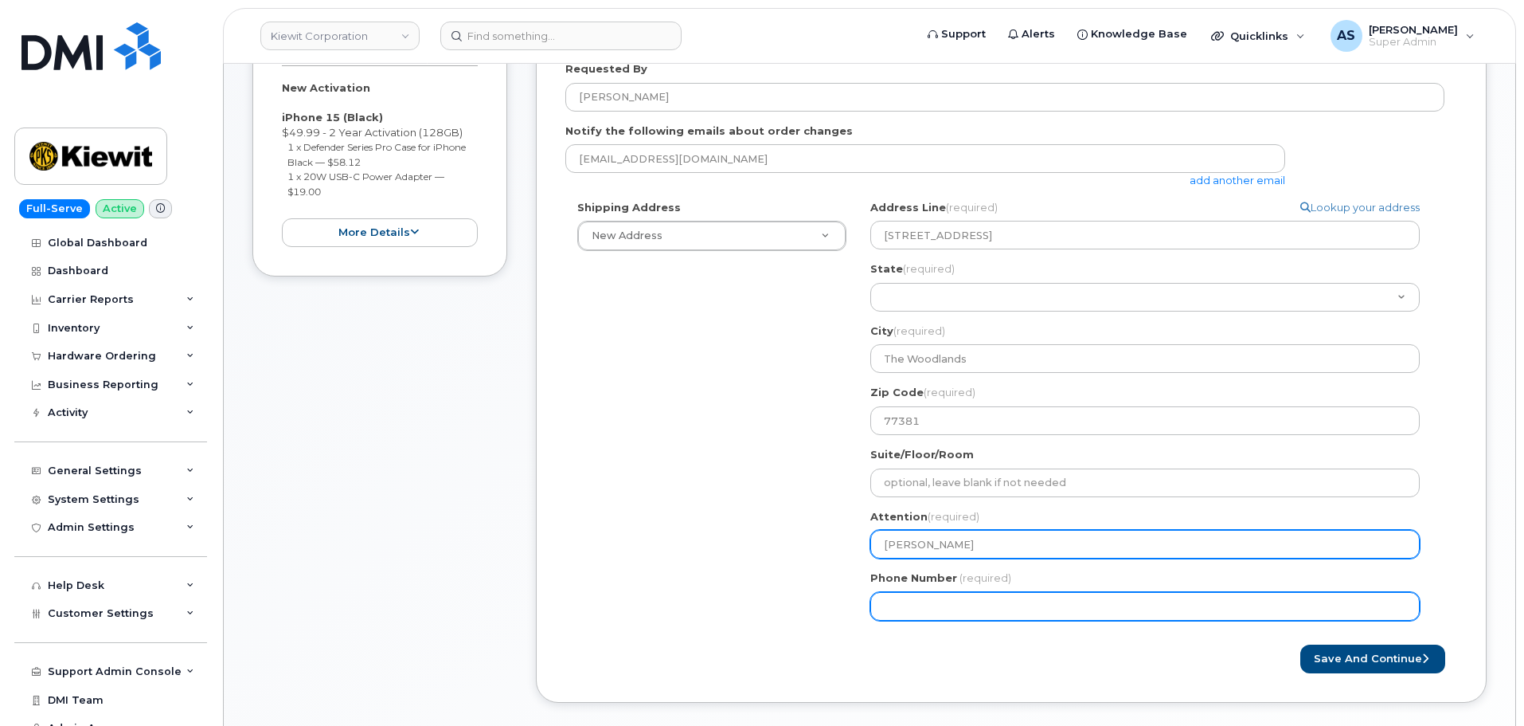
type input "[PERSON_NAME]"
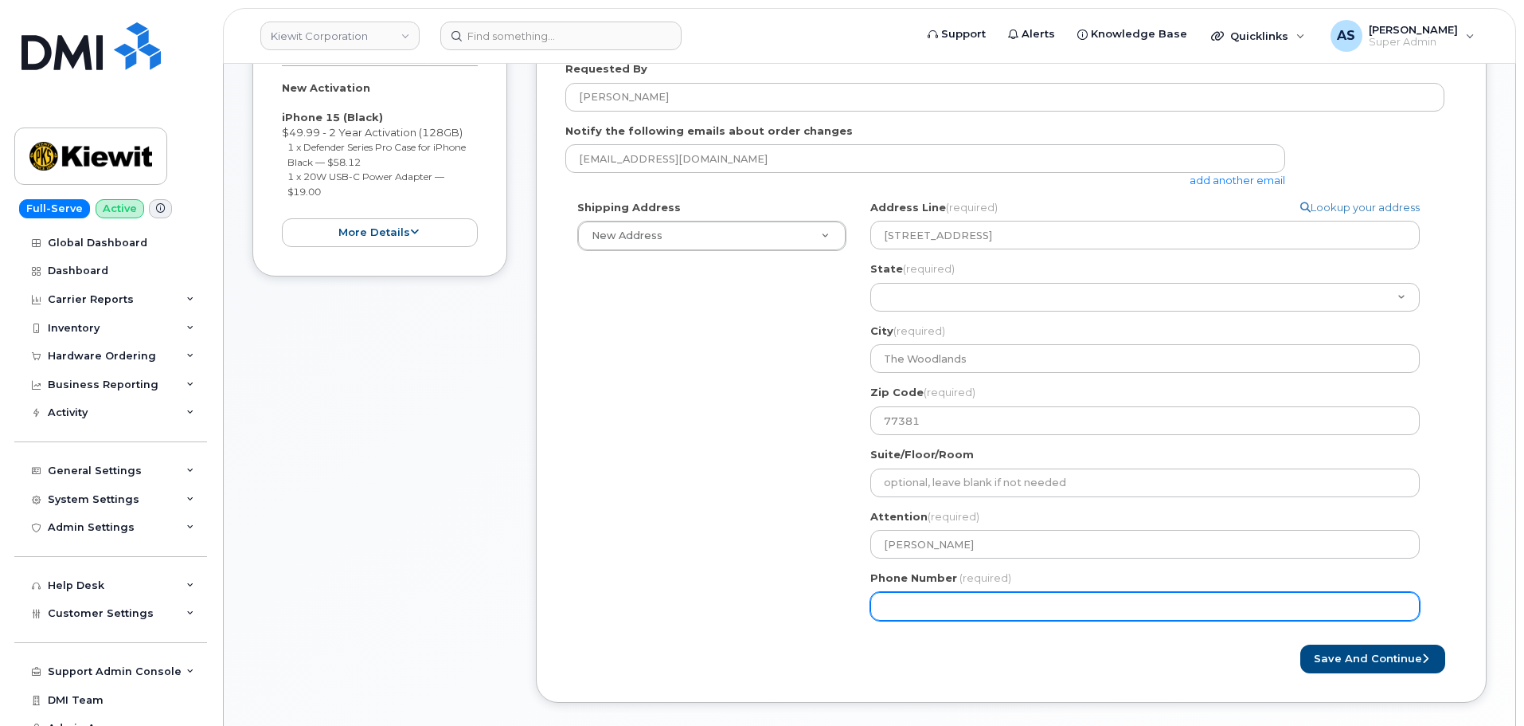
click at [914, 610] on input "Phone Number" at bounding box center [1145, 606] width 550 height 29
click at [962, 602] on input "Phone Number" at bounding box center [1145, 606] width 550 height 29
paste input "7576762946"
select select
type input "7576762946"
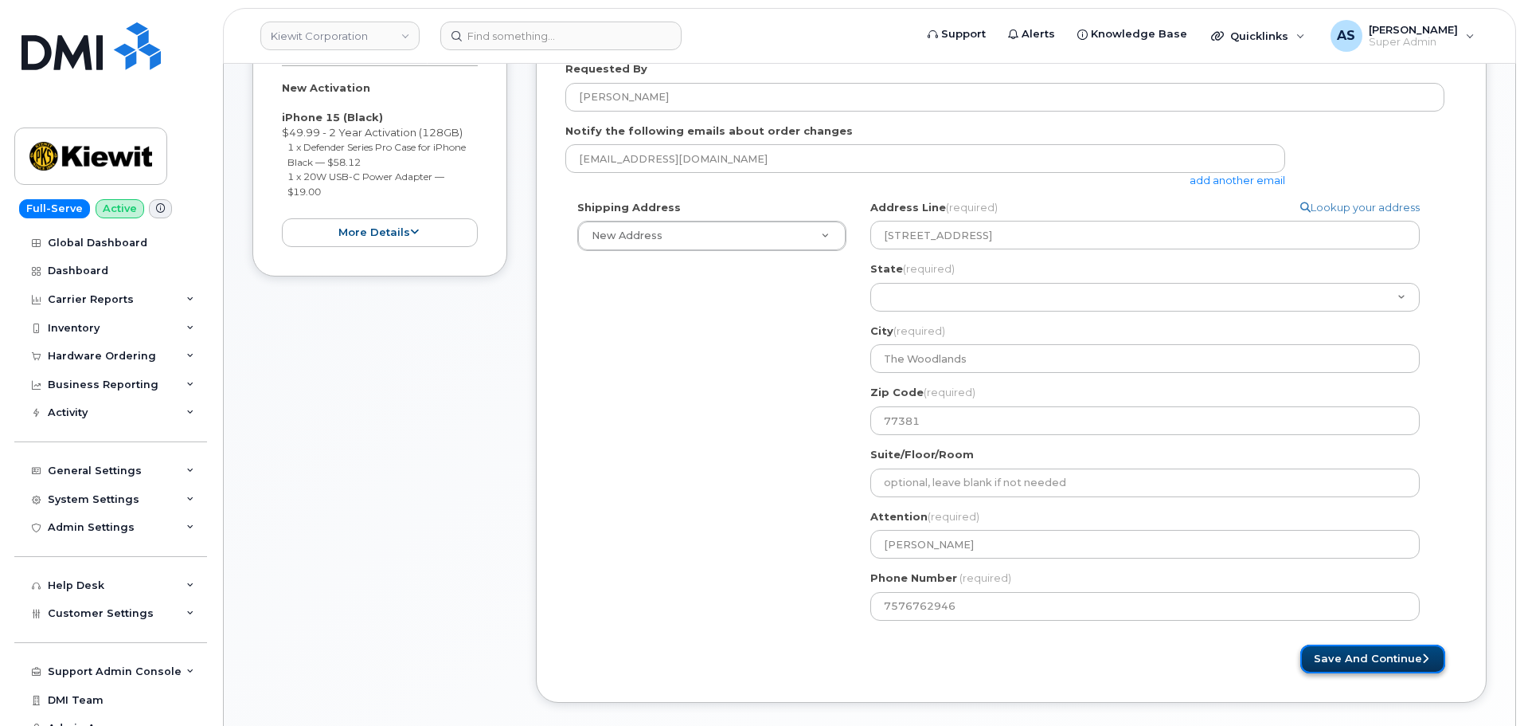
click at [1382, 662] on button "Save and Continue" at bounding box center [1373, 658] width 145 height 29
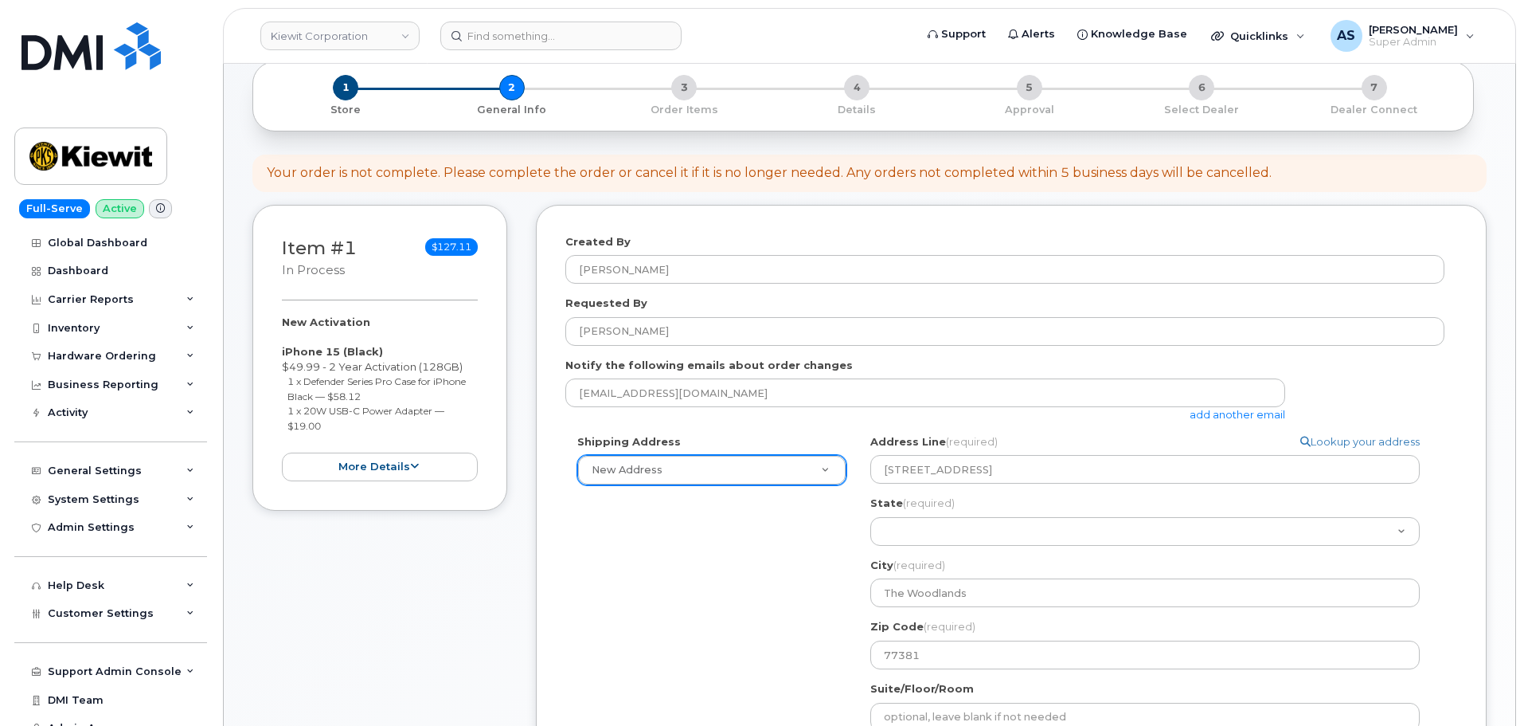
scroll to position [80, 0]
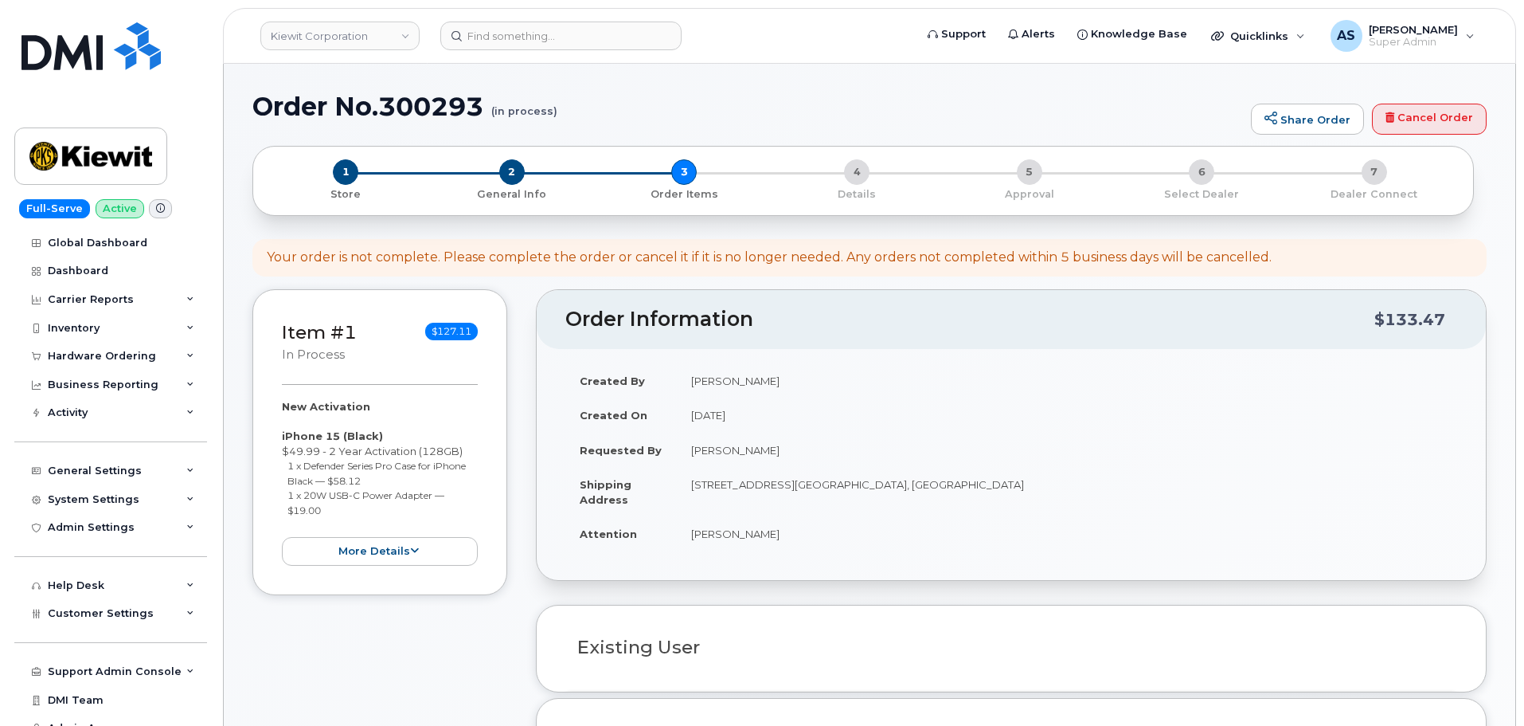
select select
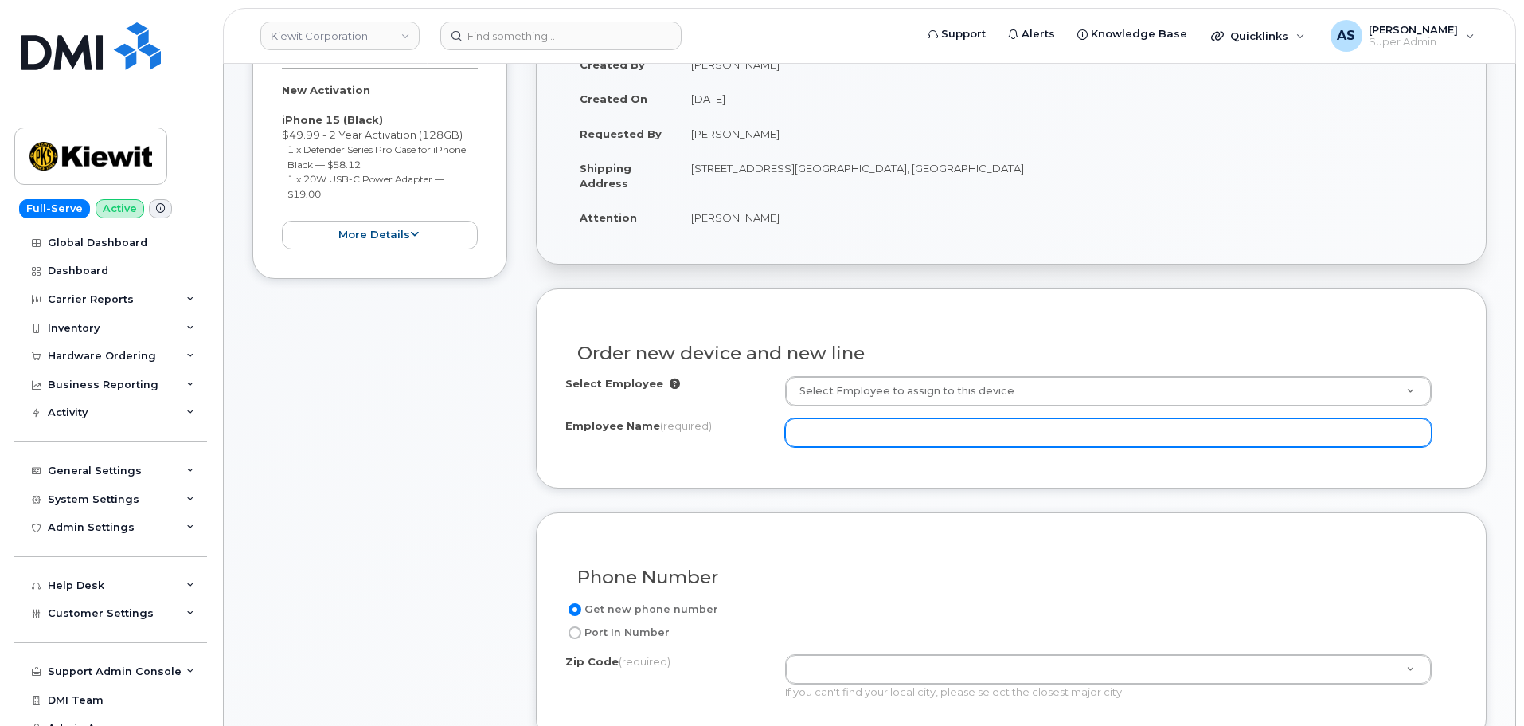
scroll to position [319, 0]
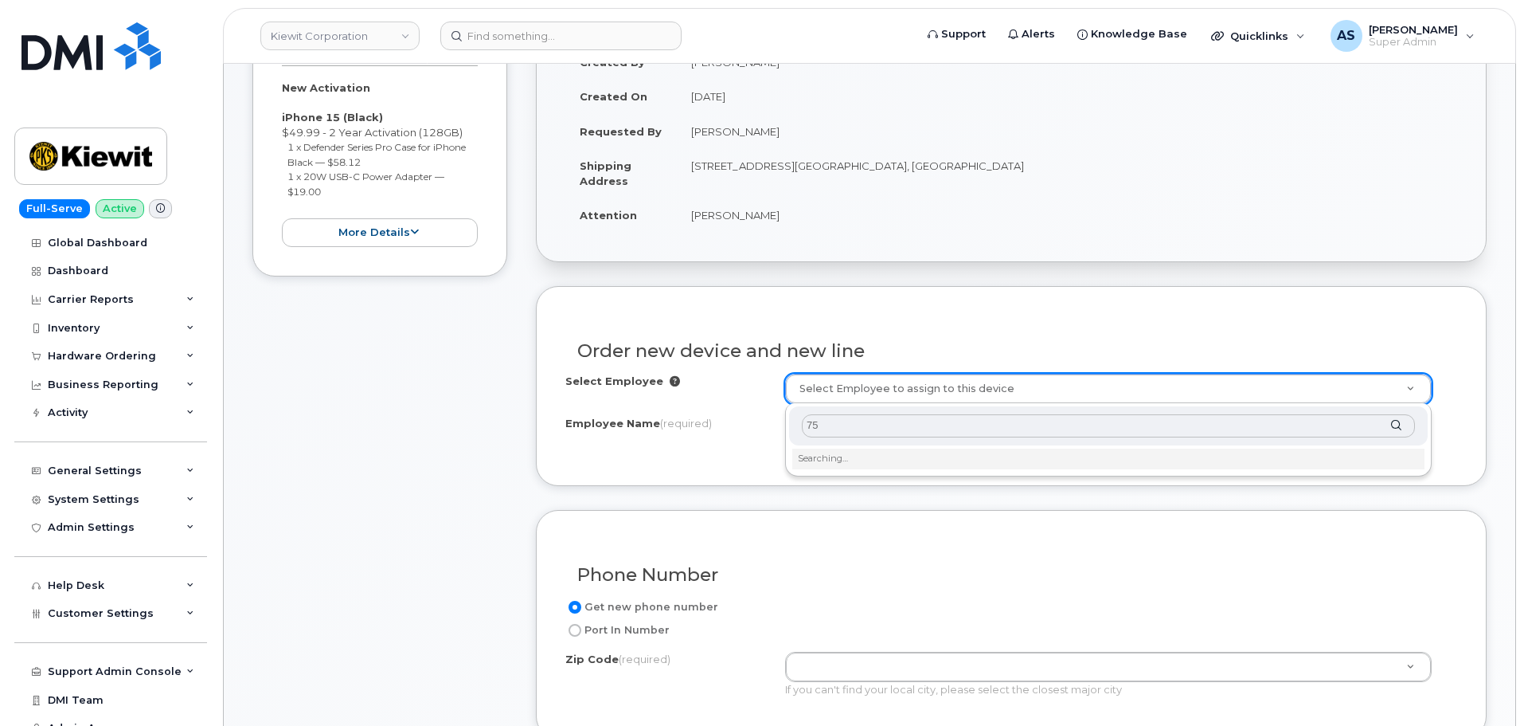
type input "7"
type input "[PERSON_NAME]"
type input "3000455"
type input "[PERSON_NAME]"
type input "[STREET_ADDRESS][PERSON_NAME]"
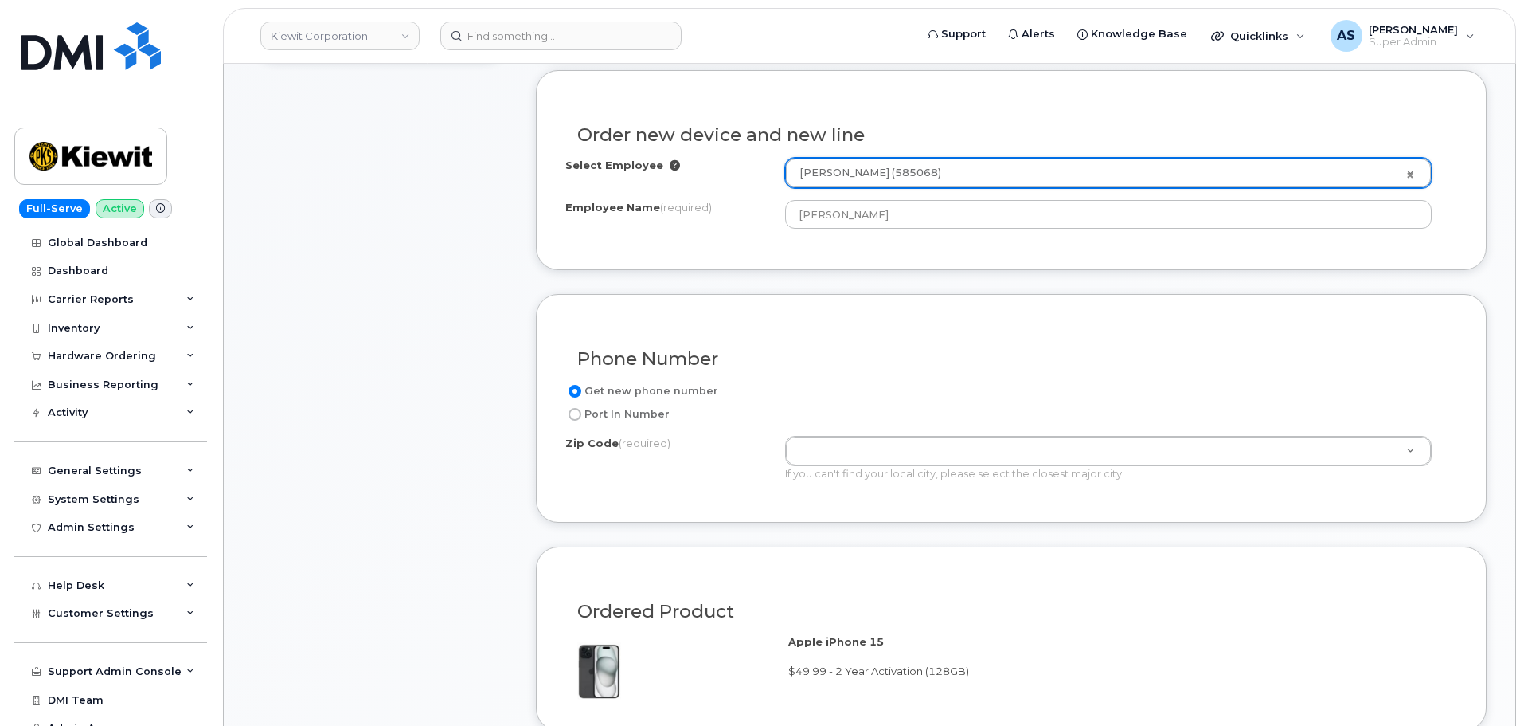
scroll to position [558, 0]
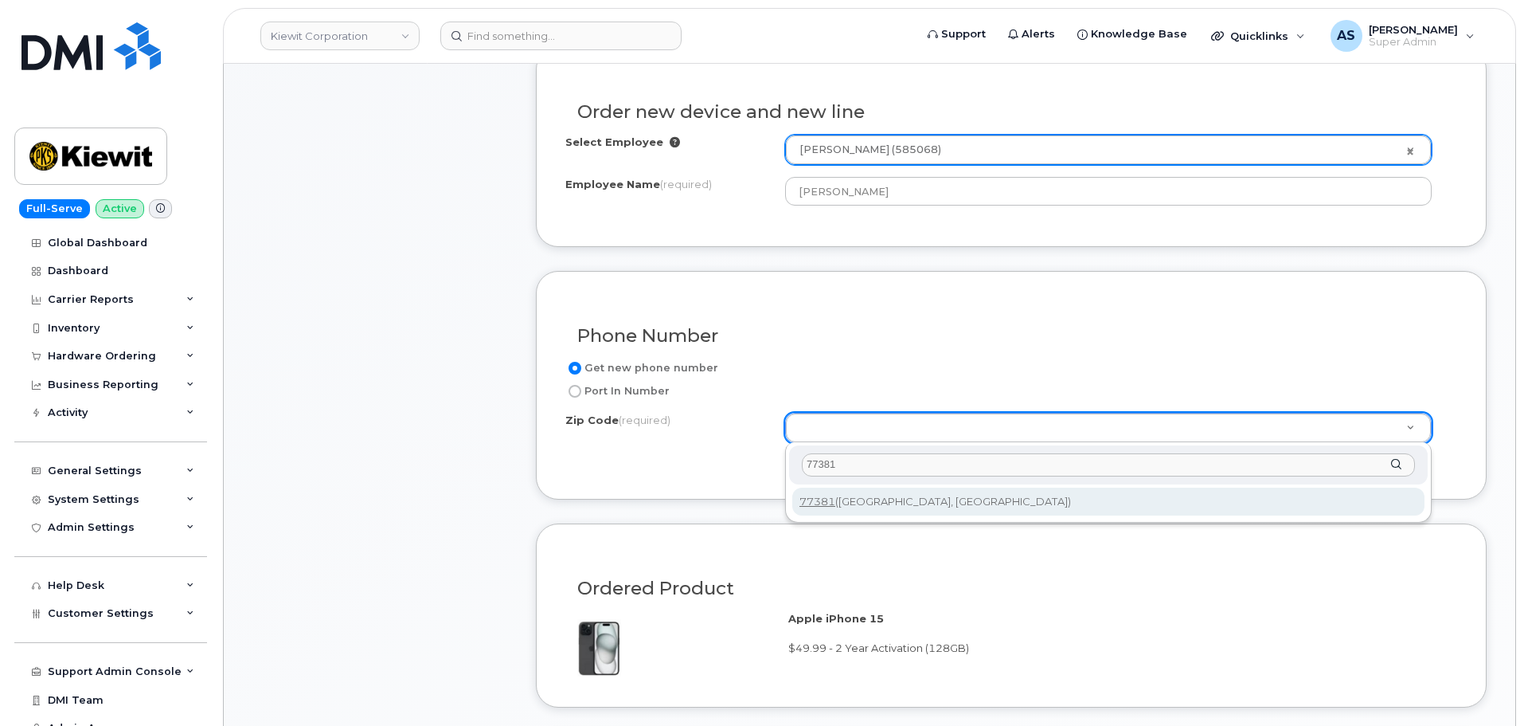
type input "77381"
type input "77381 (Spring, TX)"
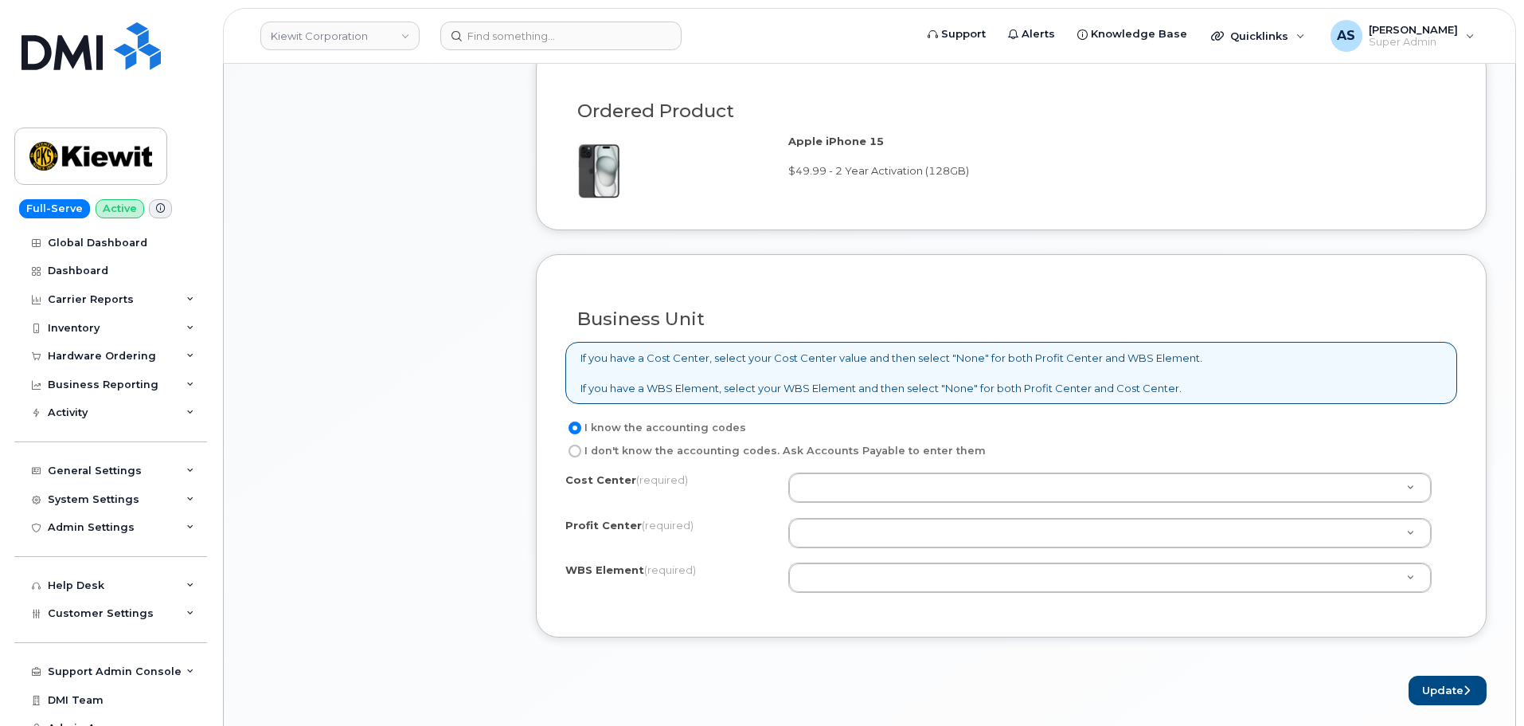
scroll to position [1115, 0]
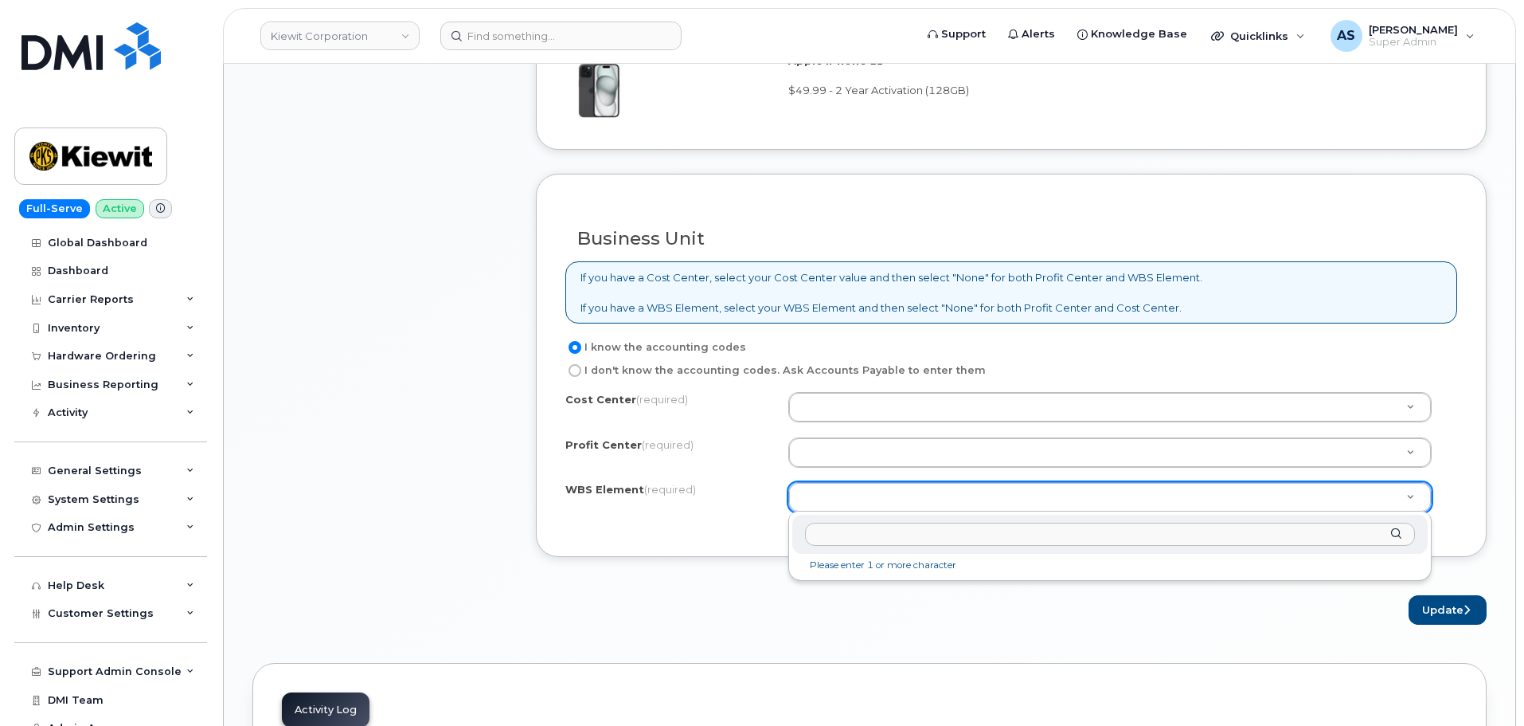
click at [835, 537] on input "text" at bounding box center [1110, 533] width 610 height 23
paste input "110300.3081"
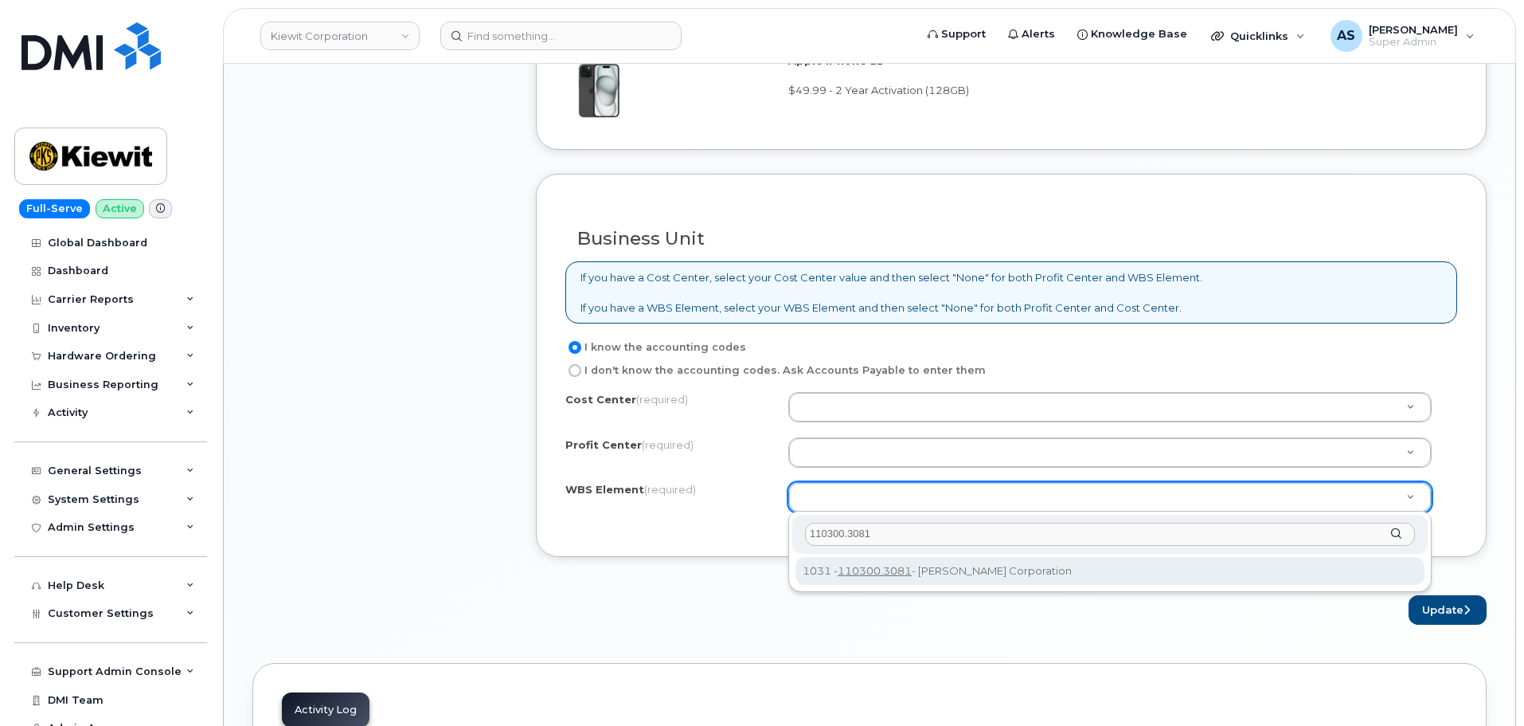
type input "110300.3081"
drag, startPoint x: 969, startPoint y: 570, endPoint x: 957, endPoint y: 567, distance: 12.4
type input "110300.3081"
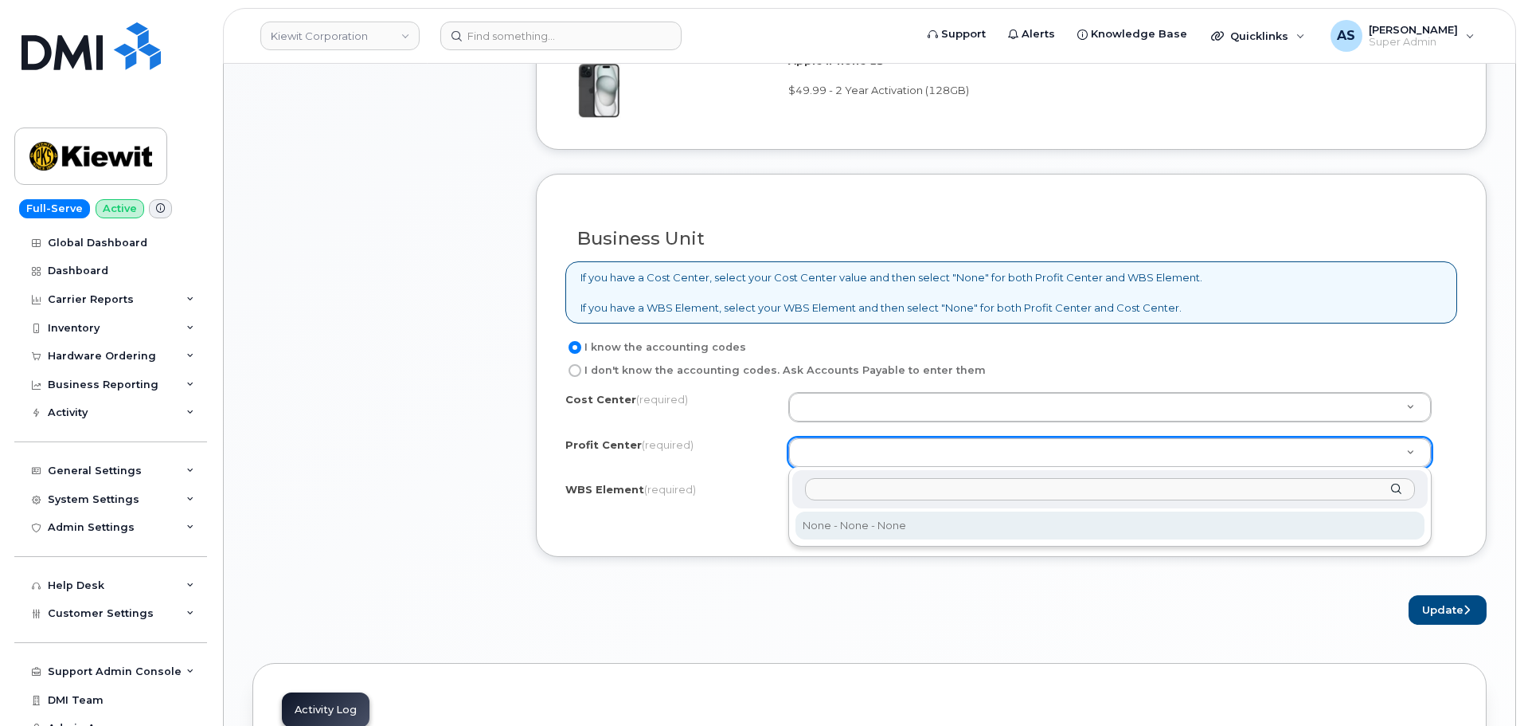
select select "None"
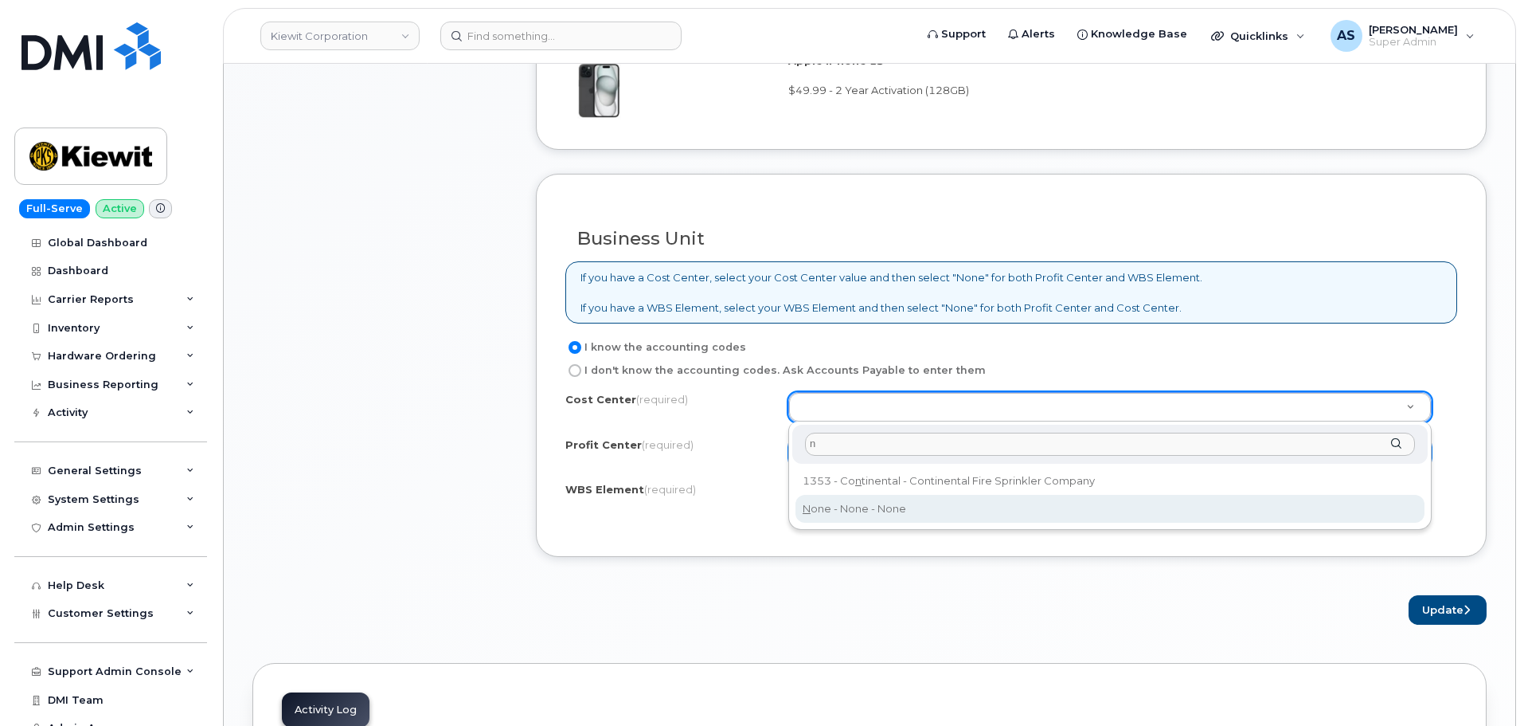
type input "n"
type input "None"
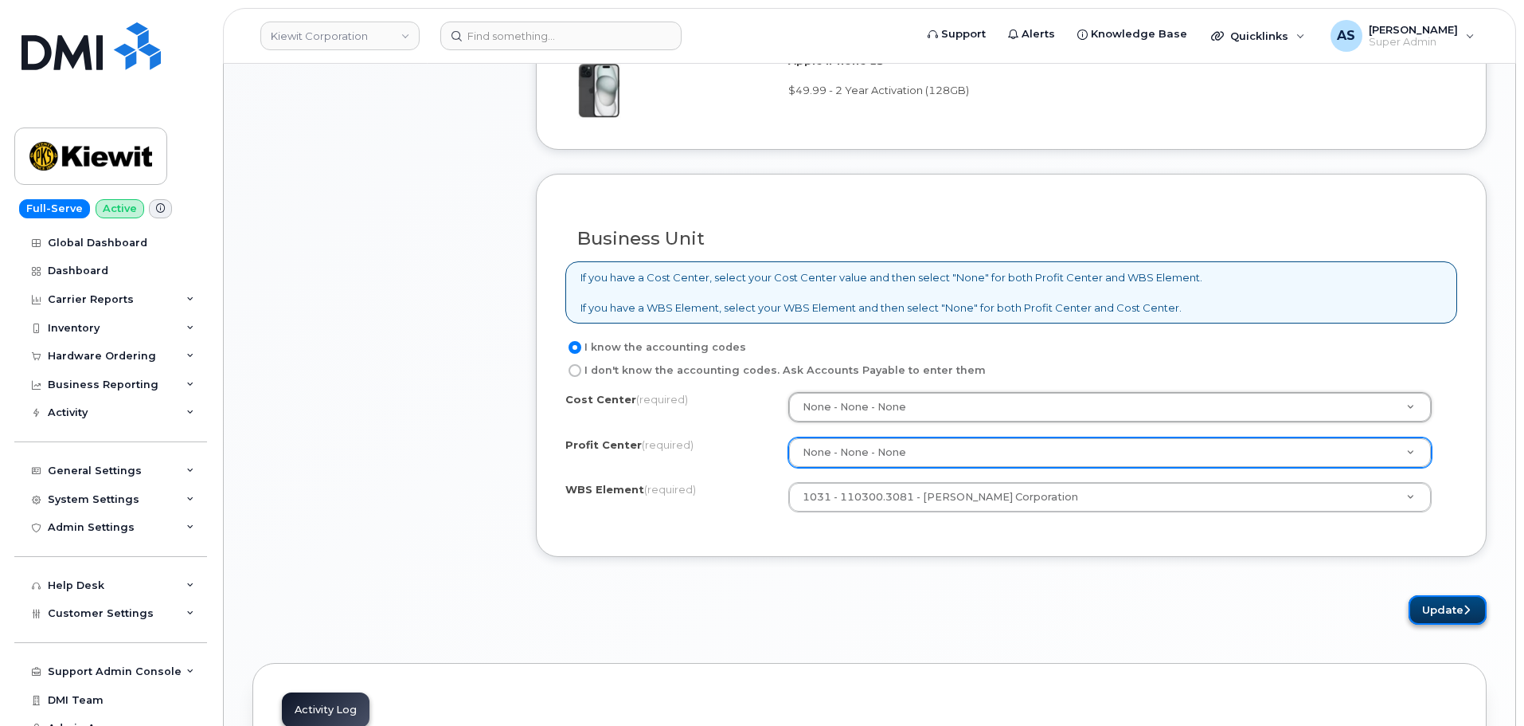
click at [1454, 619] on button "Update" at bounding box center [1448, 609] width 78 height 29
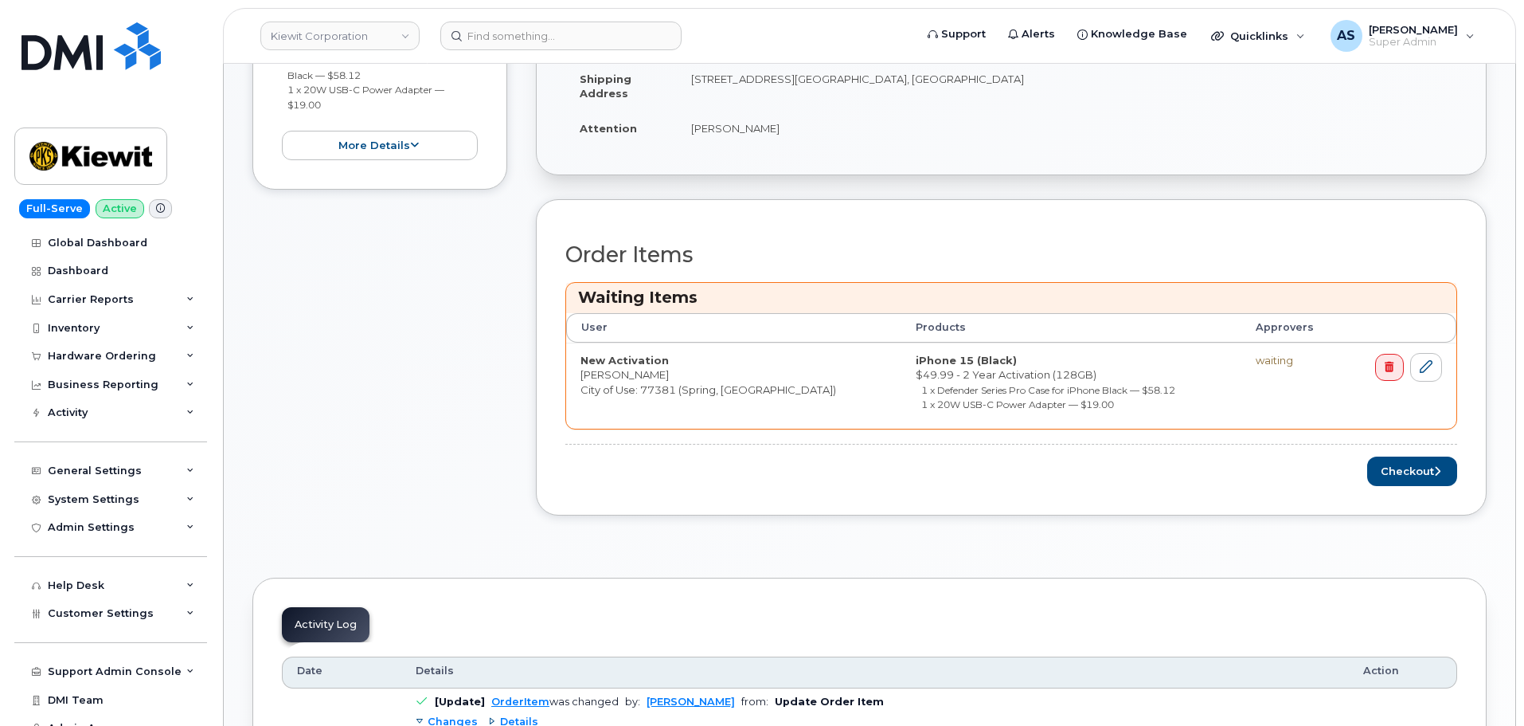
scroll to position [478, 0]
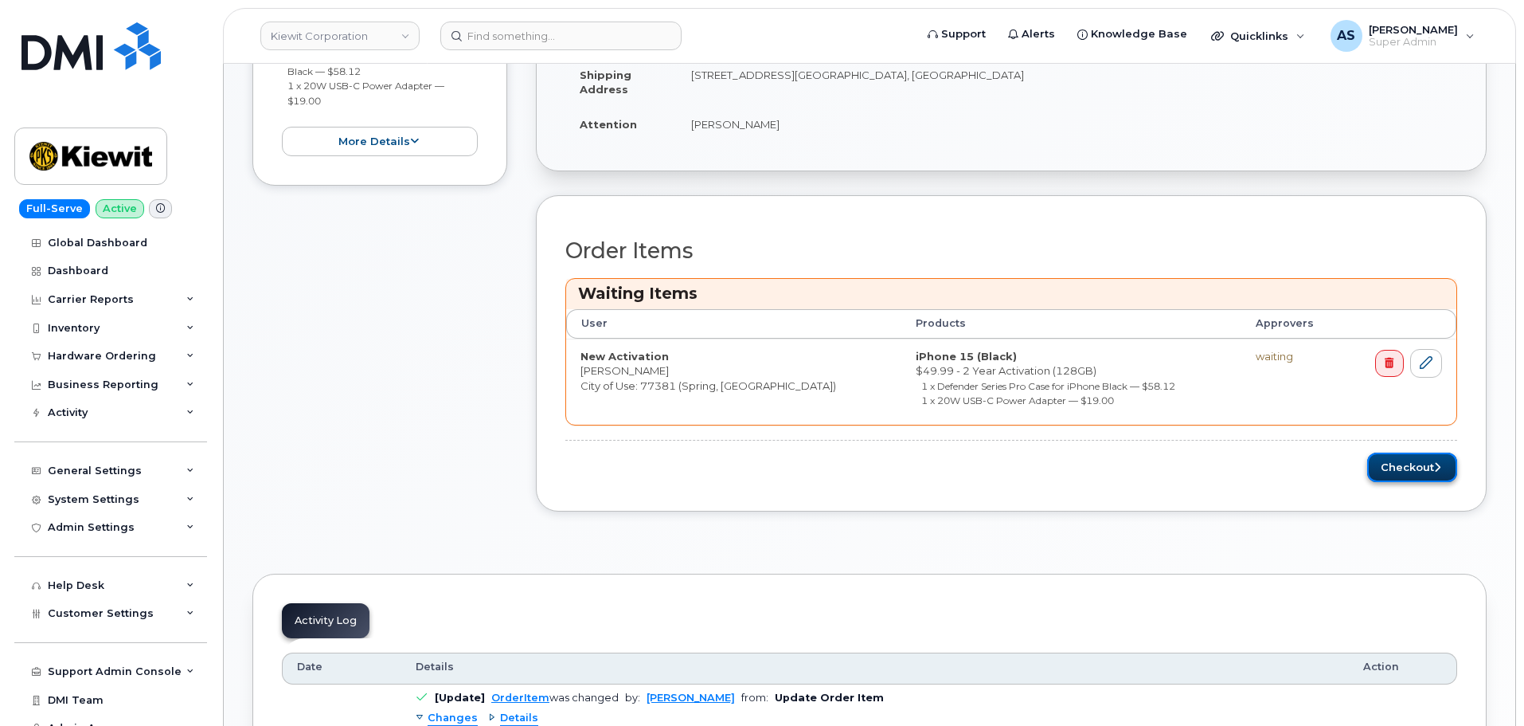
click at [1426, 468] on button "Checkout" at bounding box center [1412, 466] width 90 height 29
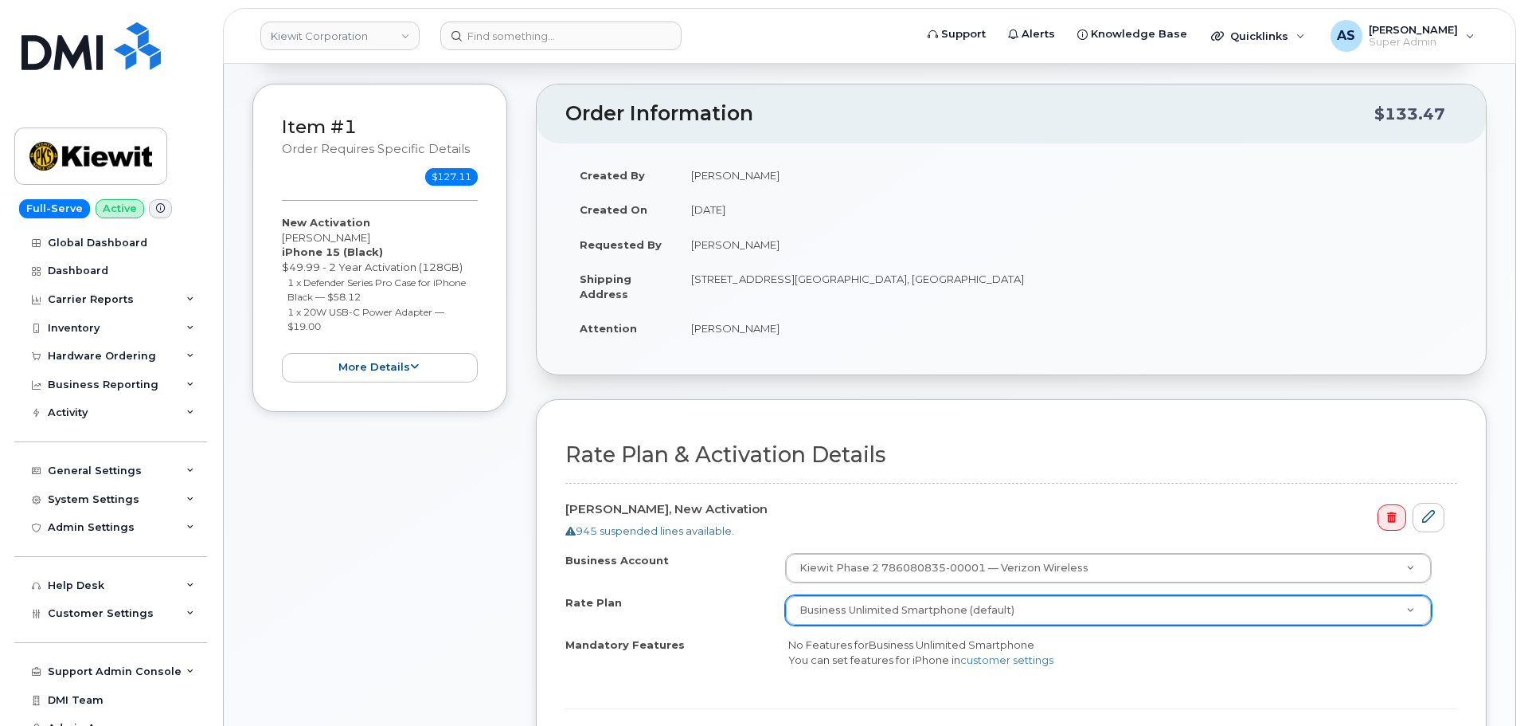
scroll to position [398, 0]
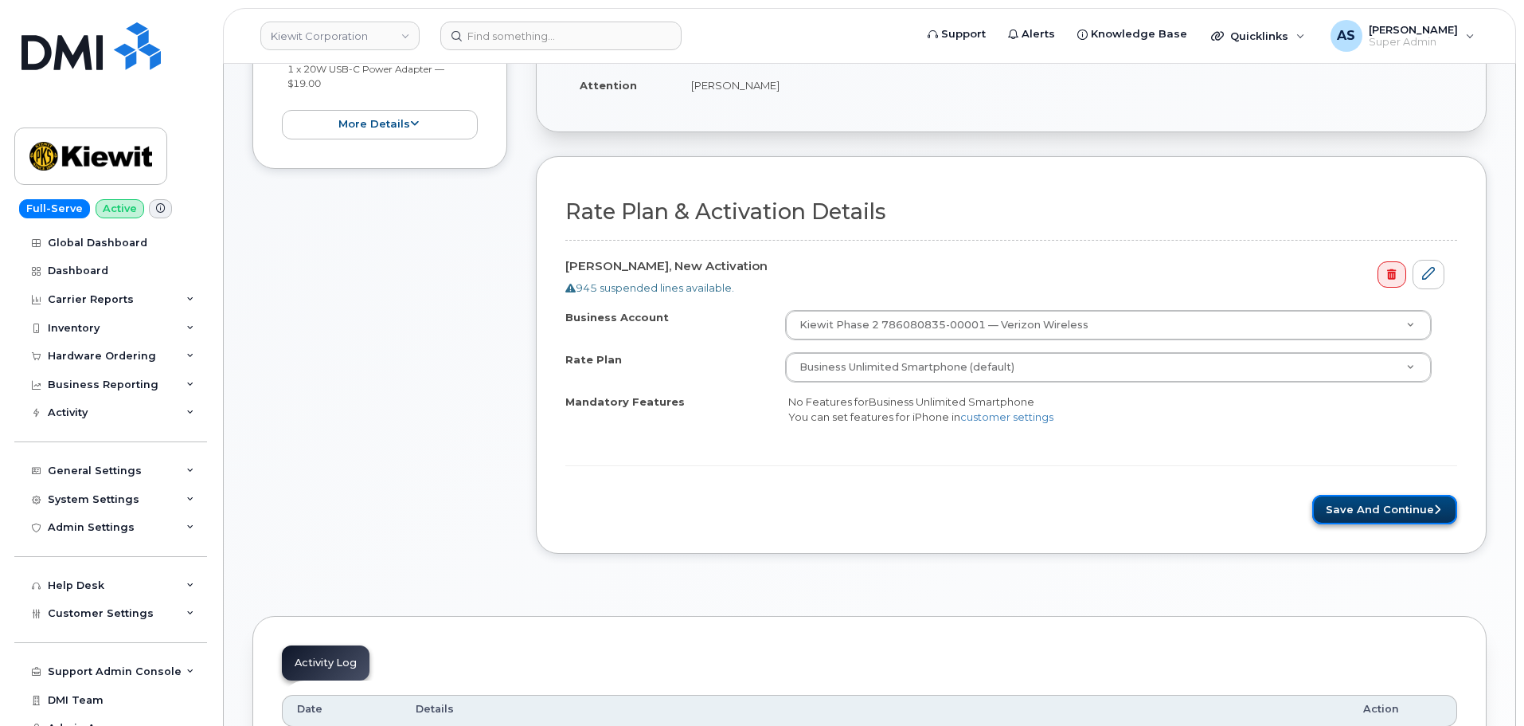
click at [1344, 511] on button "Save and Continue" at bounding box center [1385, 509] width 145 height 29
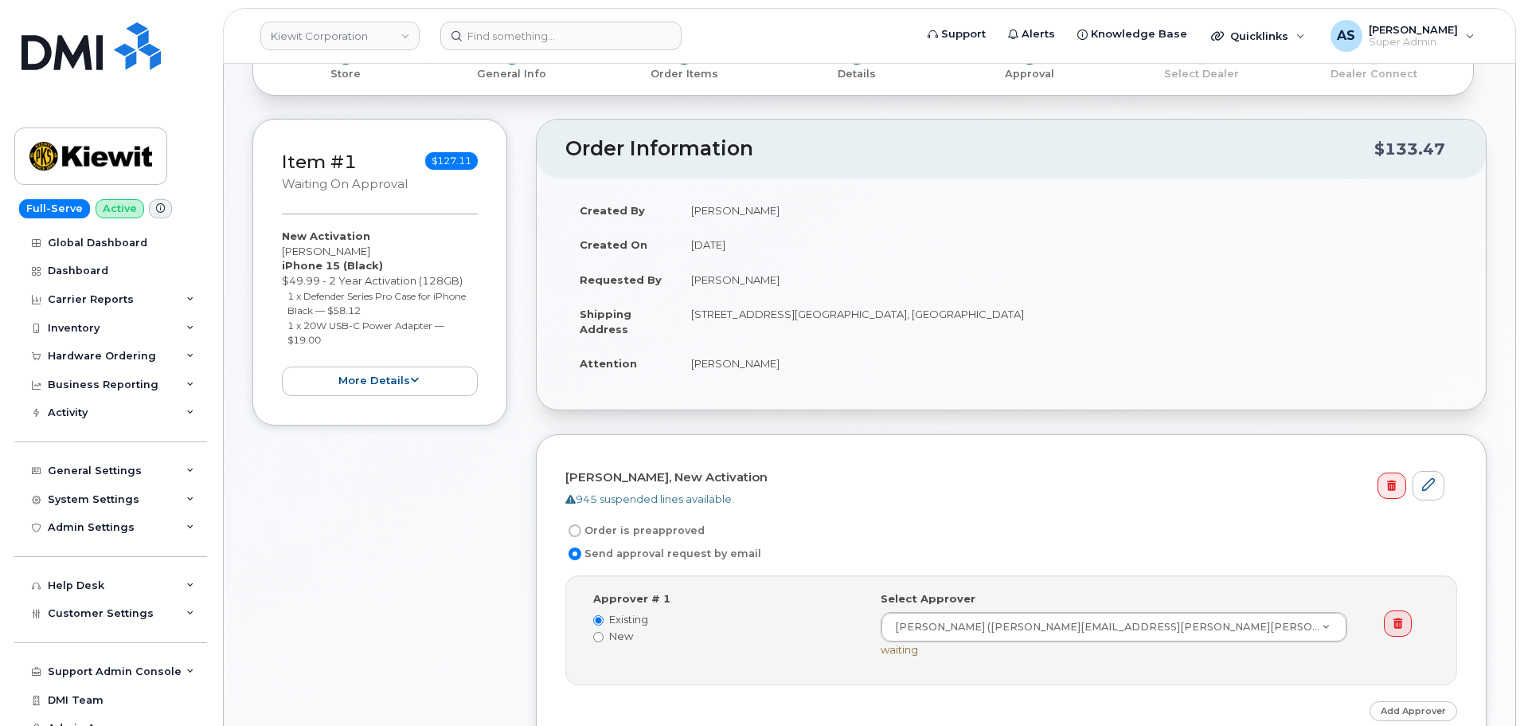
scroll to position [319, 0]
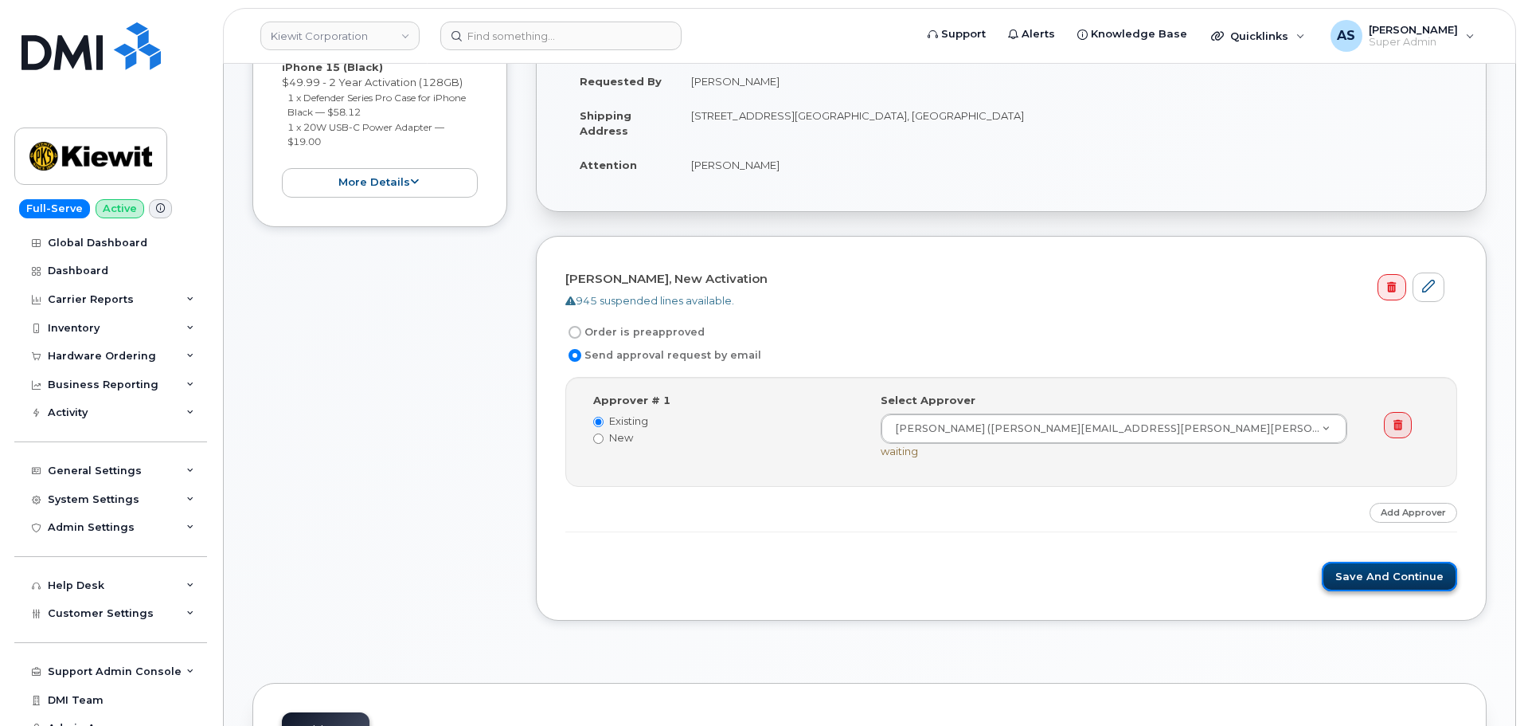
click at [1370, 573] on button "Save and Continue" at bounding box center [1389, 575] width 135 height 29
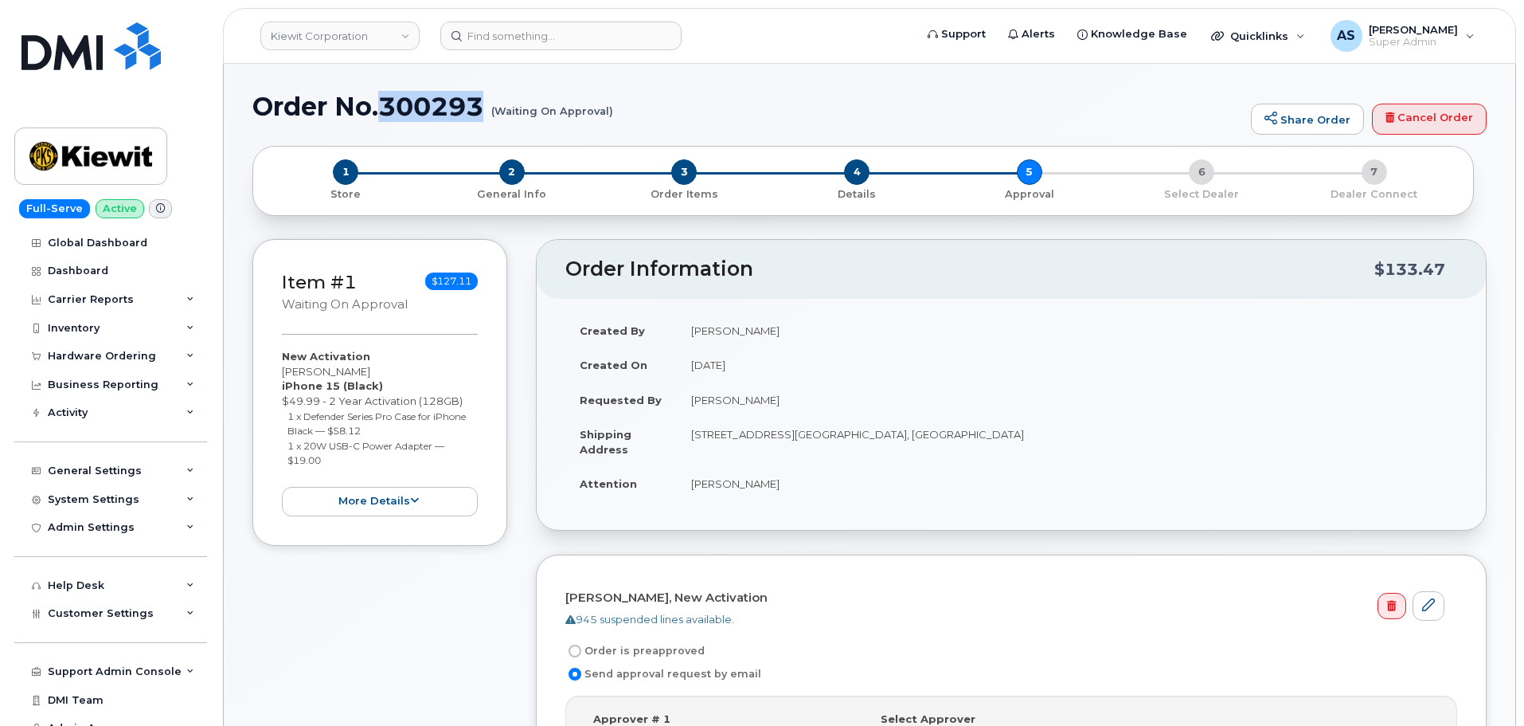
drag, startPoint x: 481, startPoint y: 108, endPoint x: 388, endPoint y: 107, distance: 93.2
click at [388, 107] on h1 "Order No.300293 (Waiting On Approval)" at bounding box center [747, 106] width 991 height 28
copy h1 "300293"
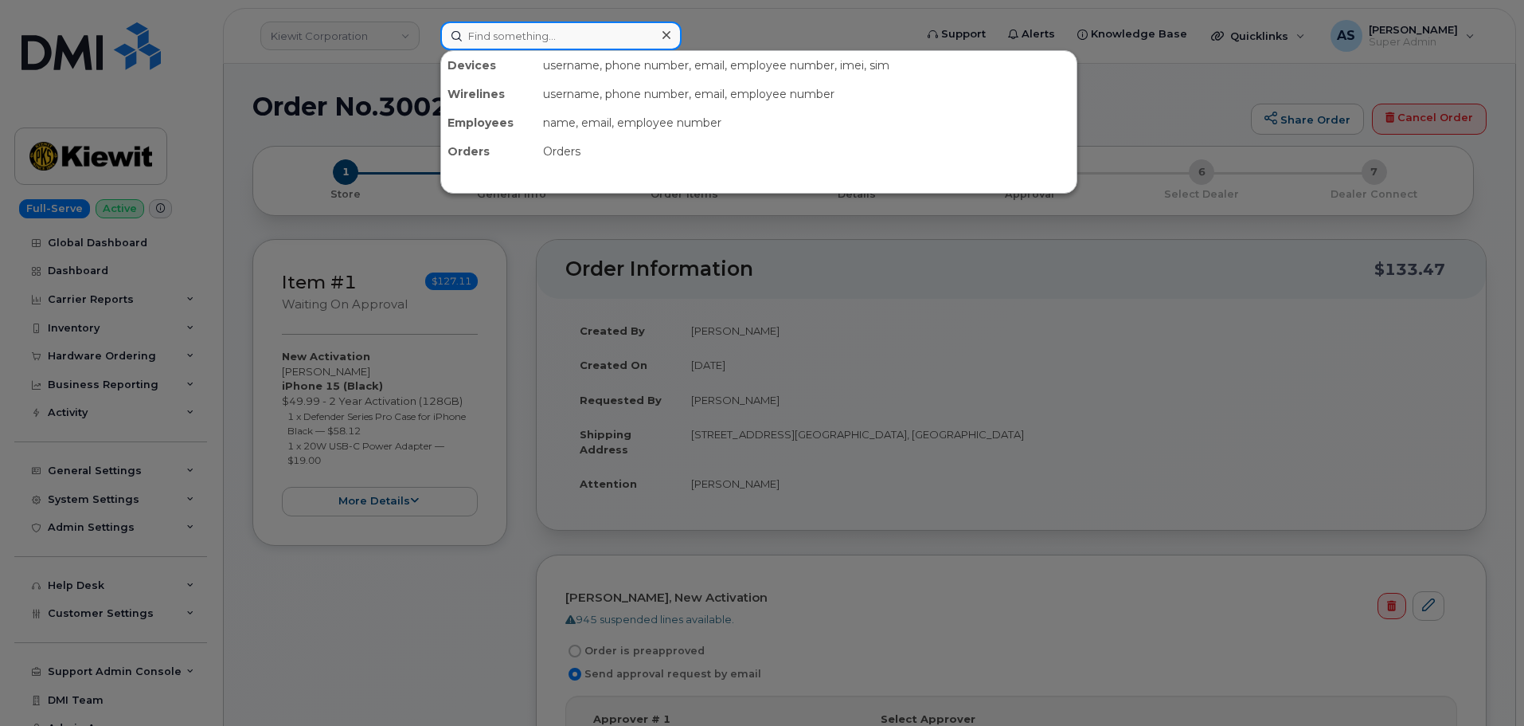
click at [541, 38] on input at bounding box center [560, 36] width 241 height 29
click at [550, 36] on input at bounding box center [560, 36] width 241 height 29
paste input "3125046714"
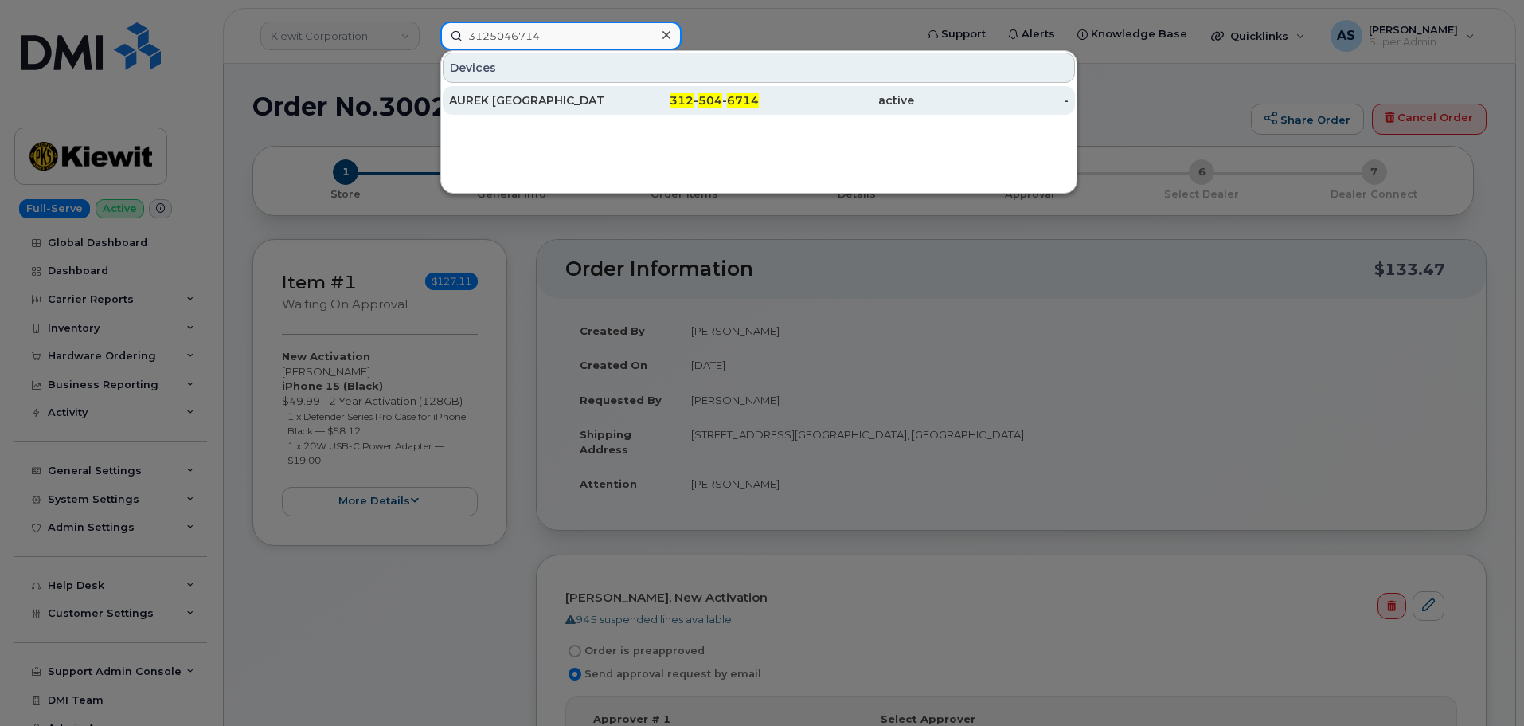
type input "3125046714"
click at [582, 96] on div "AUREK [GEOGRAPHIC_DATA]" at bounding box center [526, 100] width 155 height 16
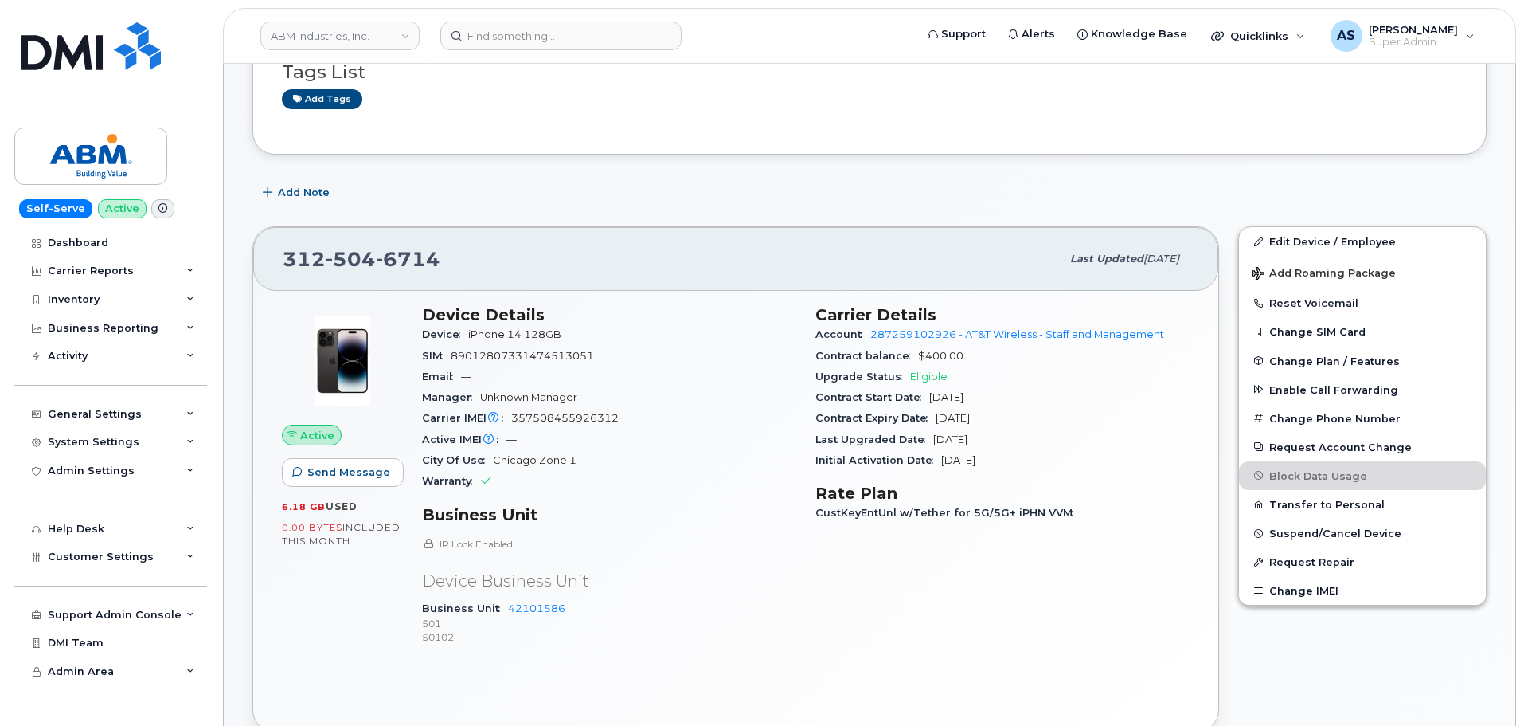
scroll to position [239, 0]
